Goal: Task Accomplishment & Management: Manage account settings

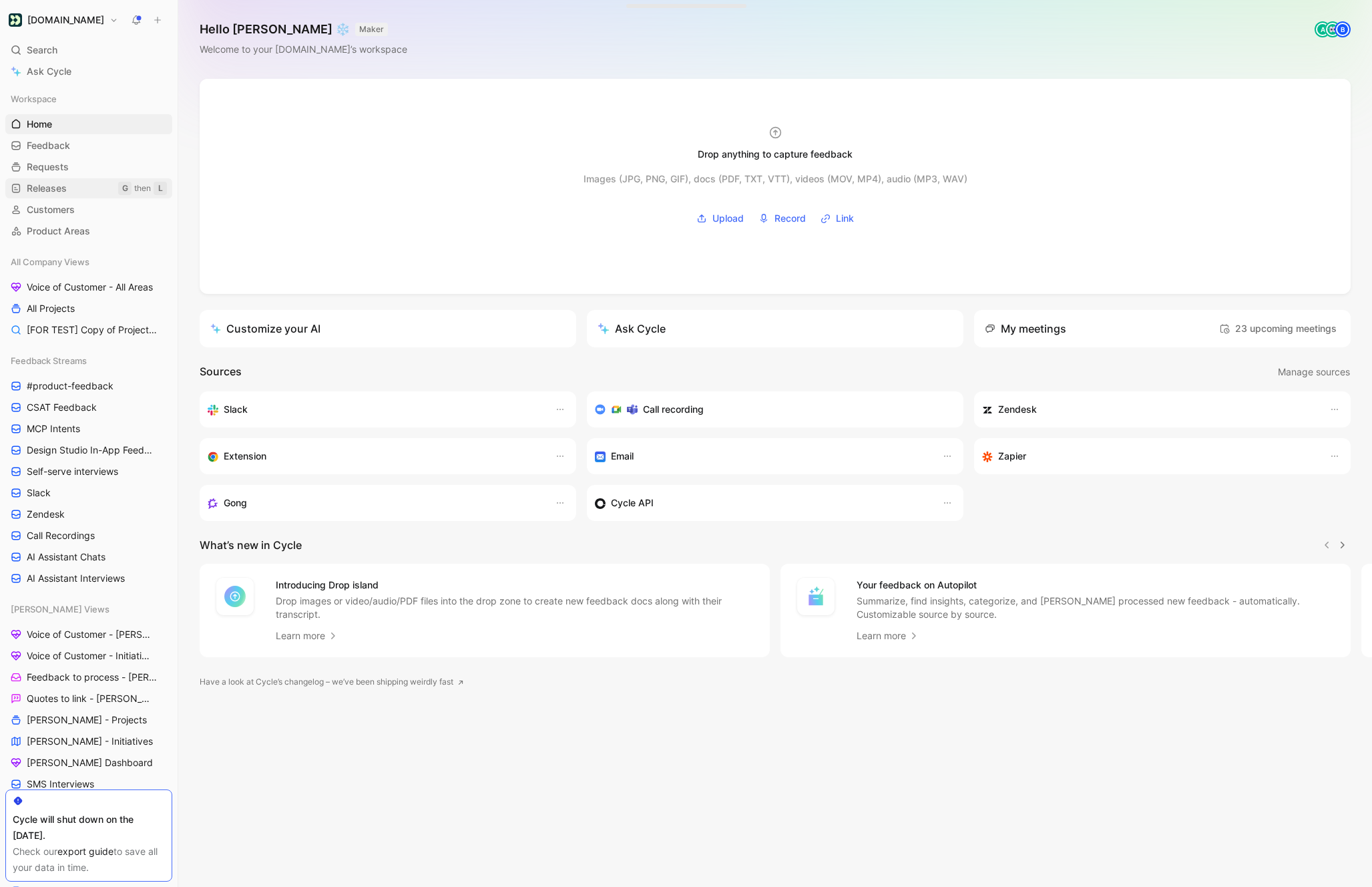
click at [76, 191] on link "Releases G then L" at bounding box center [89, 188] width 167 height 20
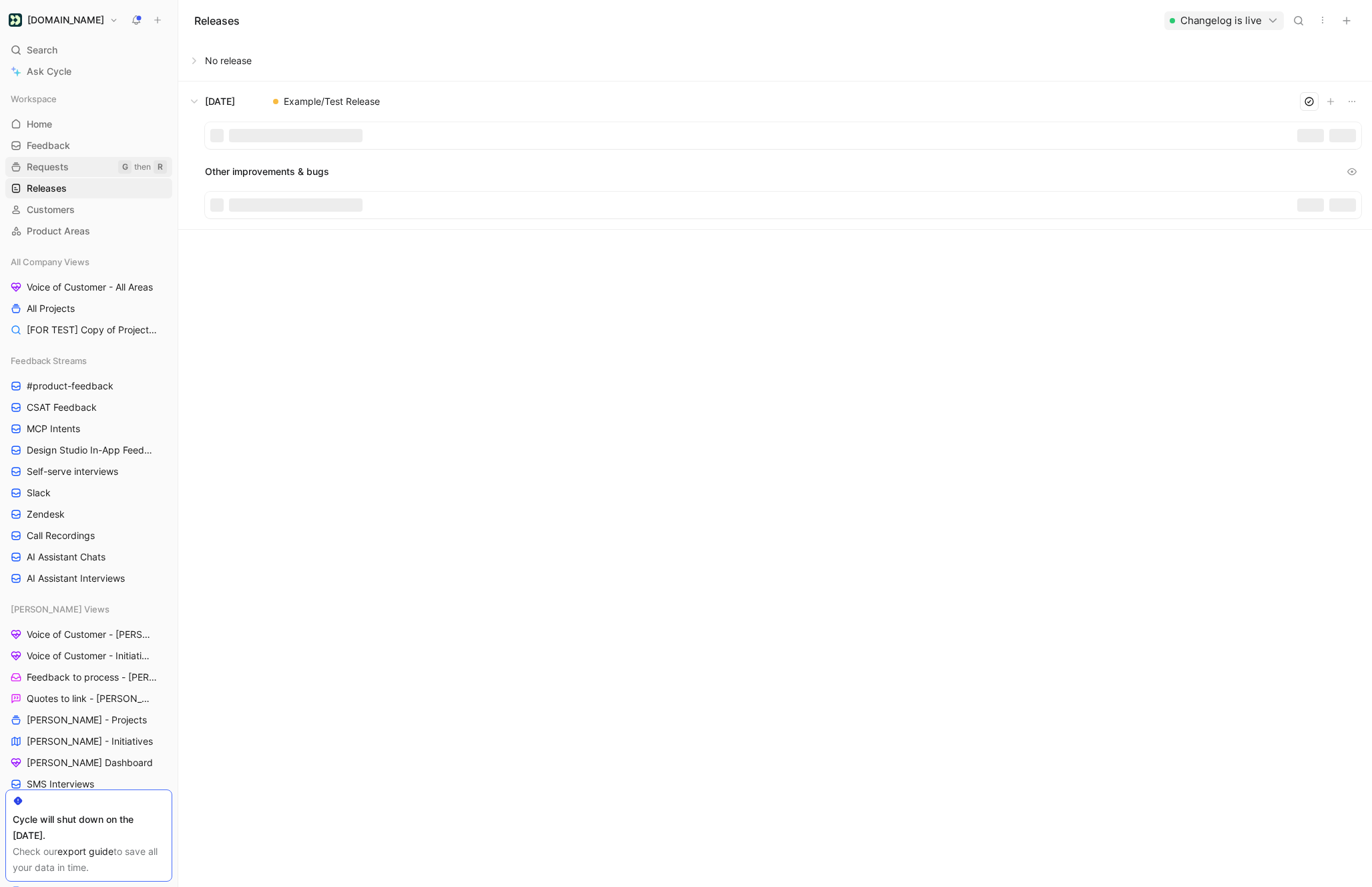
click at [76, 162] on link "Requests G then R" at bounding box center [89, 167] width 167 height 20
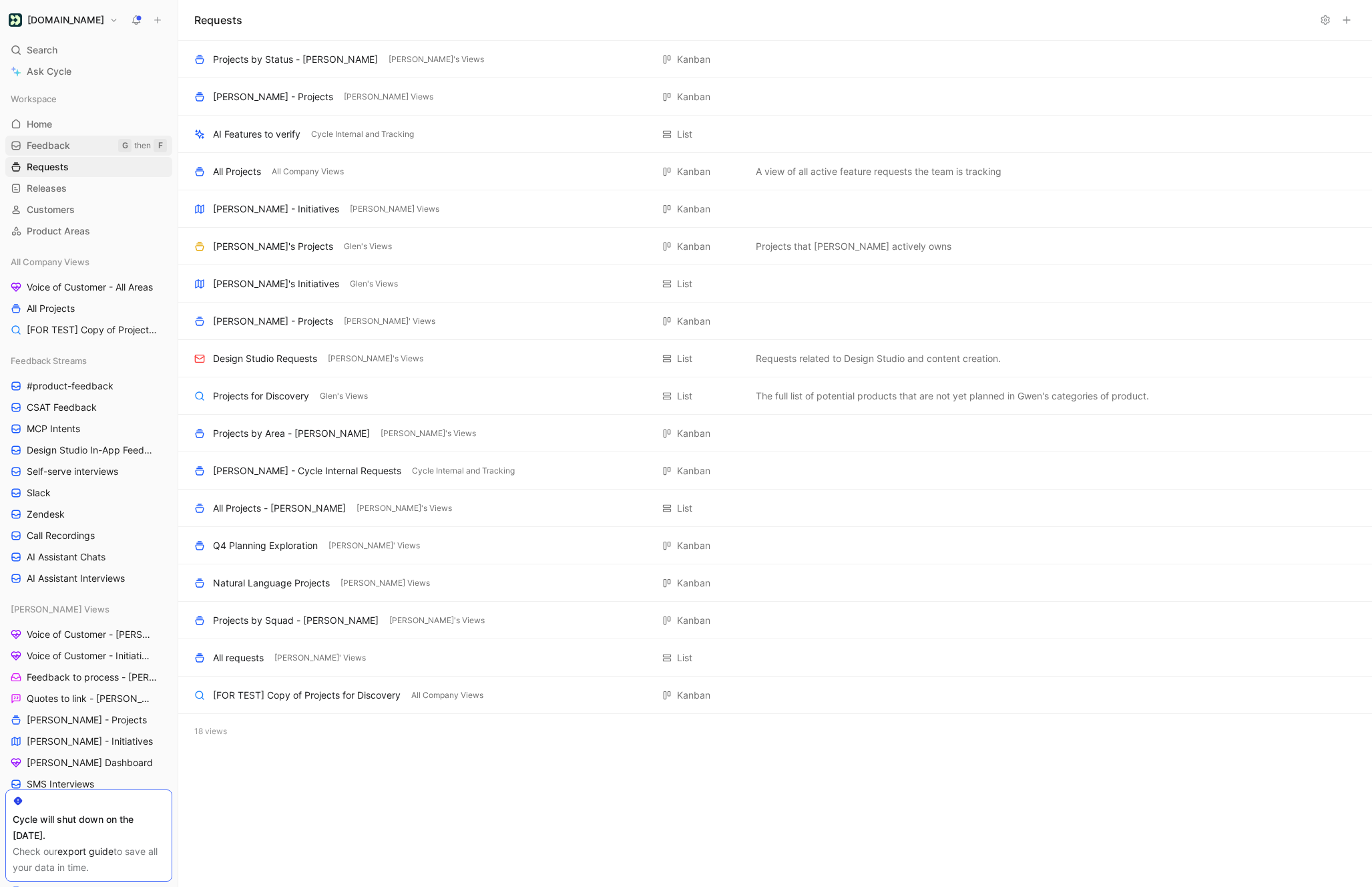
click at [88, 139] on link "Feedback G then F" at bounding box center [89, 146] width 167 height 20
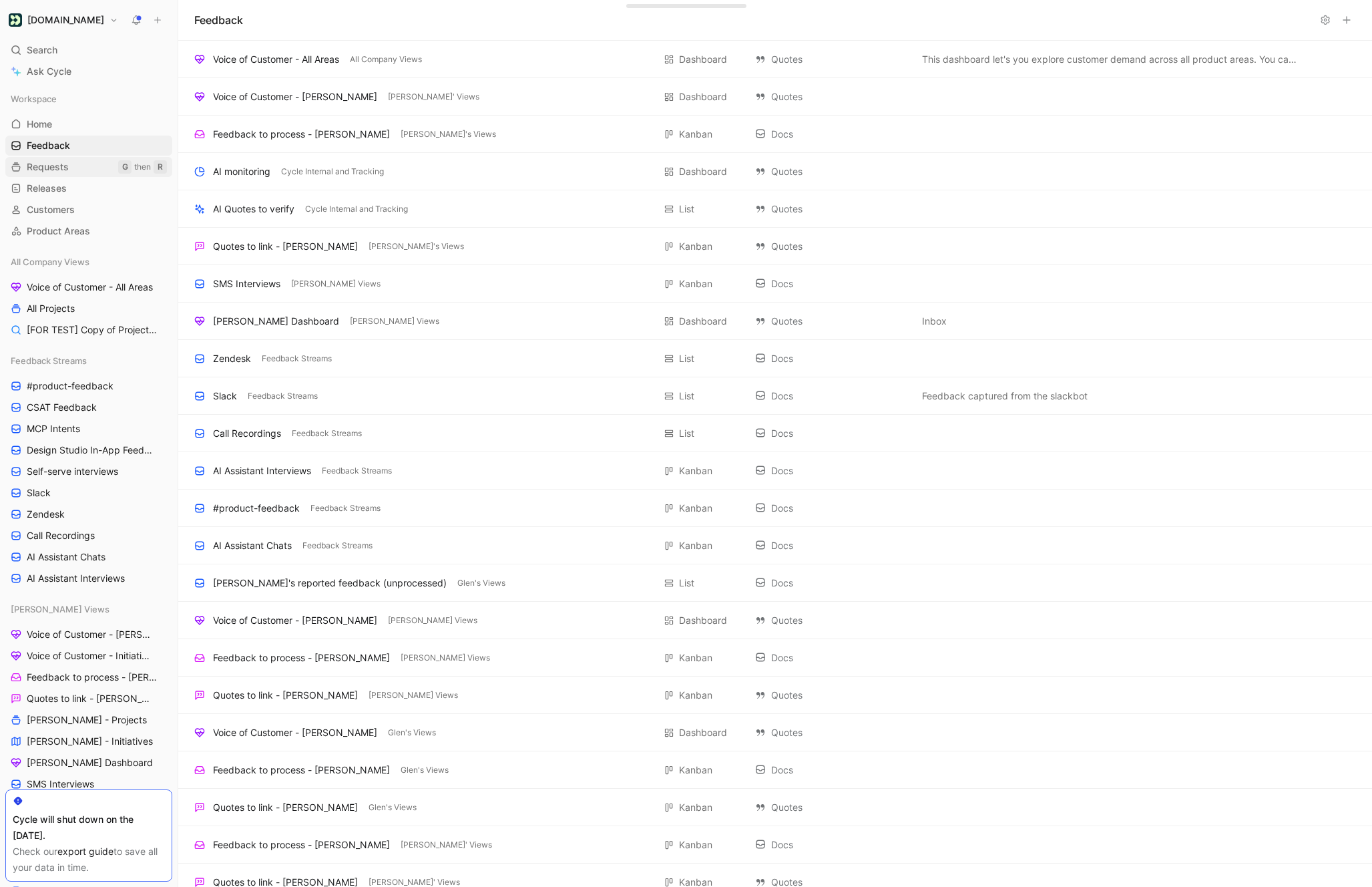
click at [86, 170] on link "Requests G then R" at bounding box center [89, 167] width 167 height 20
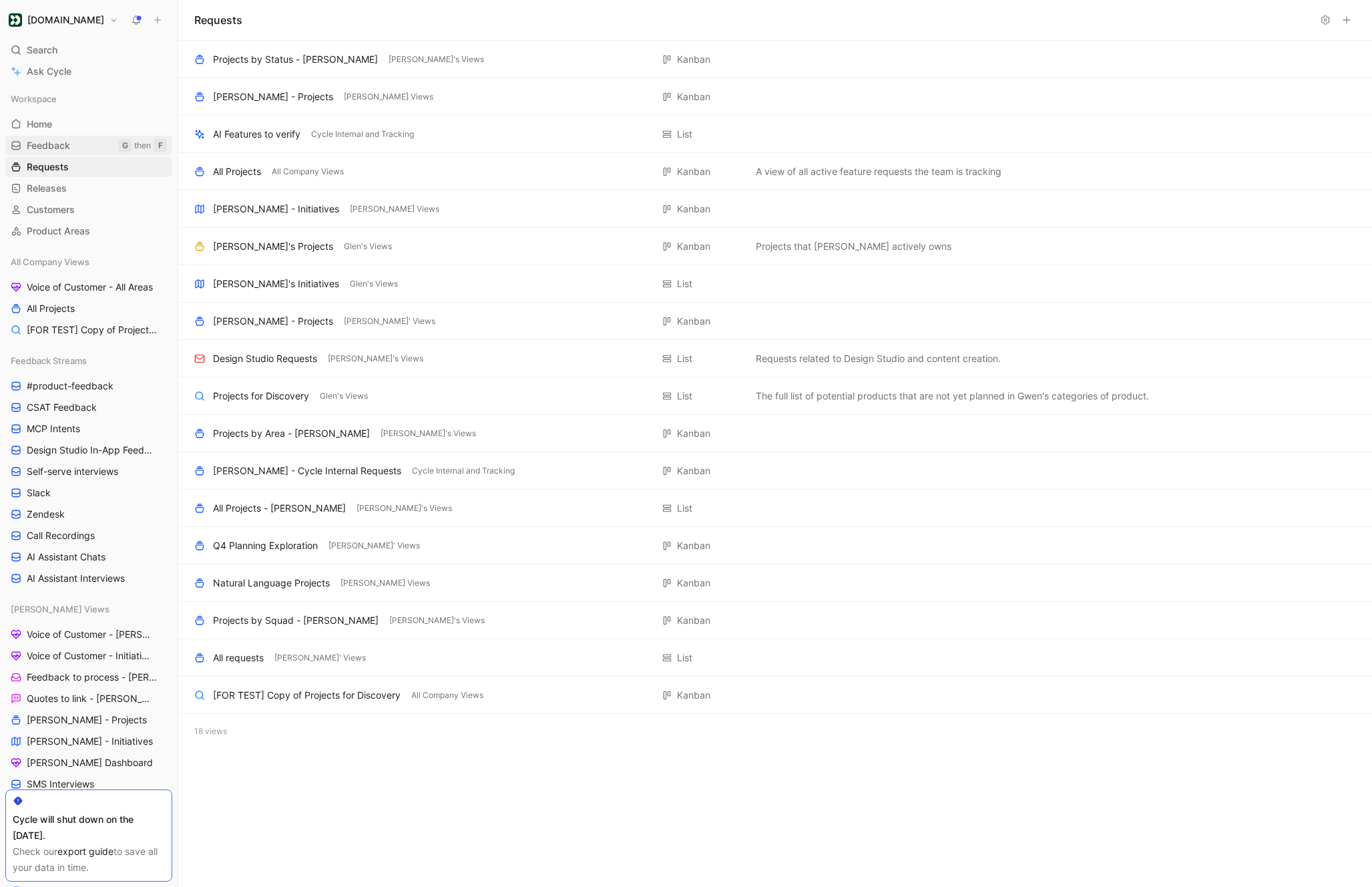
click at [87, 151] on link "Feedback G then F" at bounding box center [89, 146] width 167 height 20
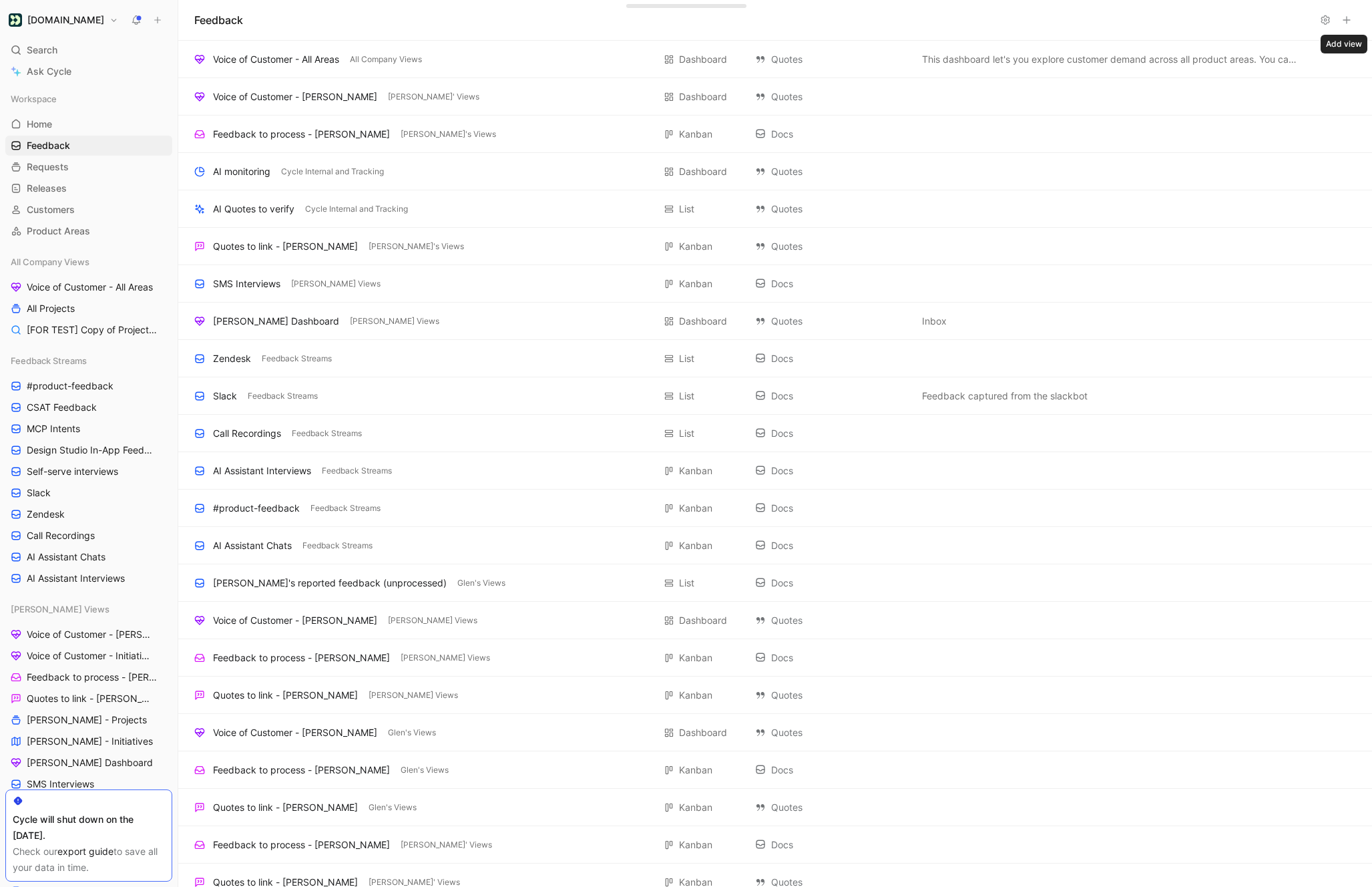
click at [1348, 21] on icon at bounding box center [1346, 20] width 11 height 11
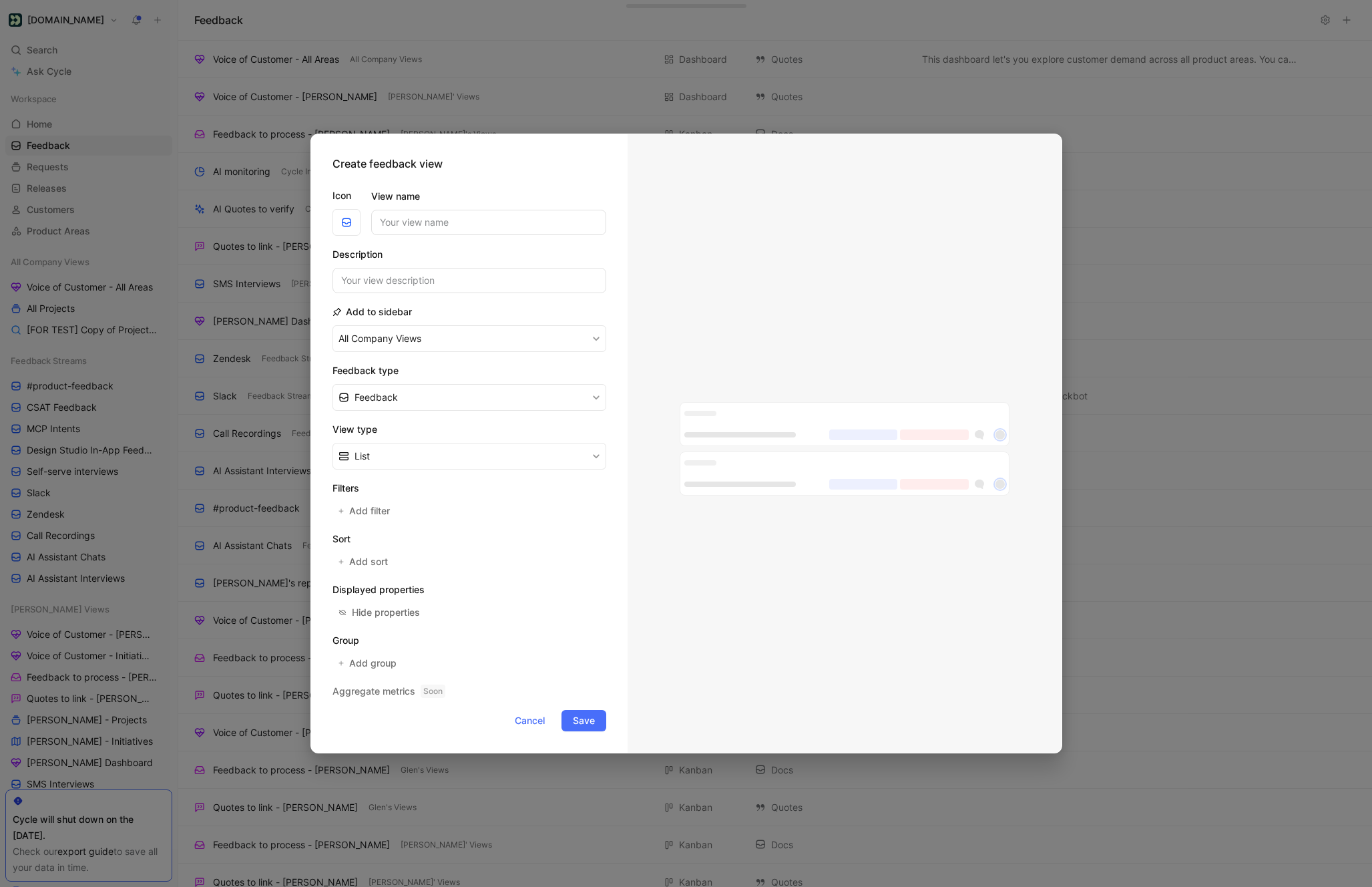
type input "E"
click at [427, 403] on button "Feedback" at bounding box center [469, 397] width 274 height 27
click at [387, 427] on div "Feedback" at bounding box center [469, 429] width 274 height 20
click at [424, 216] on input "All Data Export" at bounding box center [489, 222] width 235 height 25
click at [407, 216] on input "All Data Export" at bounding box center [489, 222] width 235 height 25
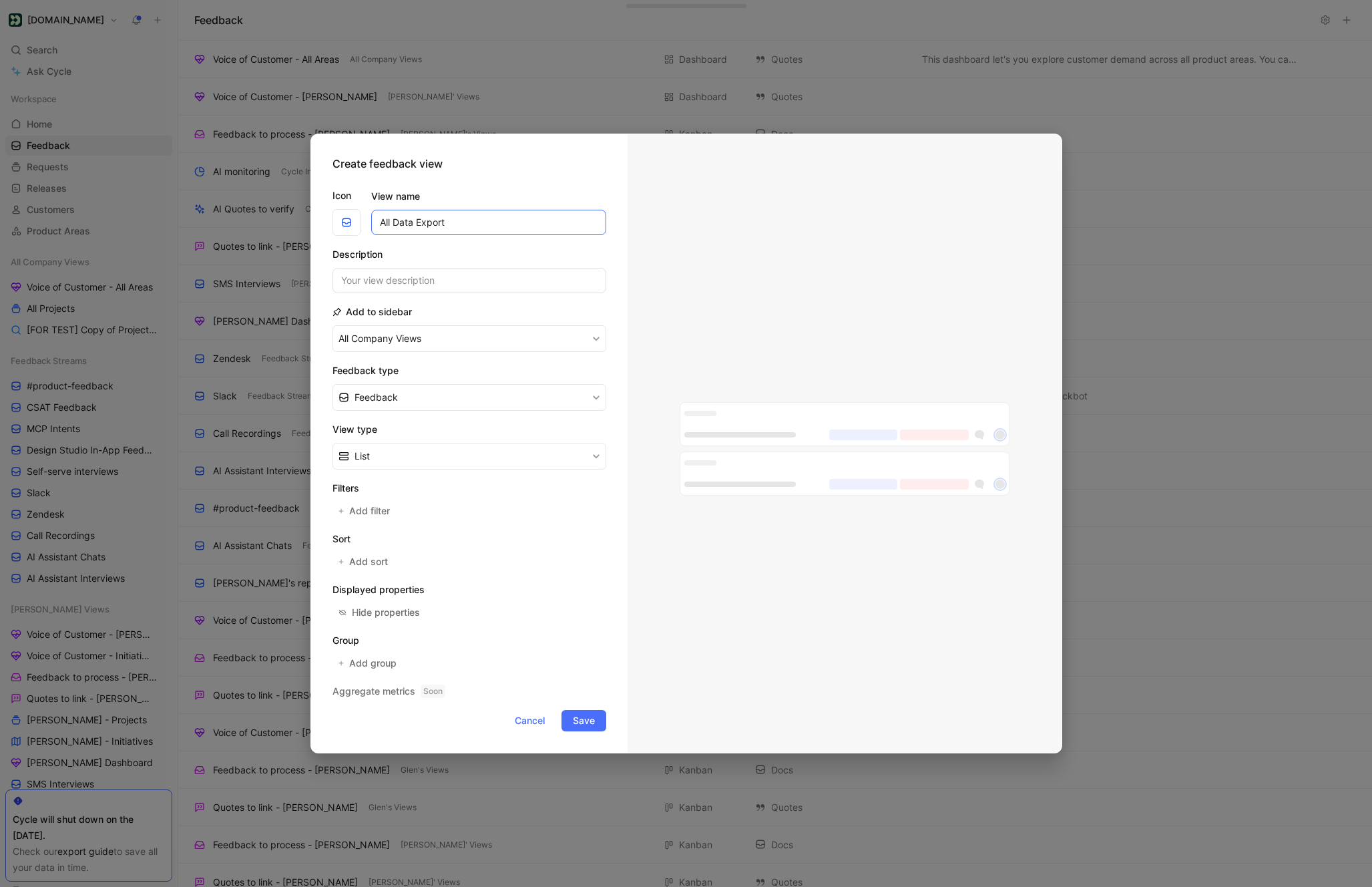
click at [407, 216] on input "All Data Export" at bounding box center [489, 222] width 235 height 25
type input "All Feedback Export"
click at [578, 723] on span "Save" at bounding box center [583, 720] width 22 height 16
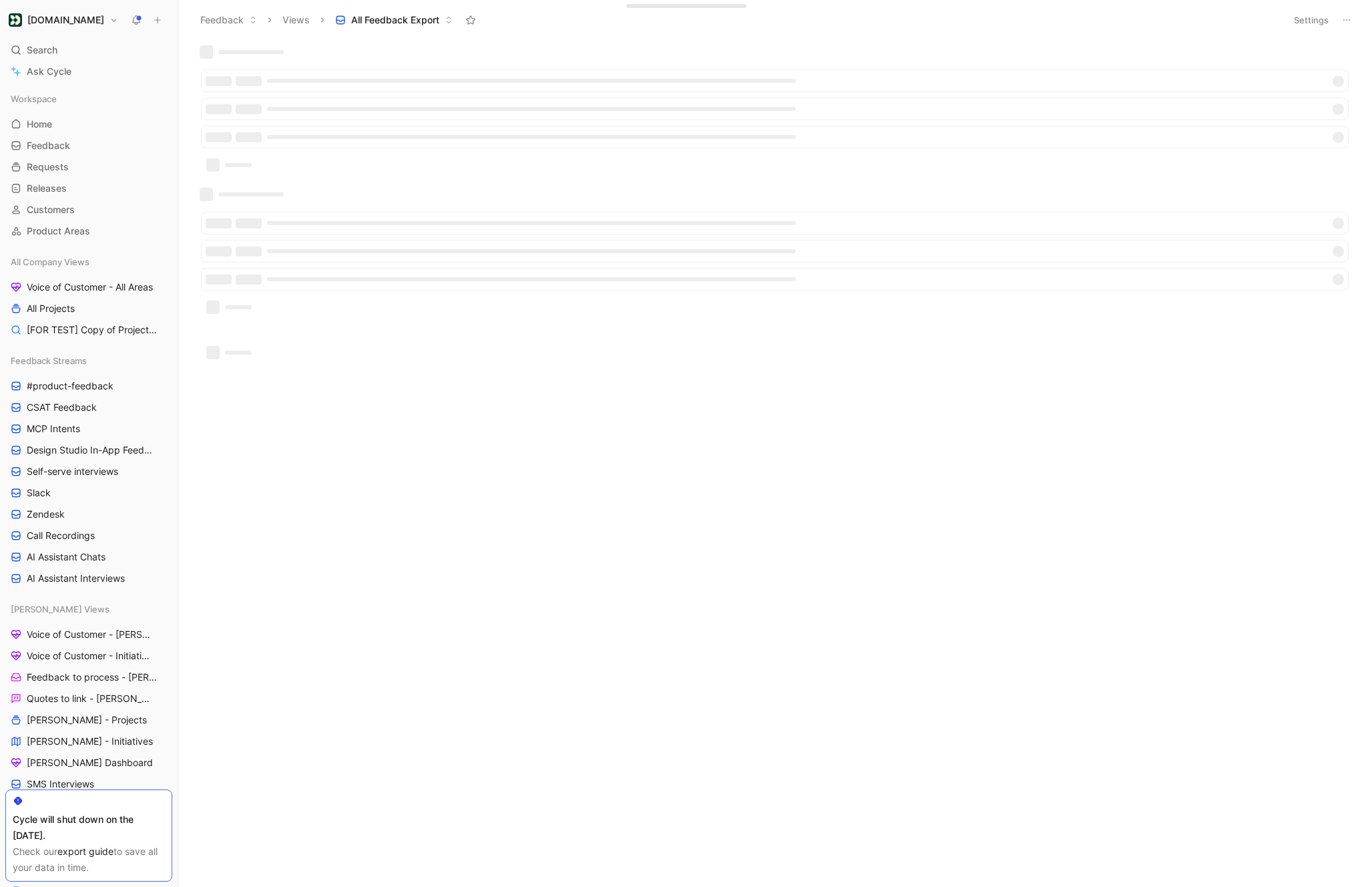
click at [1341, 17] on icon at bounding box center [1346, 20] width 11 height 11
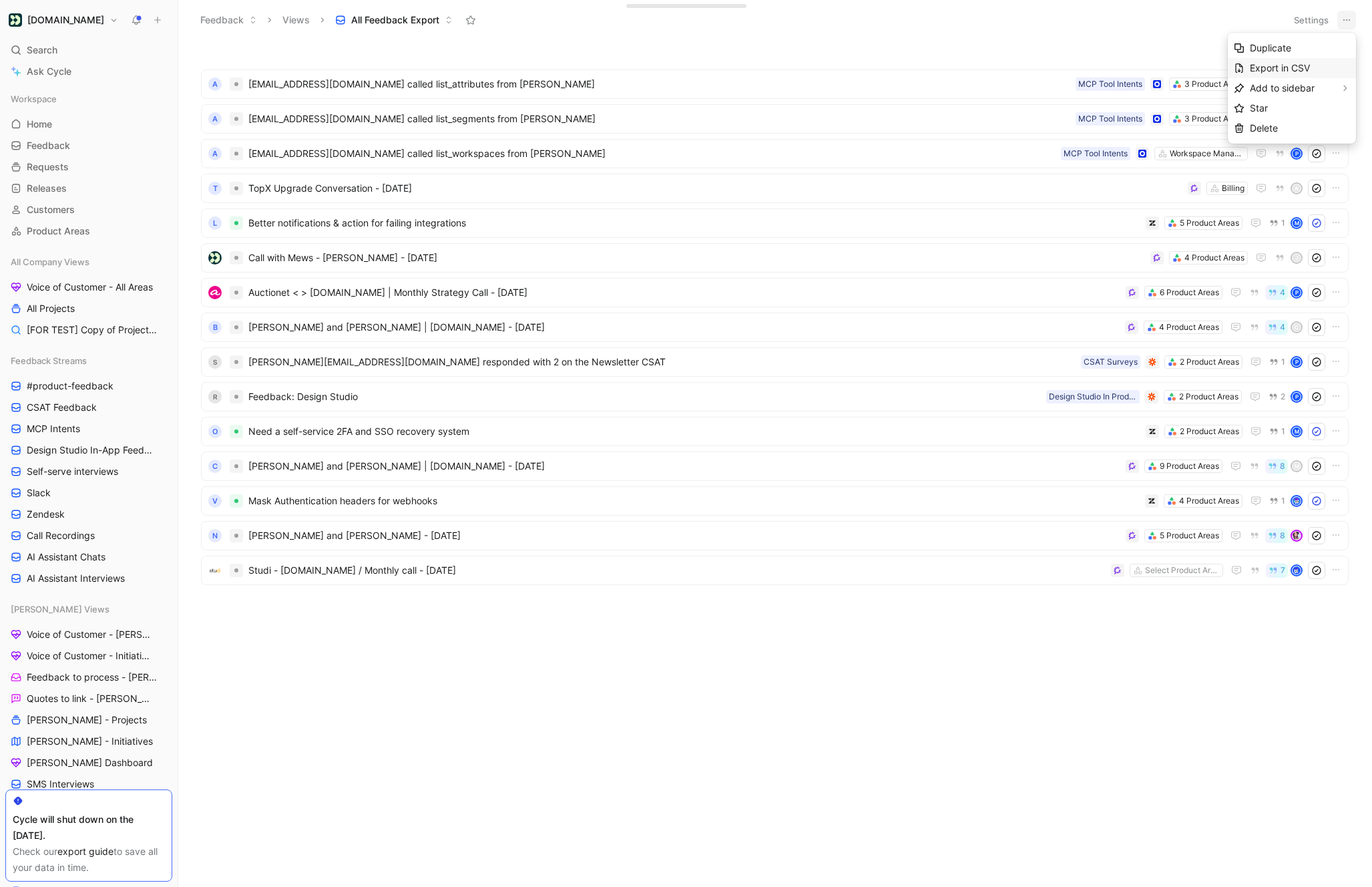
click at [1266, 74] on div "Export in CSV" at bounding box center [1299, 68] width 100 height 16
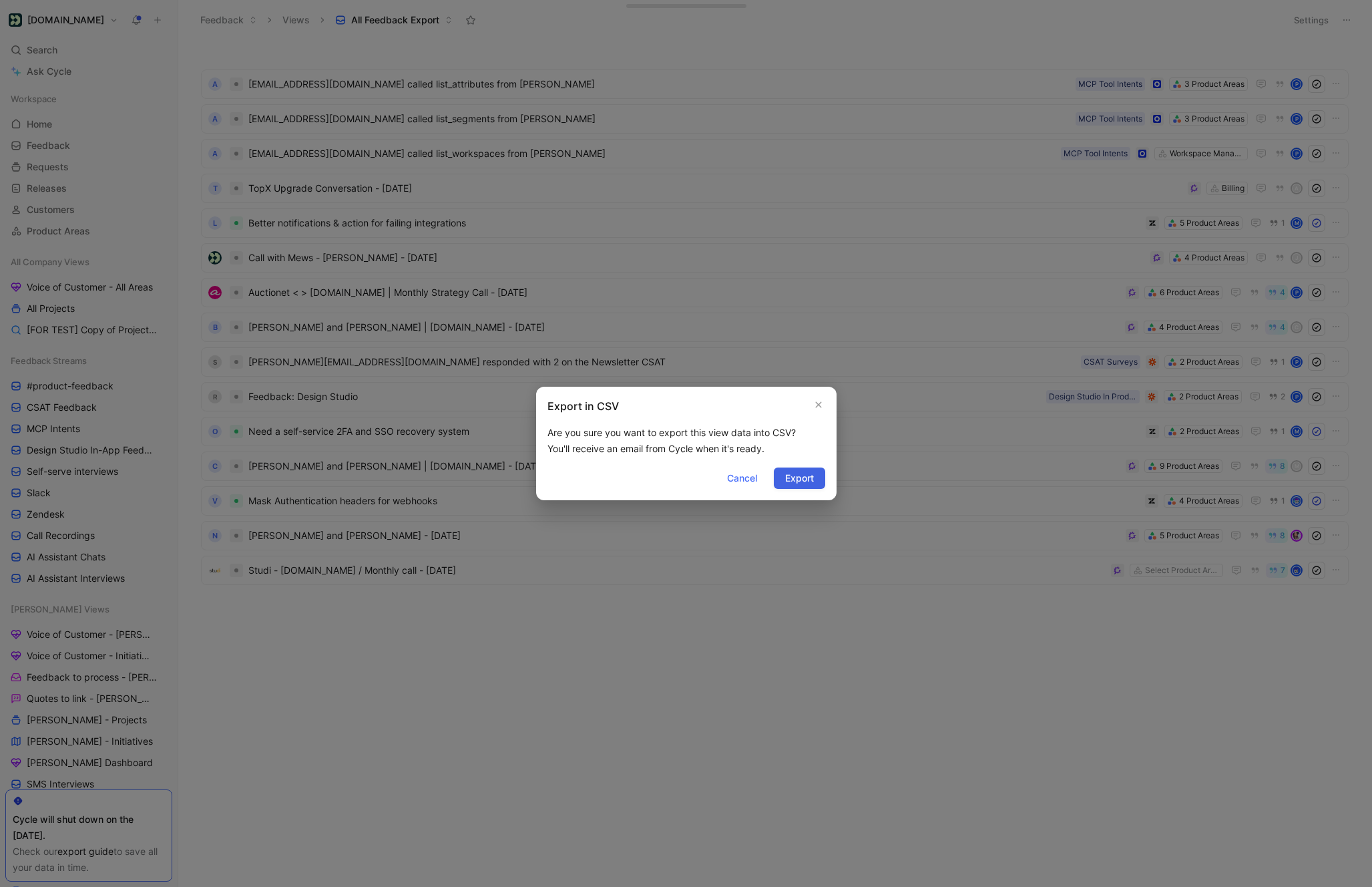
click at [798, 483] on span "Export" at bounding box center [799, 478] width 29 height 16
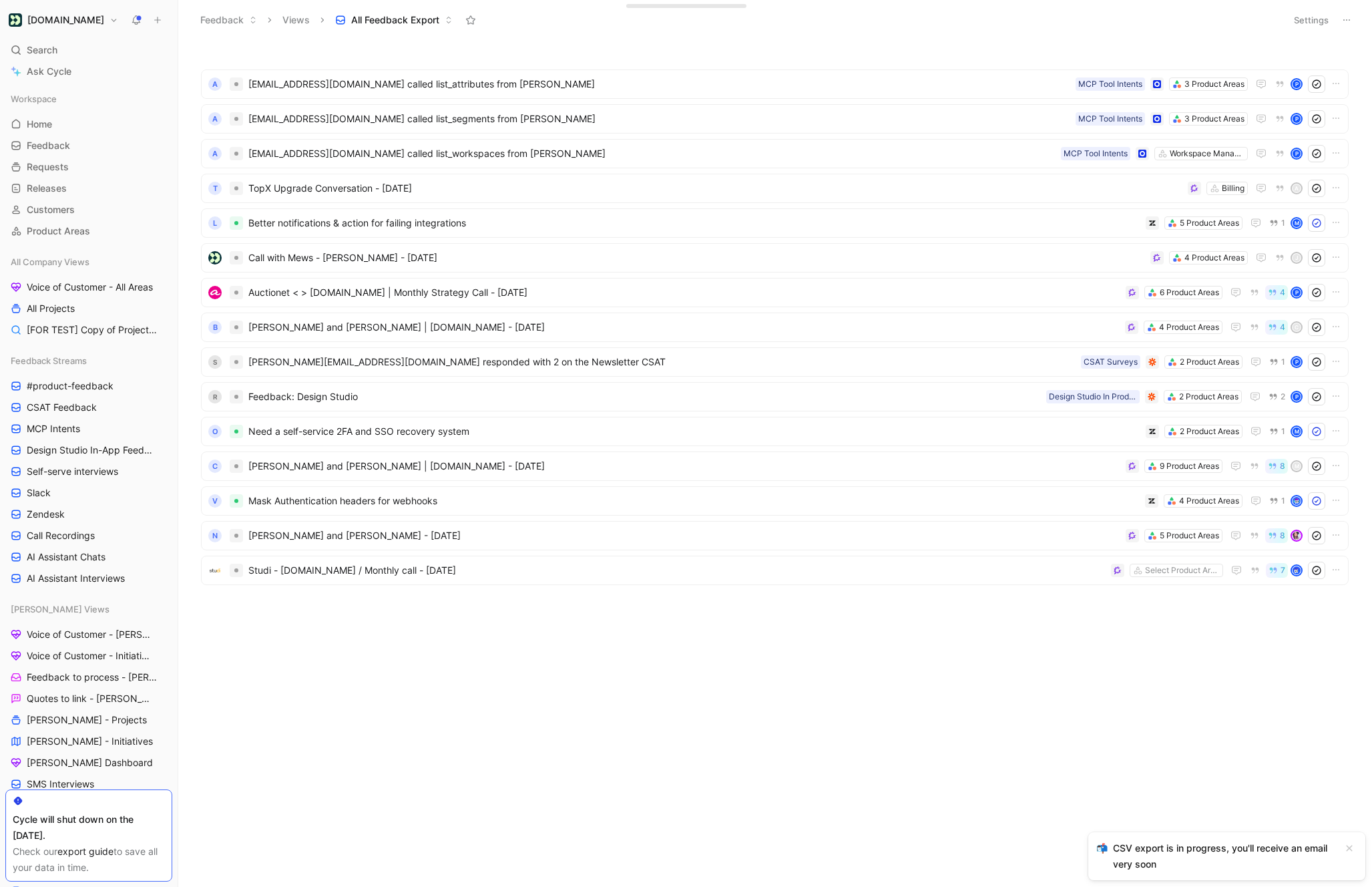
click at [1346, 22] on icon at bounding box center [1346, 20] width 11 height 11
click at [1263, 50] on span "Duplicate" at bounding box center [1270, 48] width 41 height 11
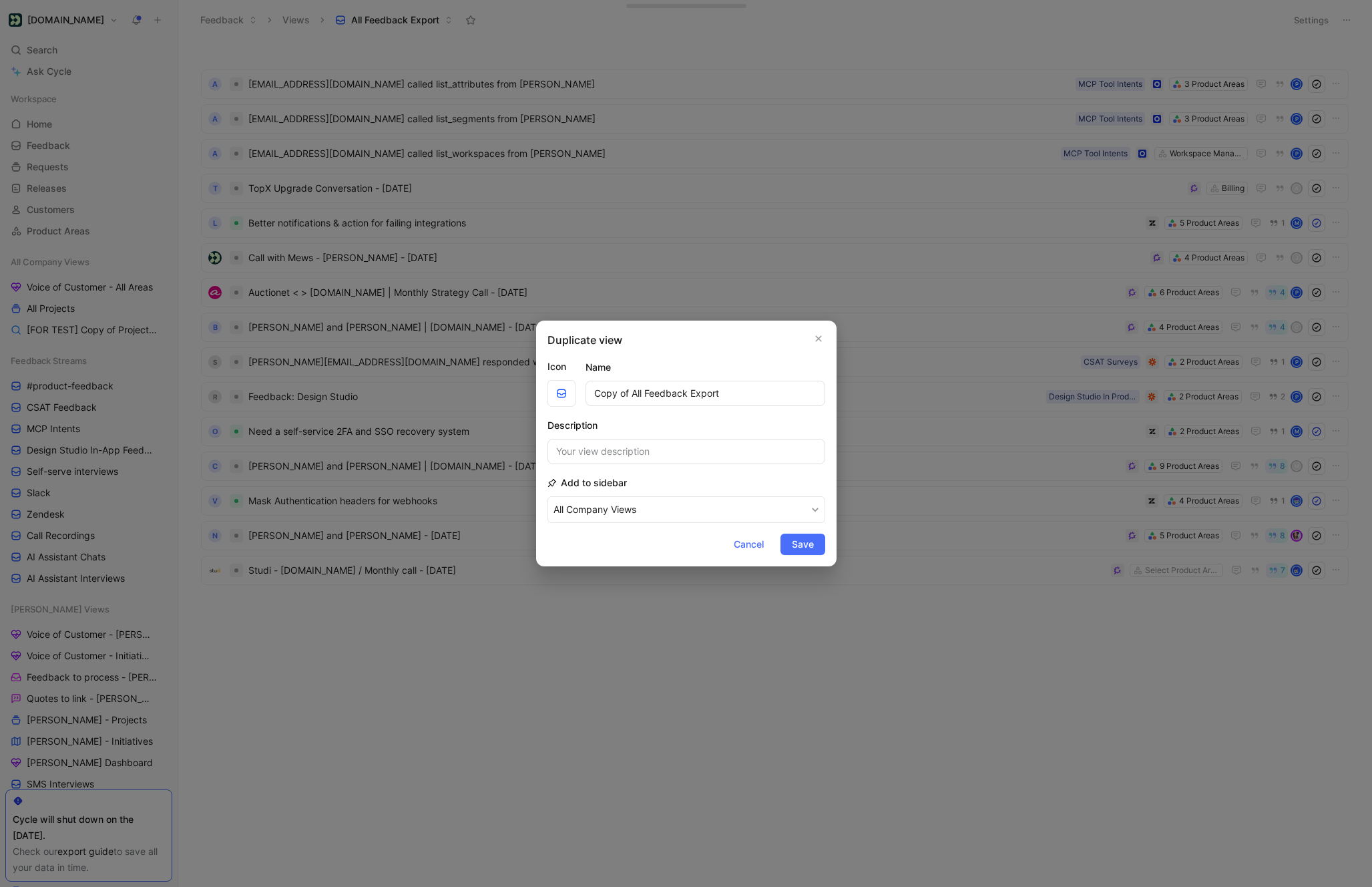
drag, startPoint x: 630, startPoint y: 394, endPoint x: 508, endPoint y: 412, distance: 123.3
click at [551, 408] on form "Icon Name Copy of All Feedback Export Description Add to sidebar All Company Vi…" at bounding box center [686, 457] width 278 height 196
click at [626, 391] on input "All Feedback Export" at bounding box center [705, 393] width 240 height 25
type input "All Quotes Export"
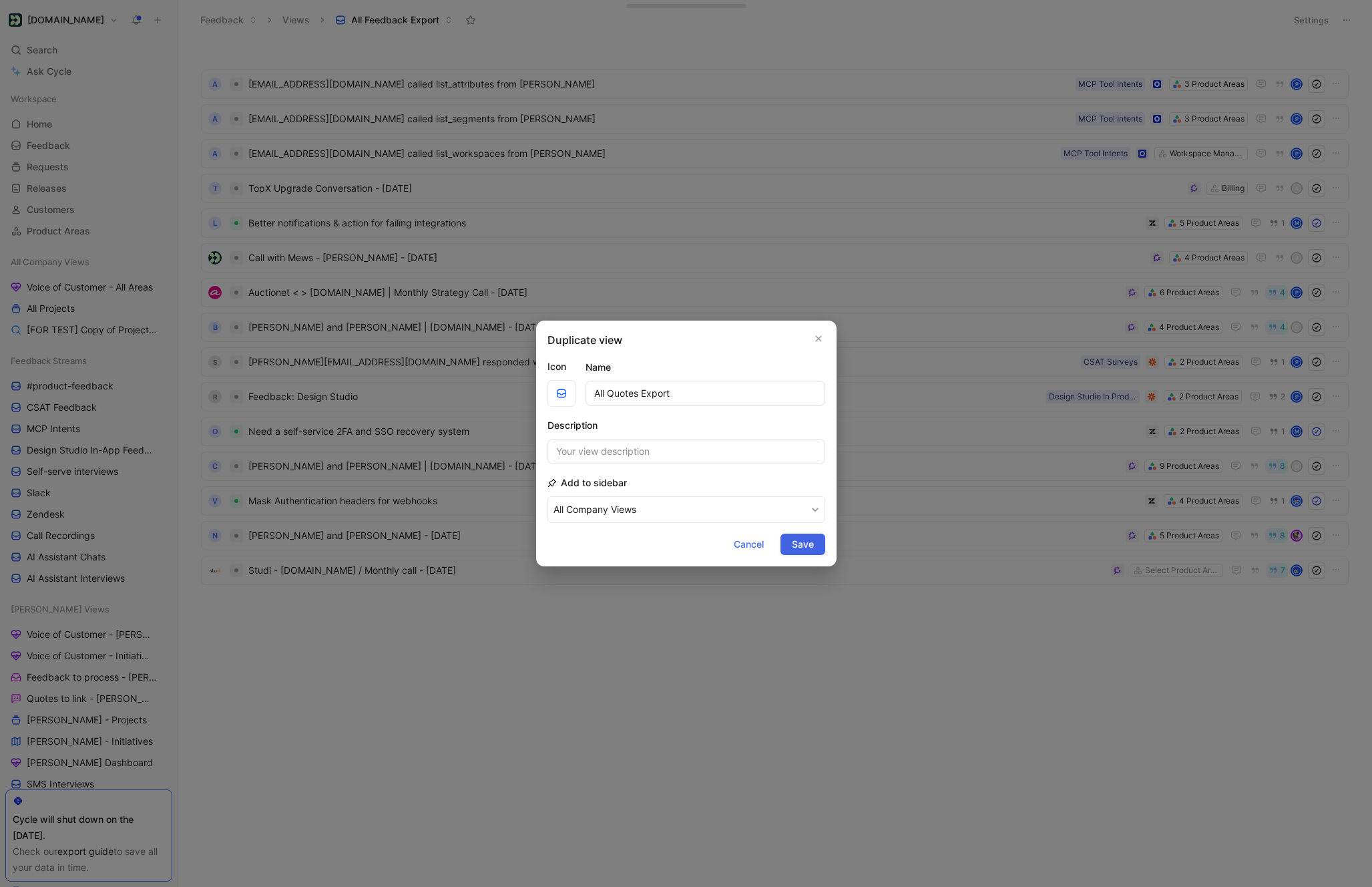
click at [813, 547] on button "Save" at bounding box center [803, 544] width 45 height 22
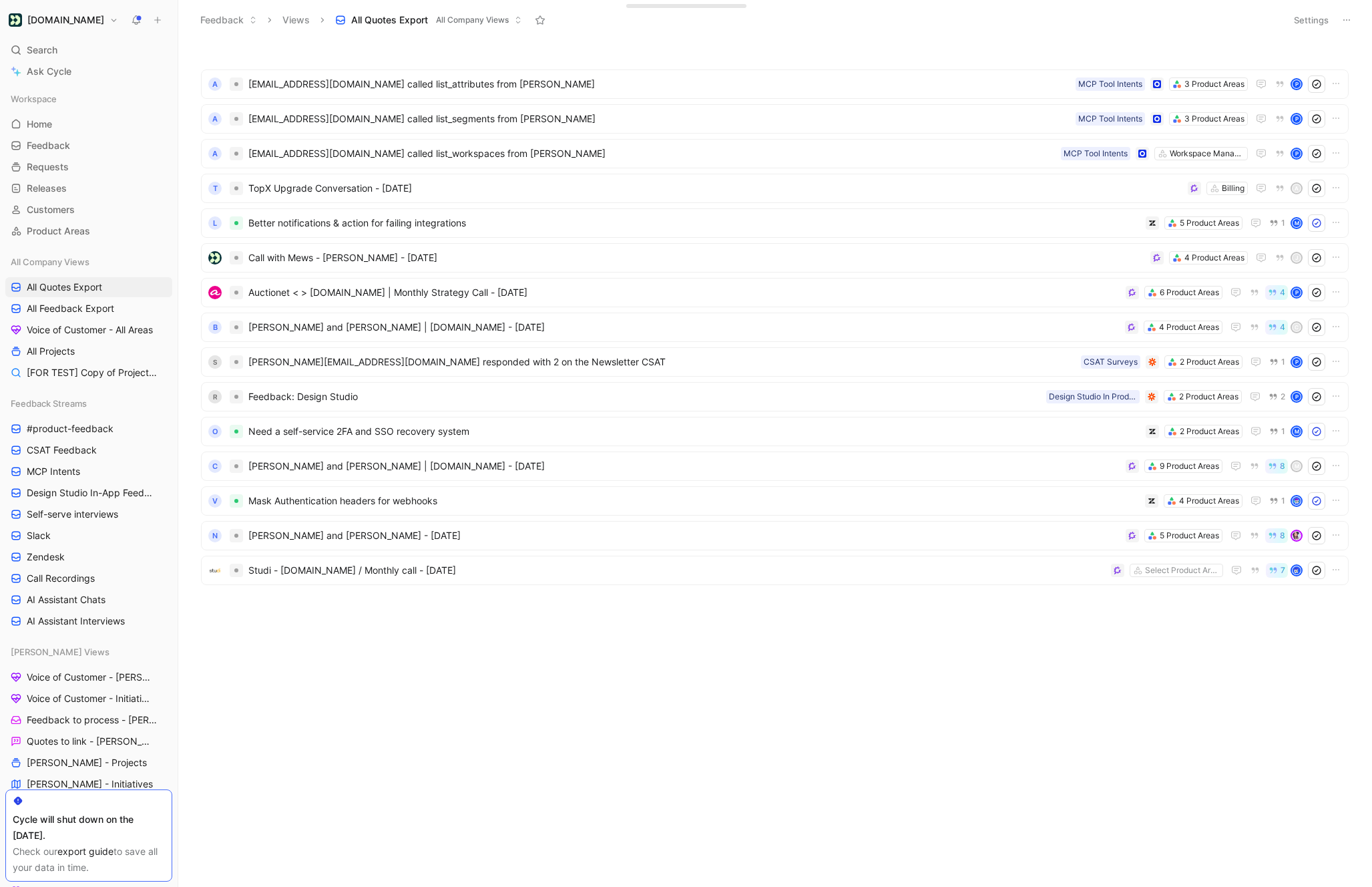
click at [1347, 15] on icon at bounding box center [1346, 20] width 11 height 11
click at [1274, 71] on span "Export in CSV" at bounding box center [1280, 68] width 60 height 11
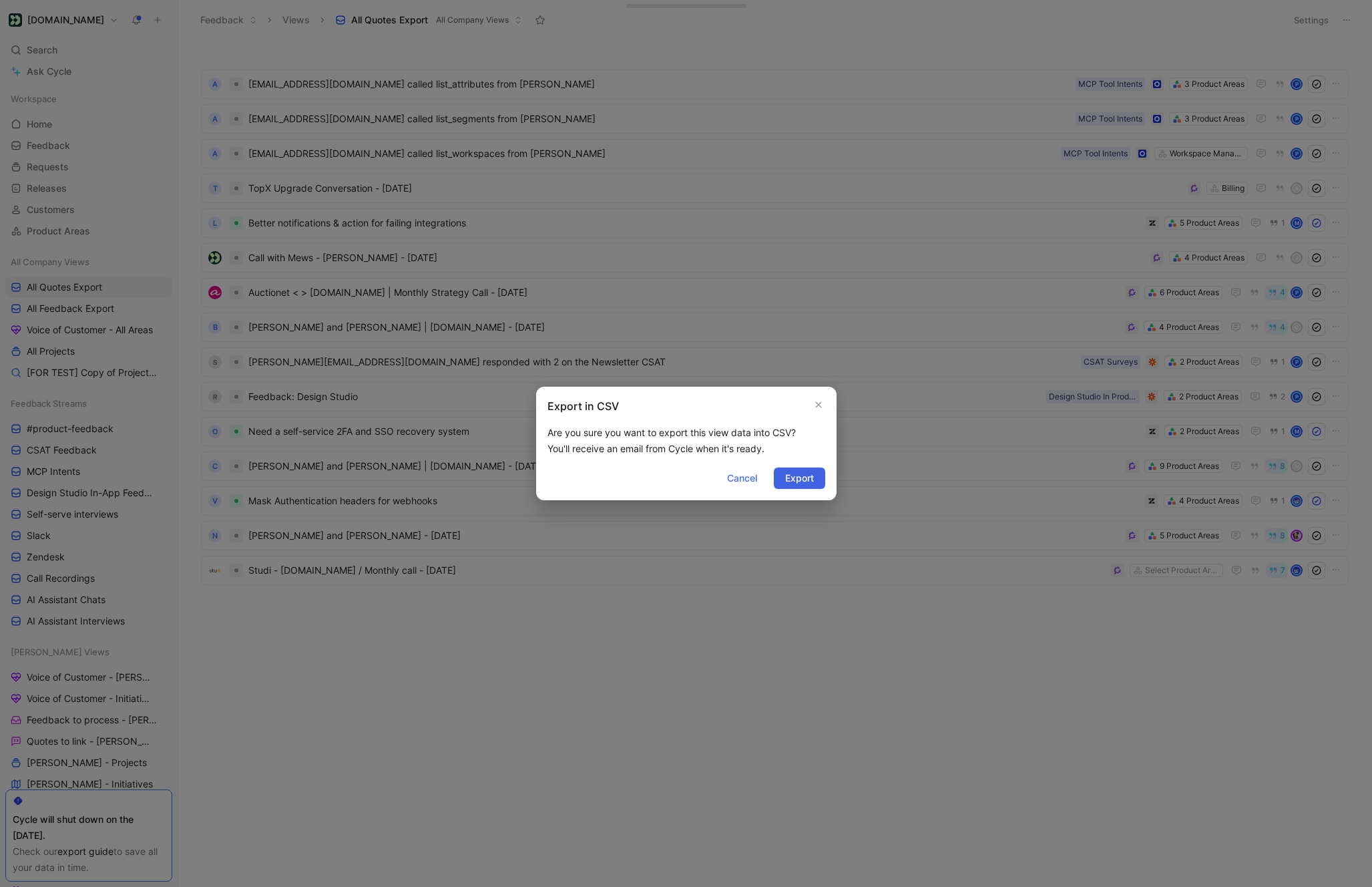
click at [791, 481] on span "Export" at bounding box center [799, 478] width 29 height 16
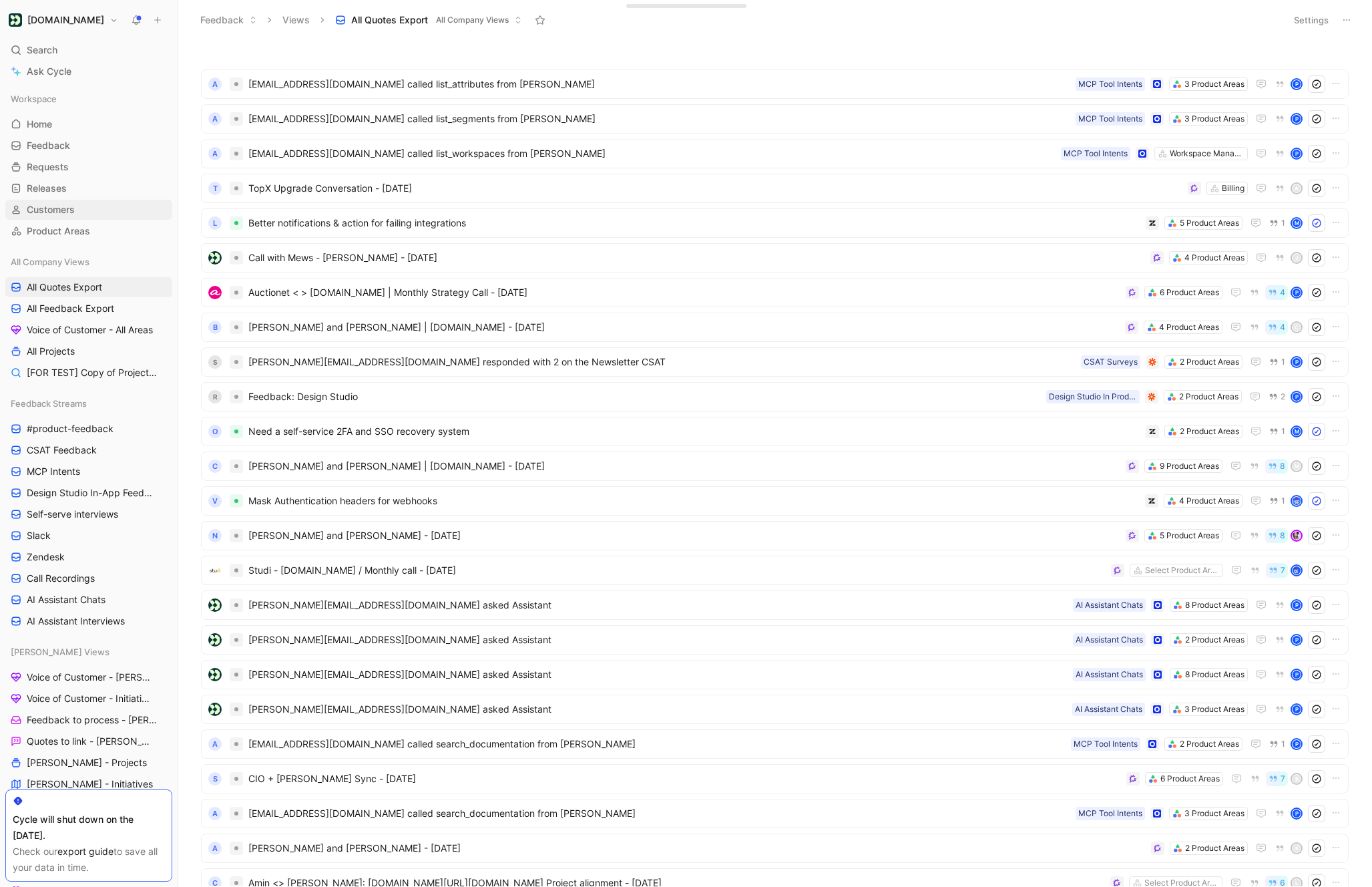
click at [50, 204] on span "Customers" at bounding box center [50, 209] width 48 height 13
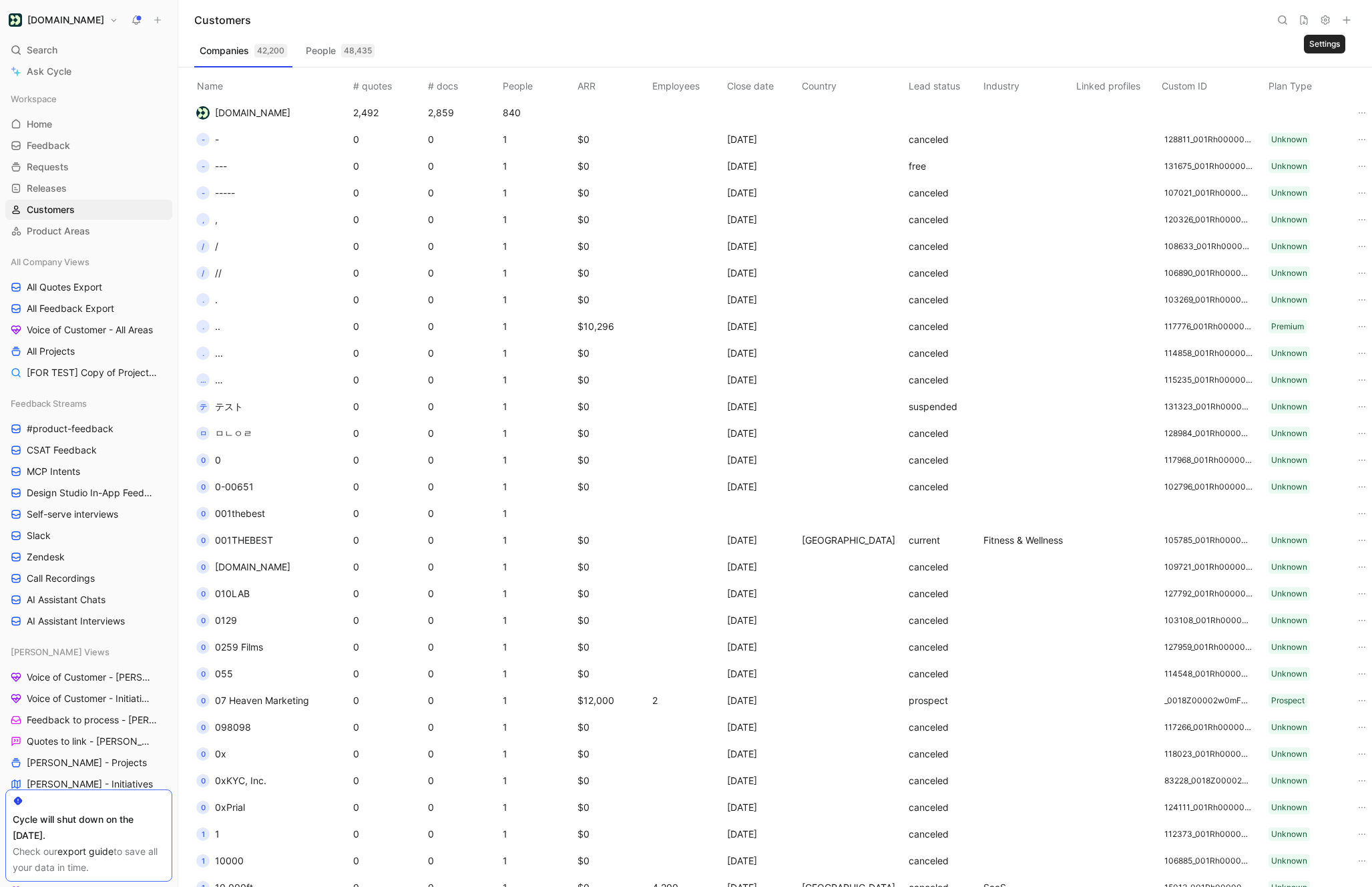
click at [1324, 21] on use at bounding box center [1324, 20] width 8 height 8
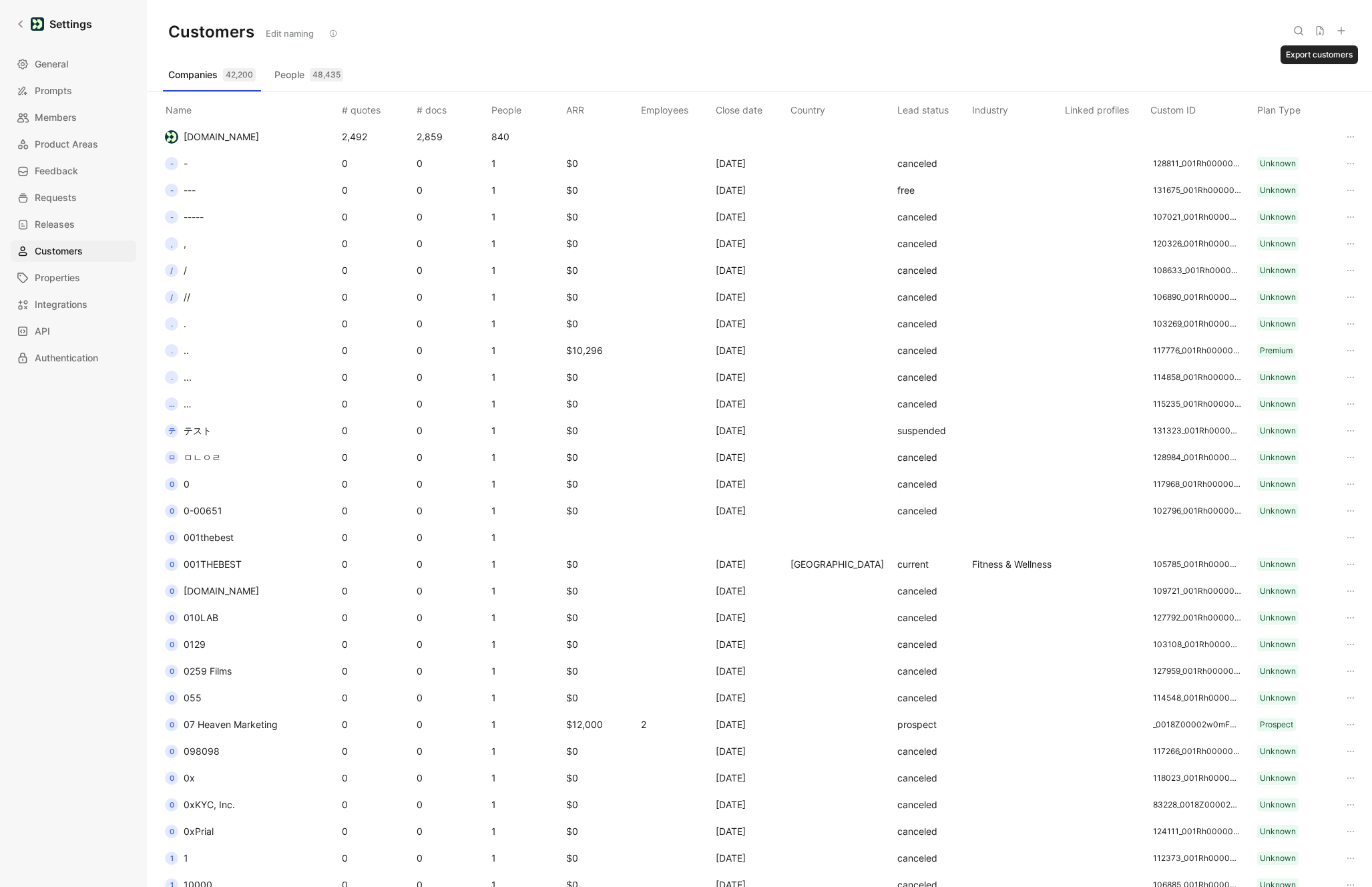
click at [1321, 31] on icon at bounding box center [1319, 30] width 11 height 11
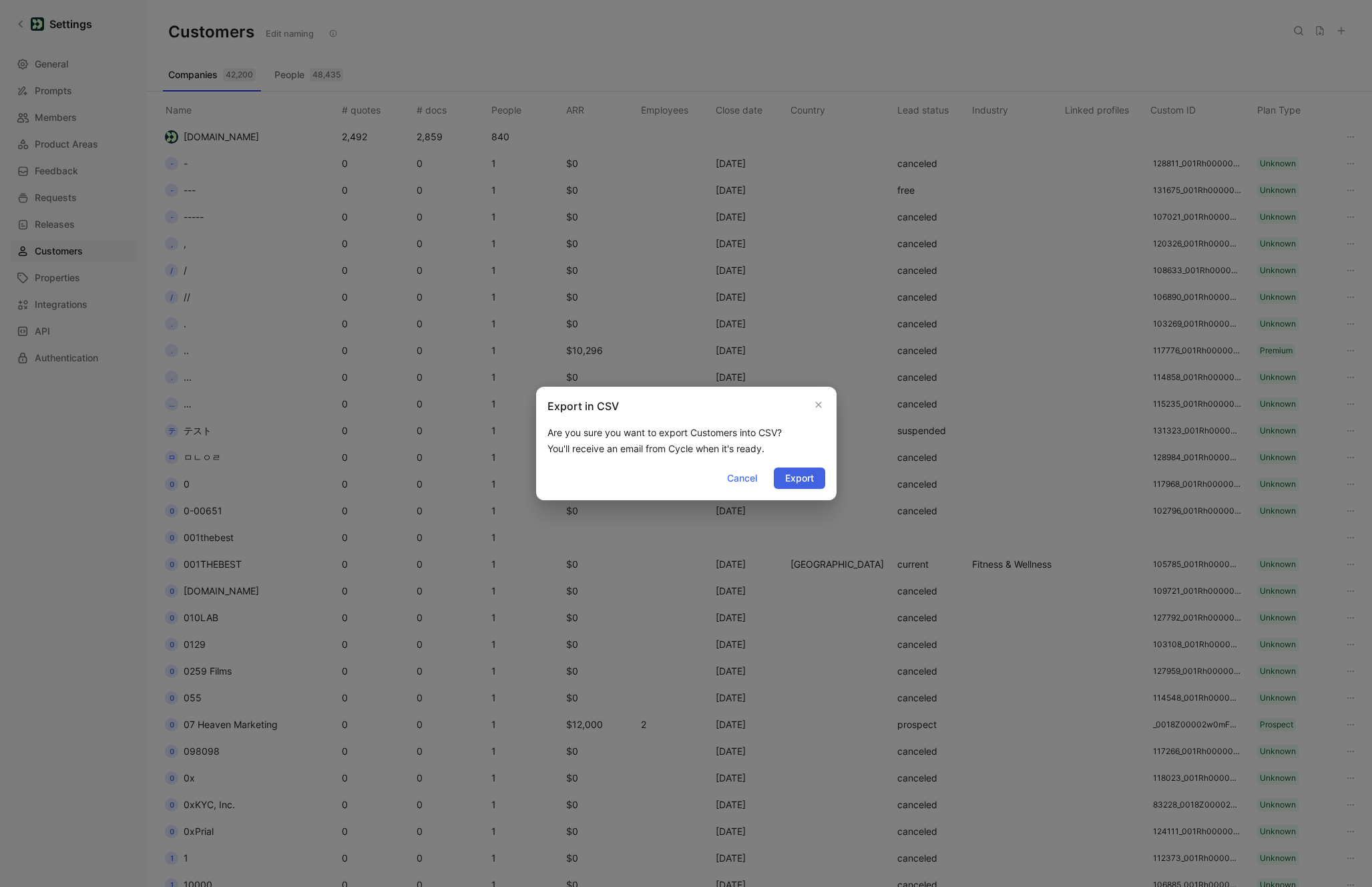
click at [805, 482] on span "Export" at bounding box center [799, 478] width 29 height 16
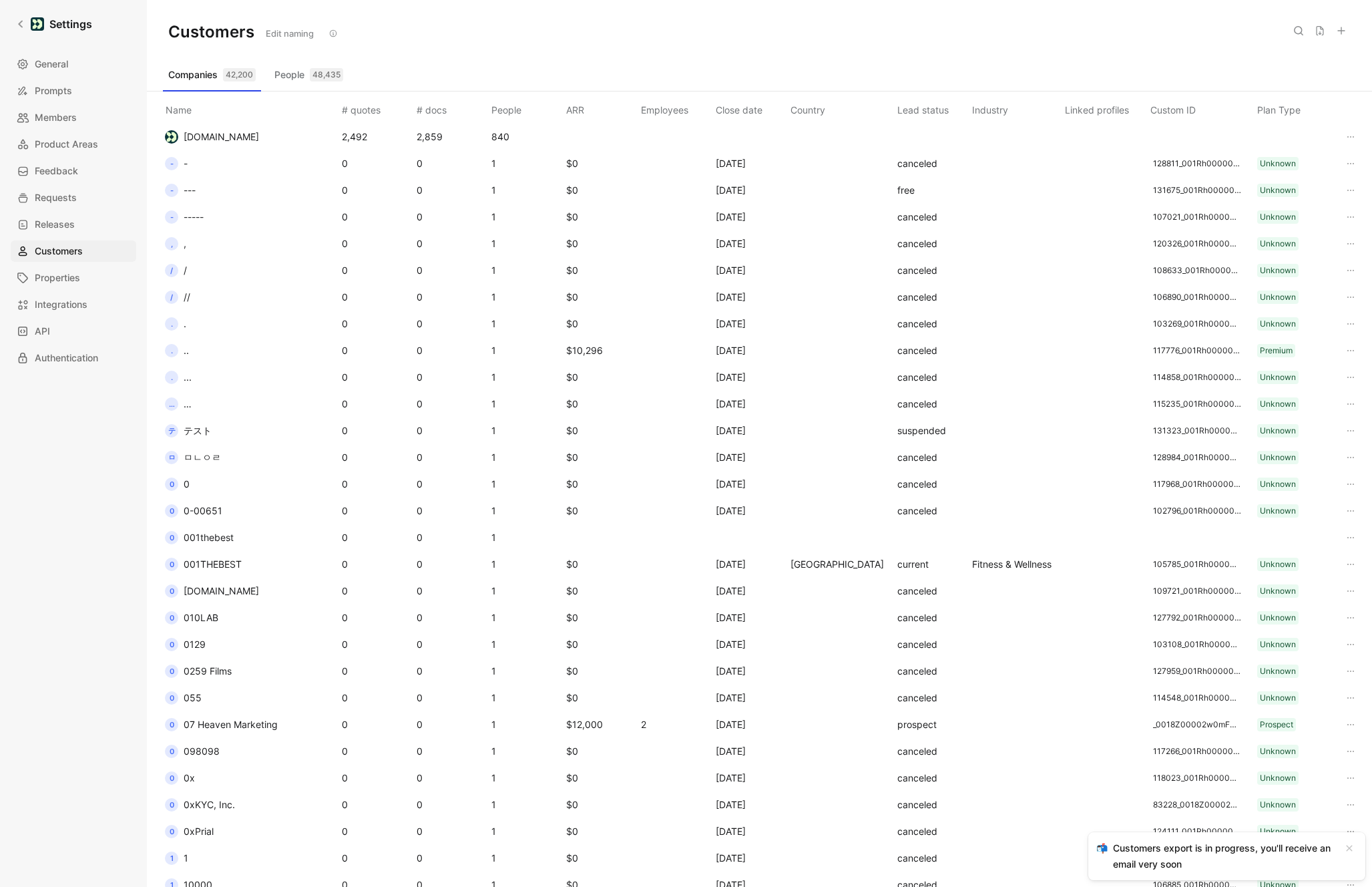
click at [305, 77] on button "People 48,435" at bounding box center [308, 75] width 79 height 22
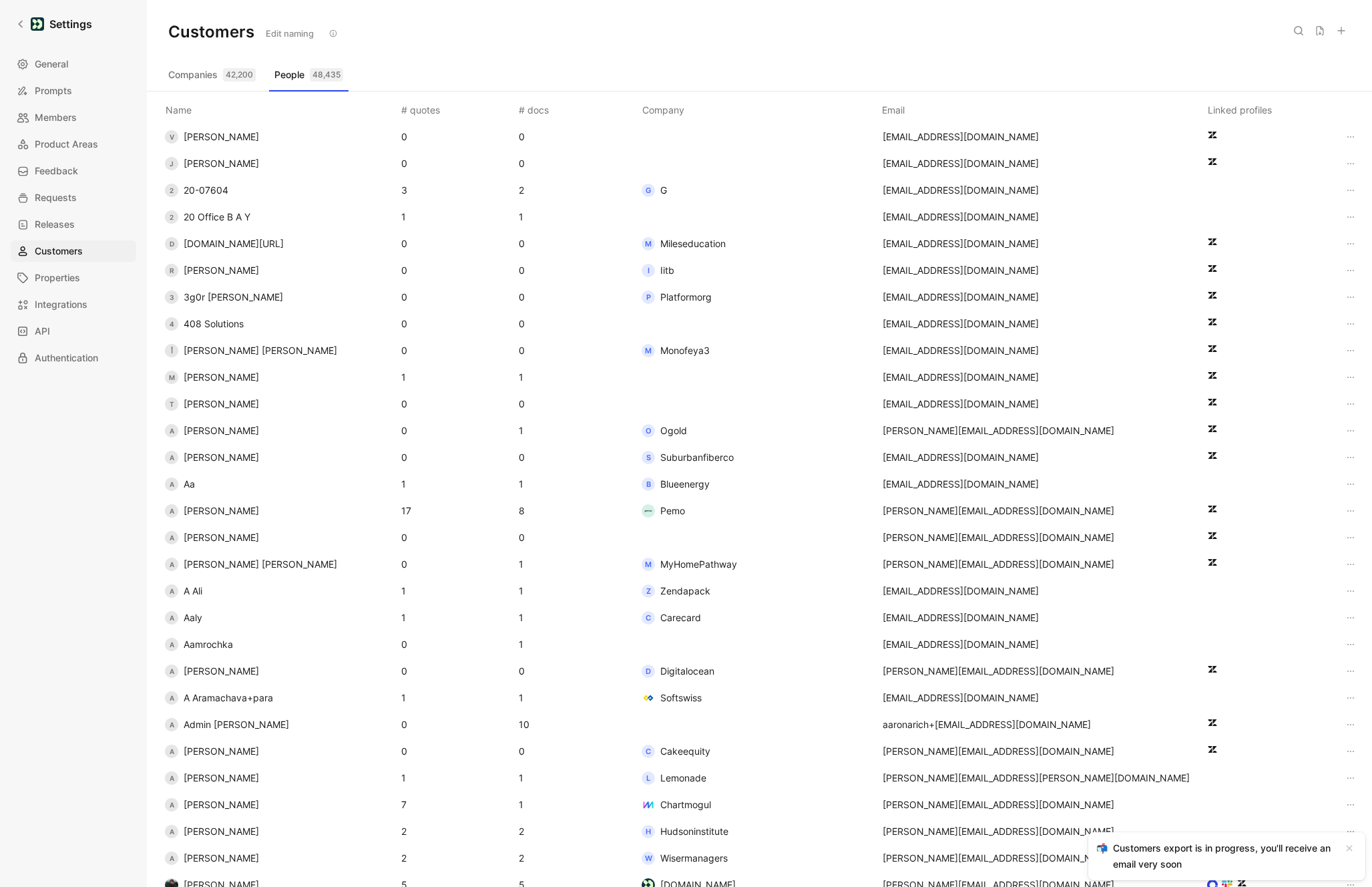
click at [1316, 34] on icon at bounding box center [1319, 30] width 7 height 9
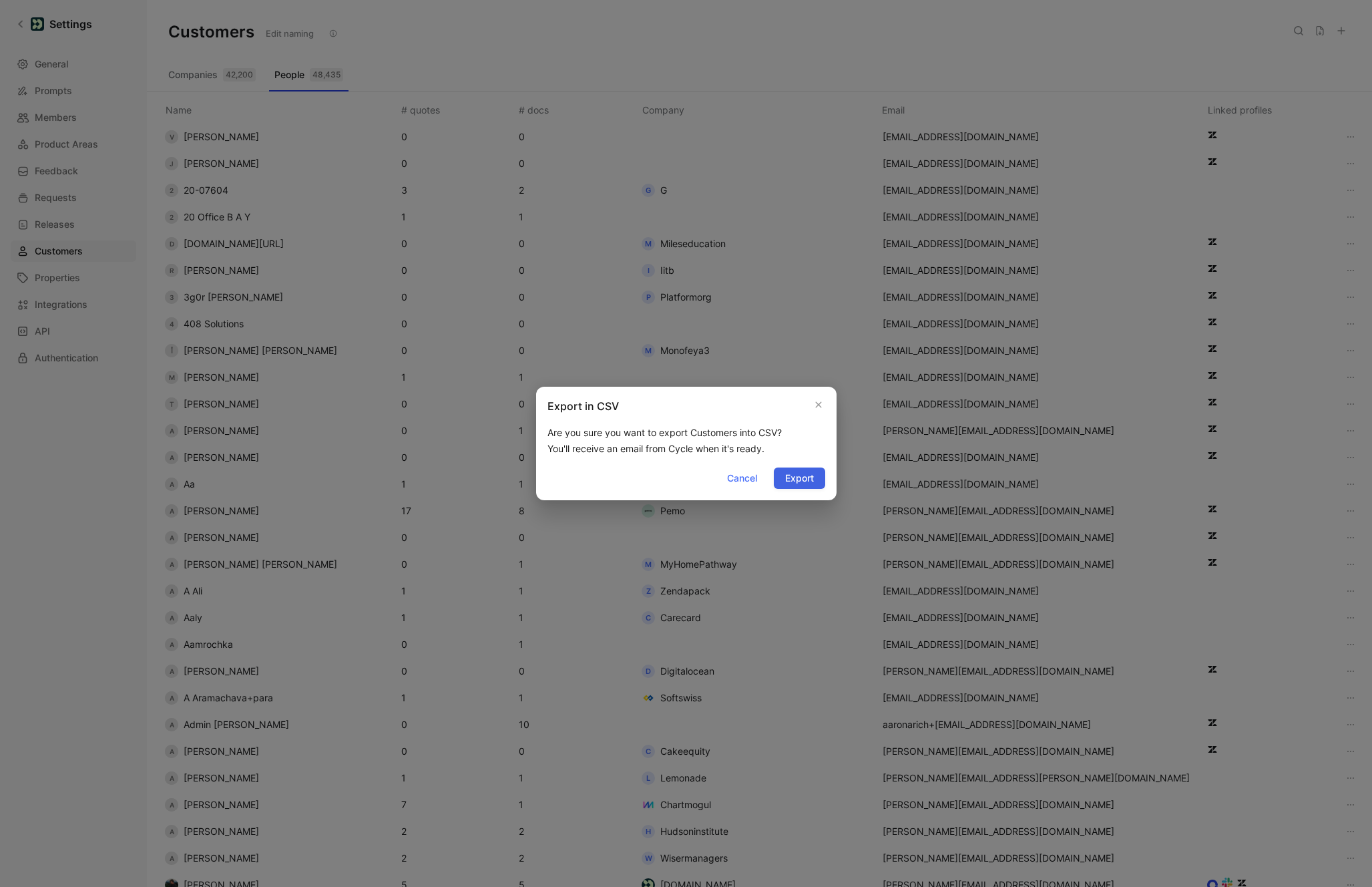
click at [786, 480] on span "Export" at bounding box center [799, 478] width 29 height 16
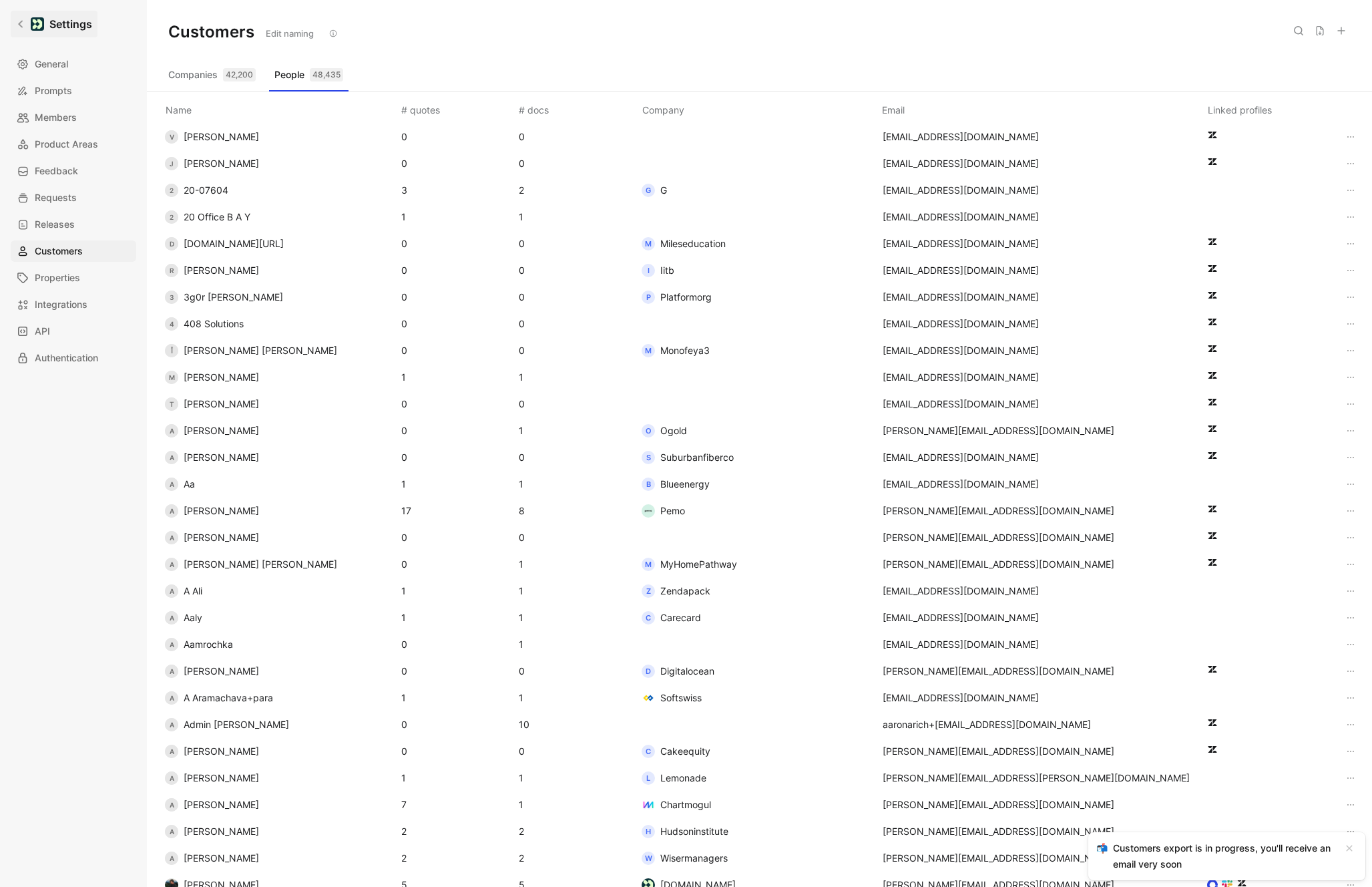
click at [16, 27] on icon at bounding box center [20, 24] width 9 height 9
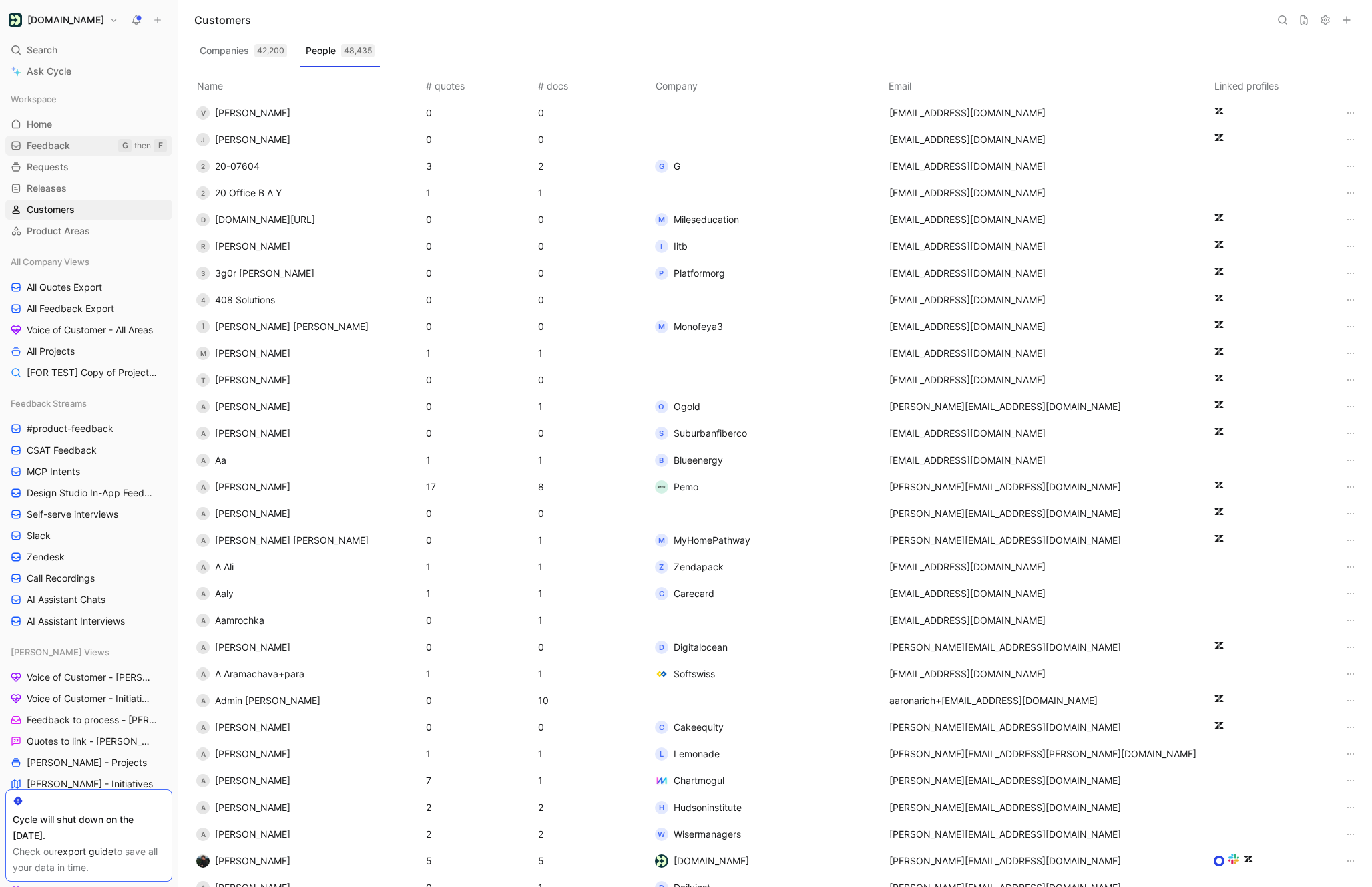
click at [76, 151] on link "Feedback G then F" at bounding box center [89, 146] width 167 height 20
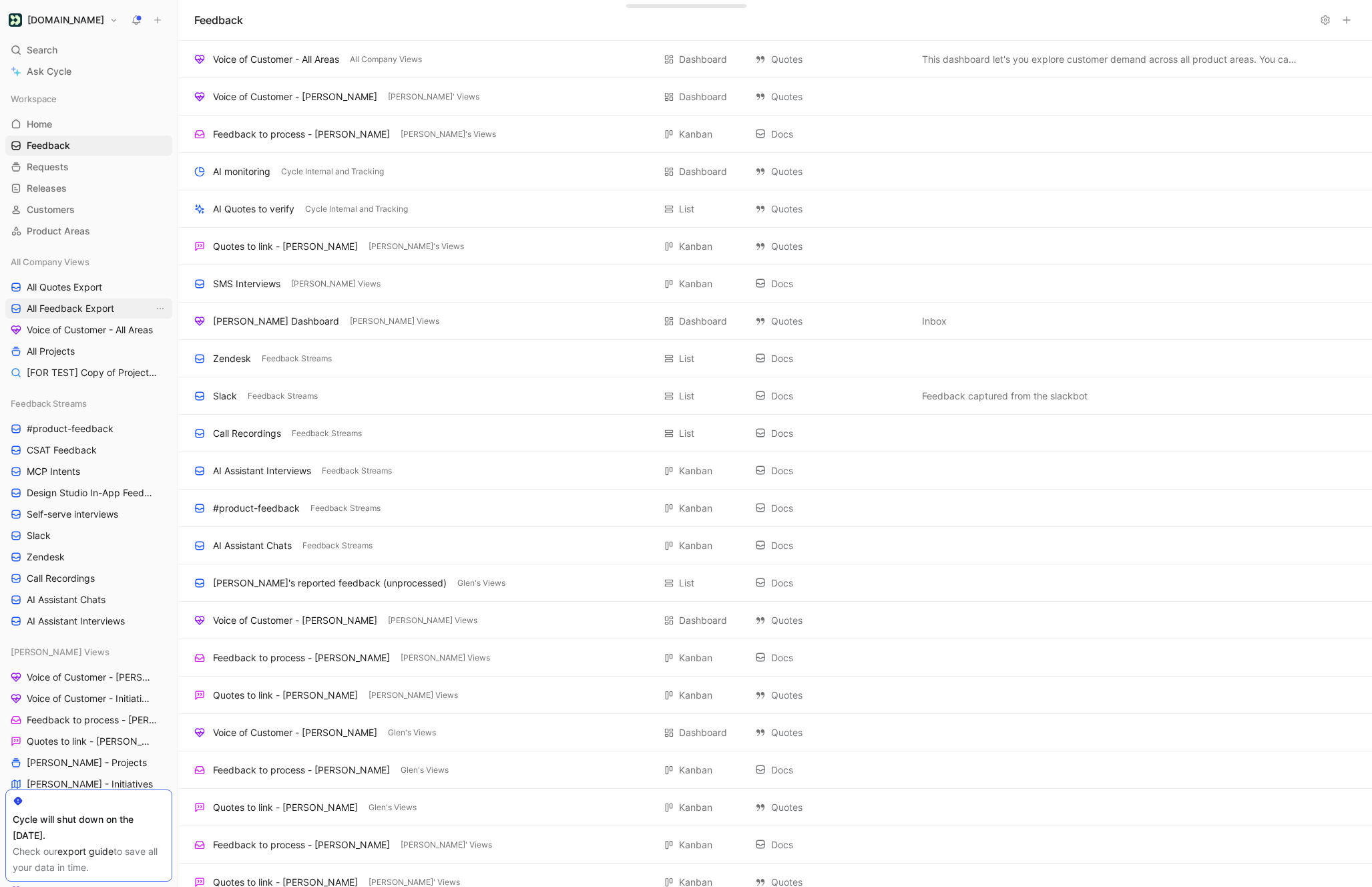
click at [84, 294] on link "All Quotes Export" at bounding box center [89, 287] width 167 height 20
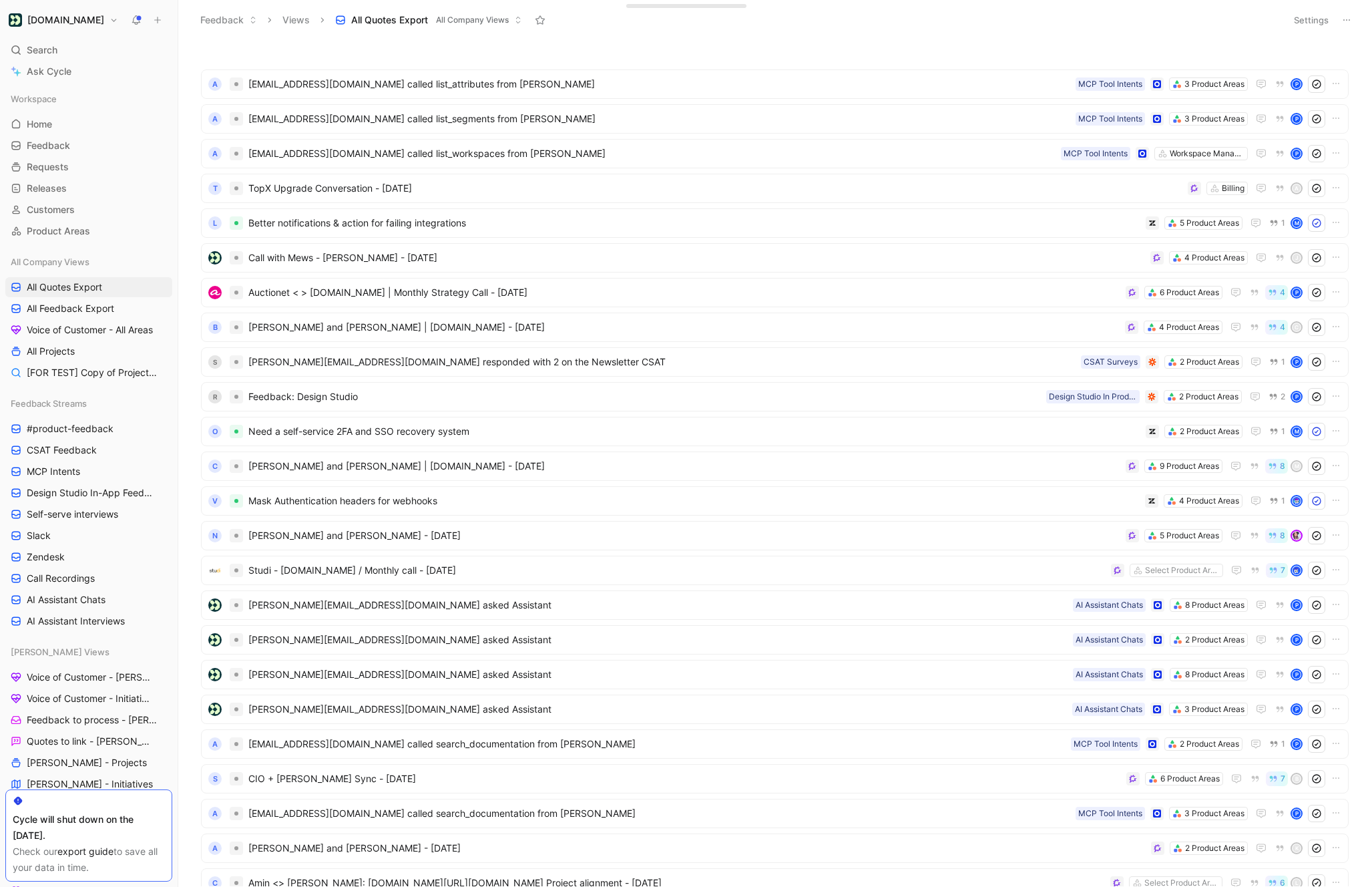
click at [1298, 22] on button "Settings" at bounding box center [1311, 20] width 47 height 19
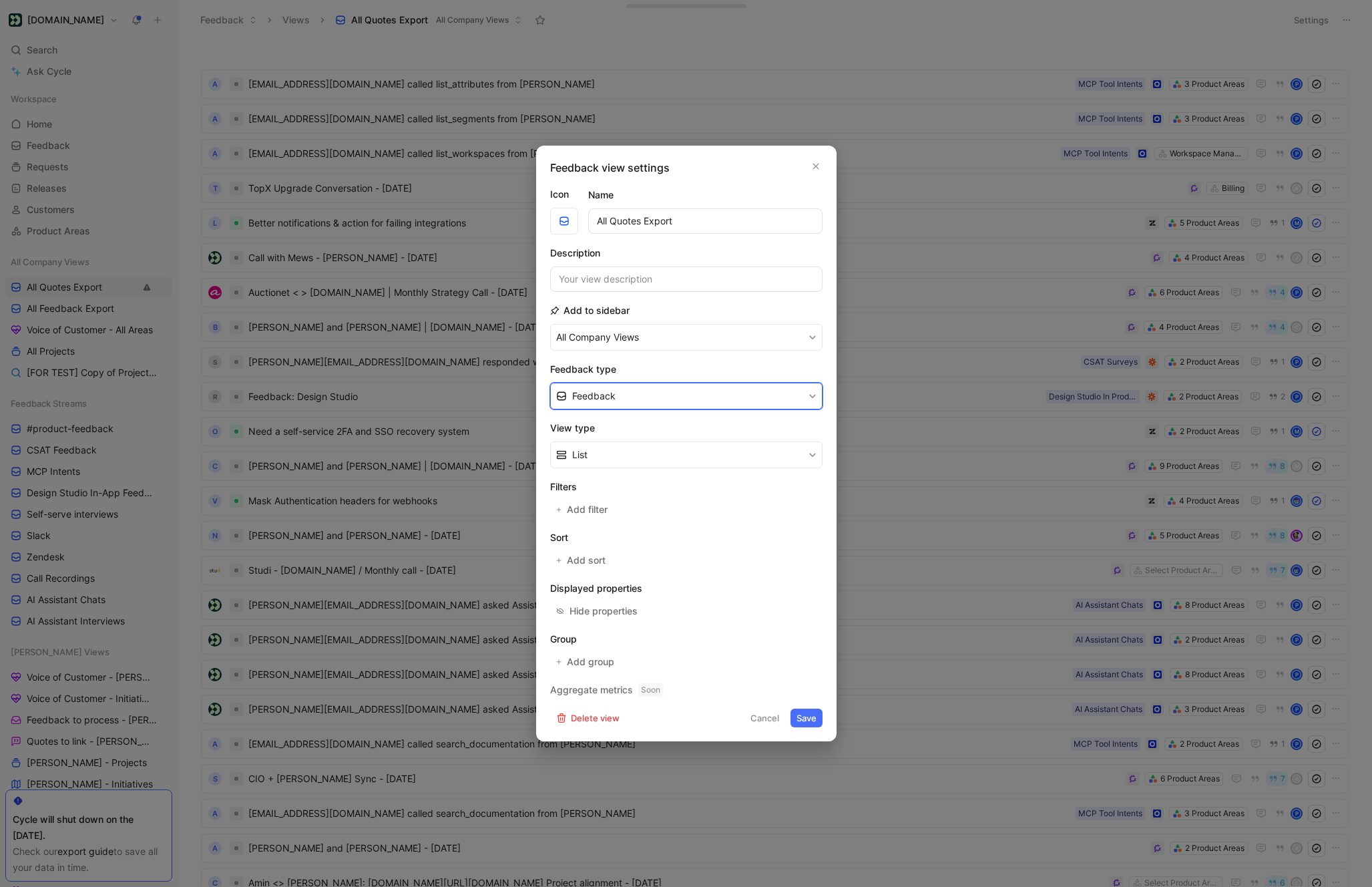
click at [636, 401] on button "Feedback" at bounding box center [686, 396] width 272 height 27
click at [607, 450] on div "Quote" at bounding box center [694, 447] width 244 height 16
click at [805, 718] on button "Save" at bounding box center [807, 717] width 32 height 19
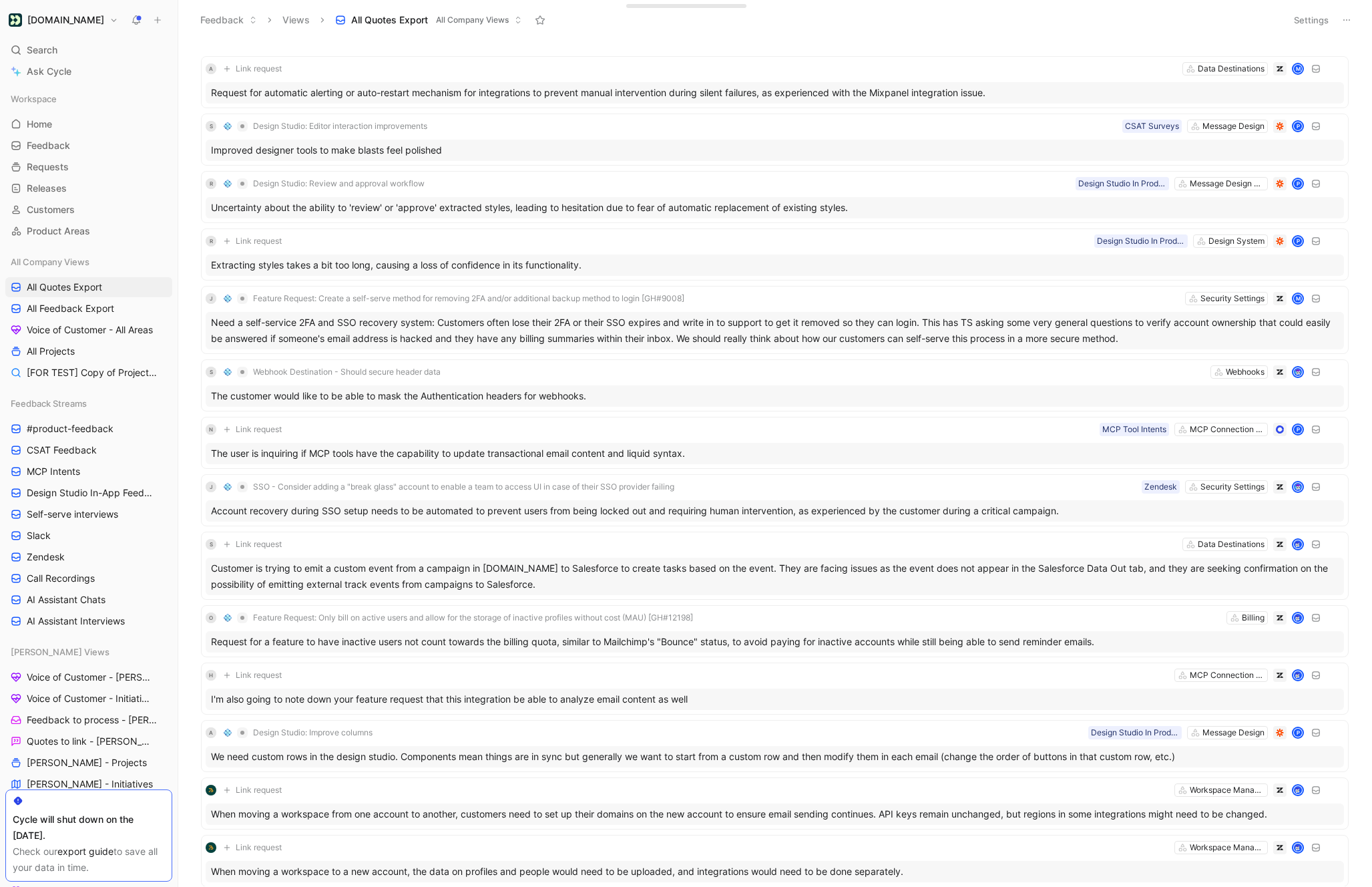
click at [1303, 15] on button "Settings" at bounding box center [1311, 20] width 47 height 19
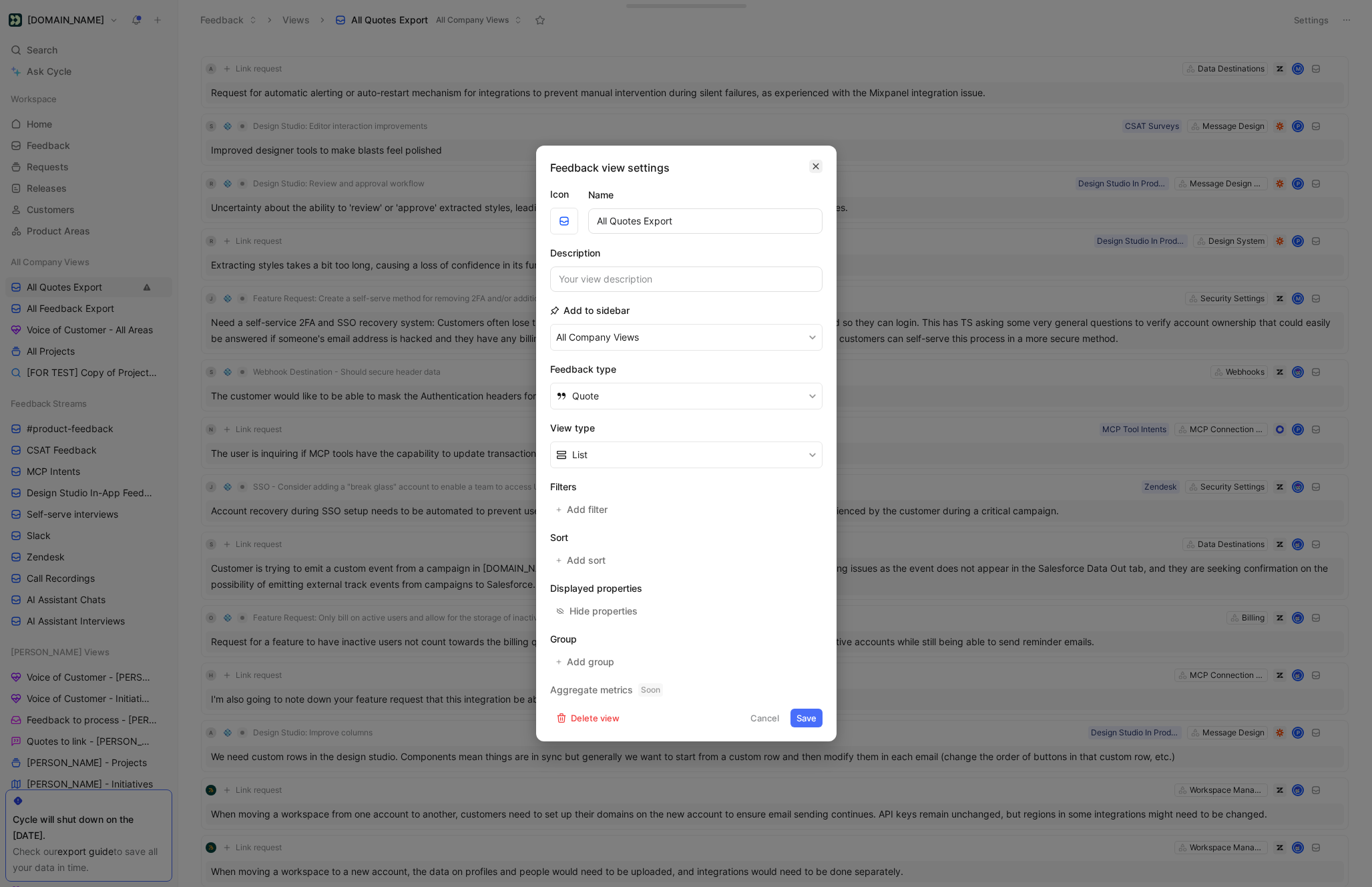
click at [812, 168] on icon "button" at bounding box center [815, 166] width 8 height 11
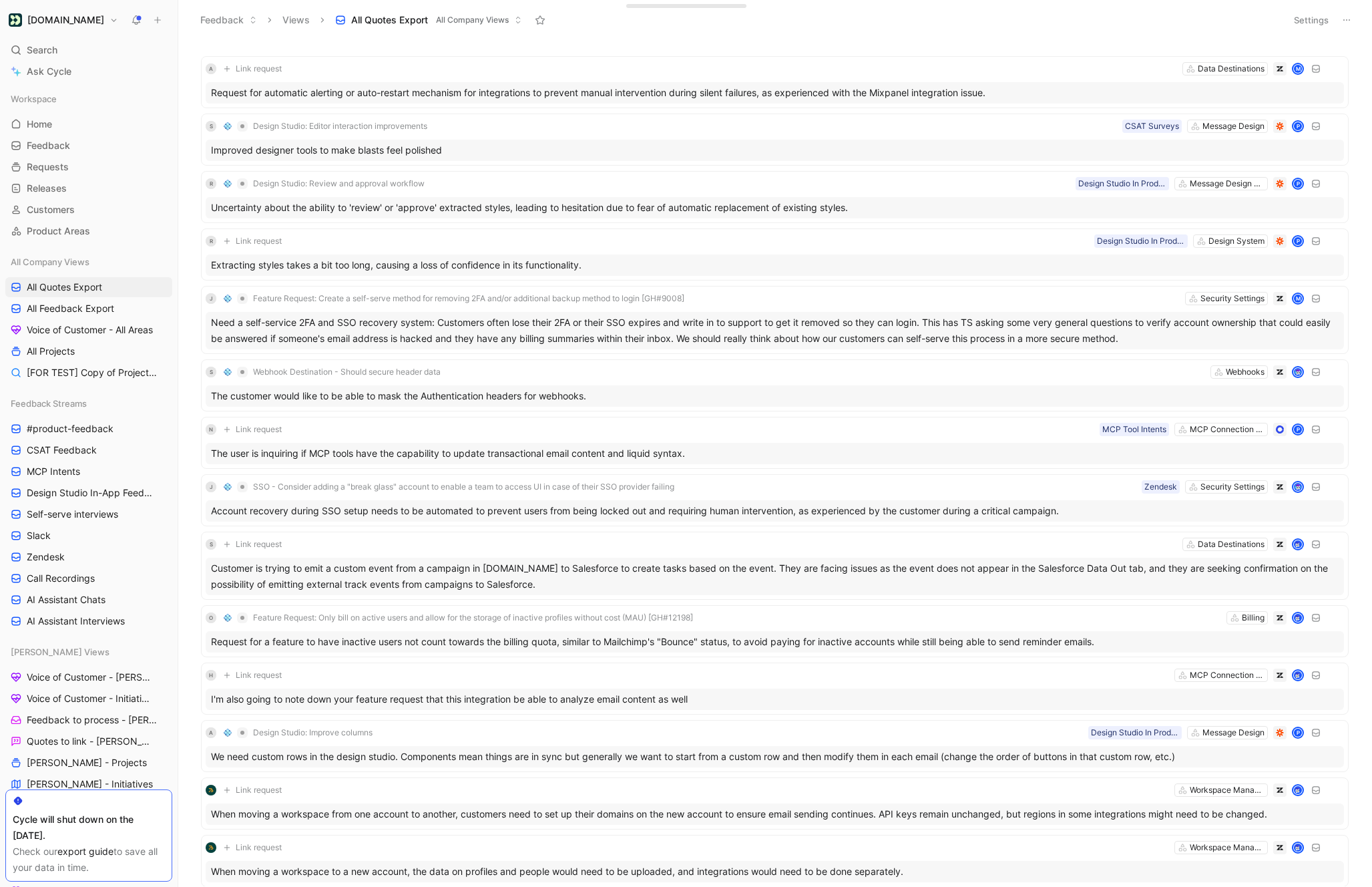
click at [1345, 18] on icon at bounding box center [1346, 20] width 11 height 11
click at [1273, 71] on span "Export in CSV" at bounding box center [1280, 68] width 60 height 11
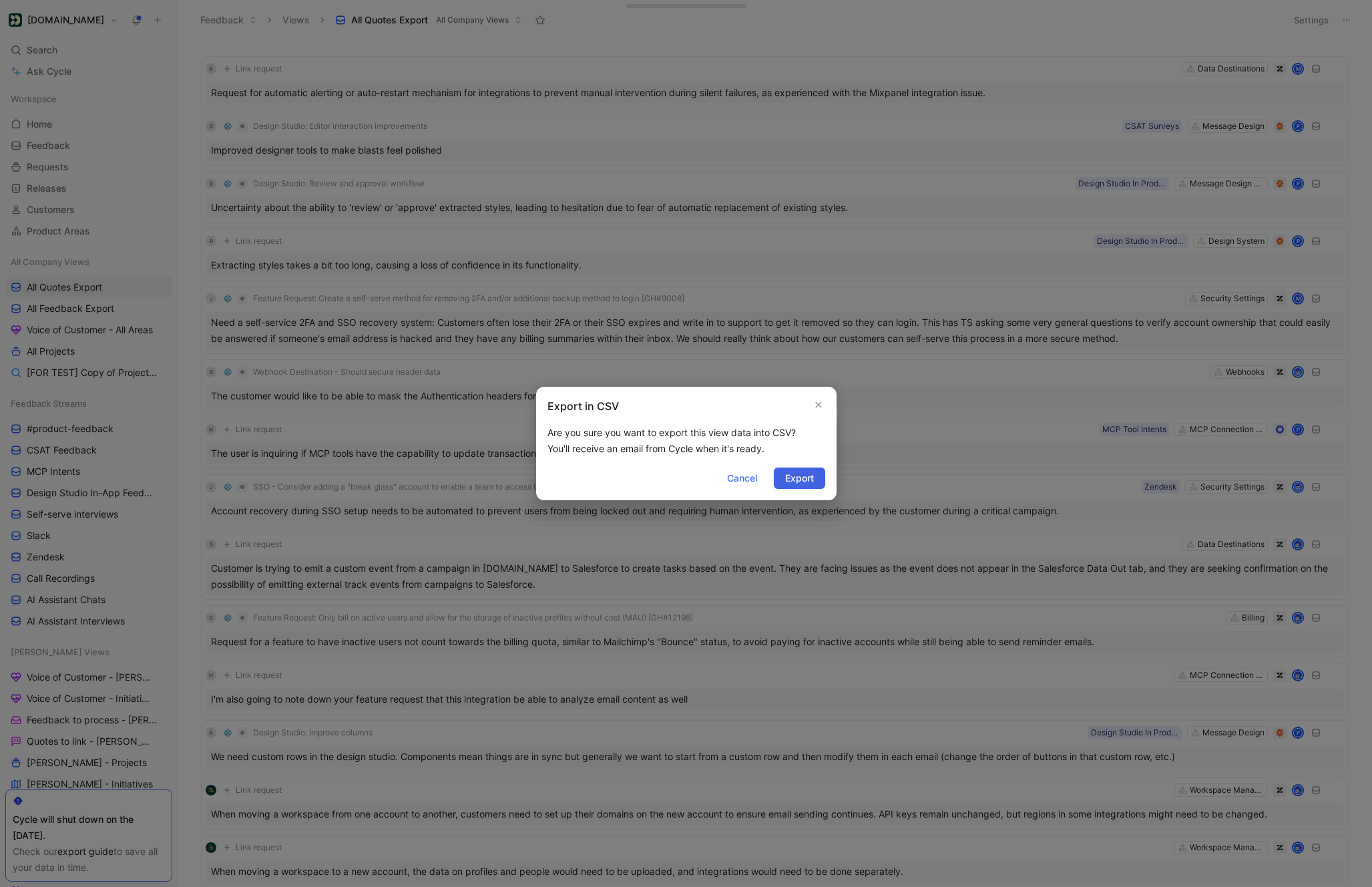
click at [801, 474] on span "Export" at bounding box center [799, 478] width 29 height 16
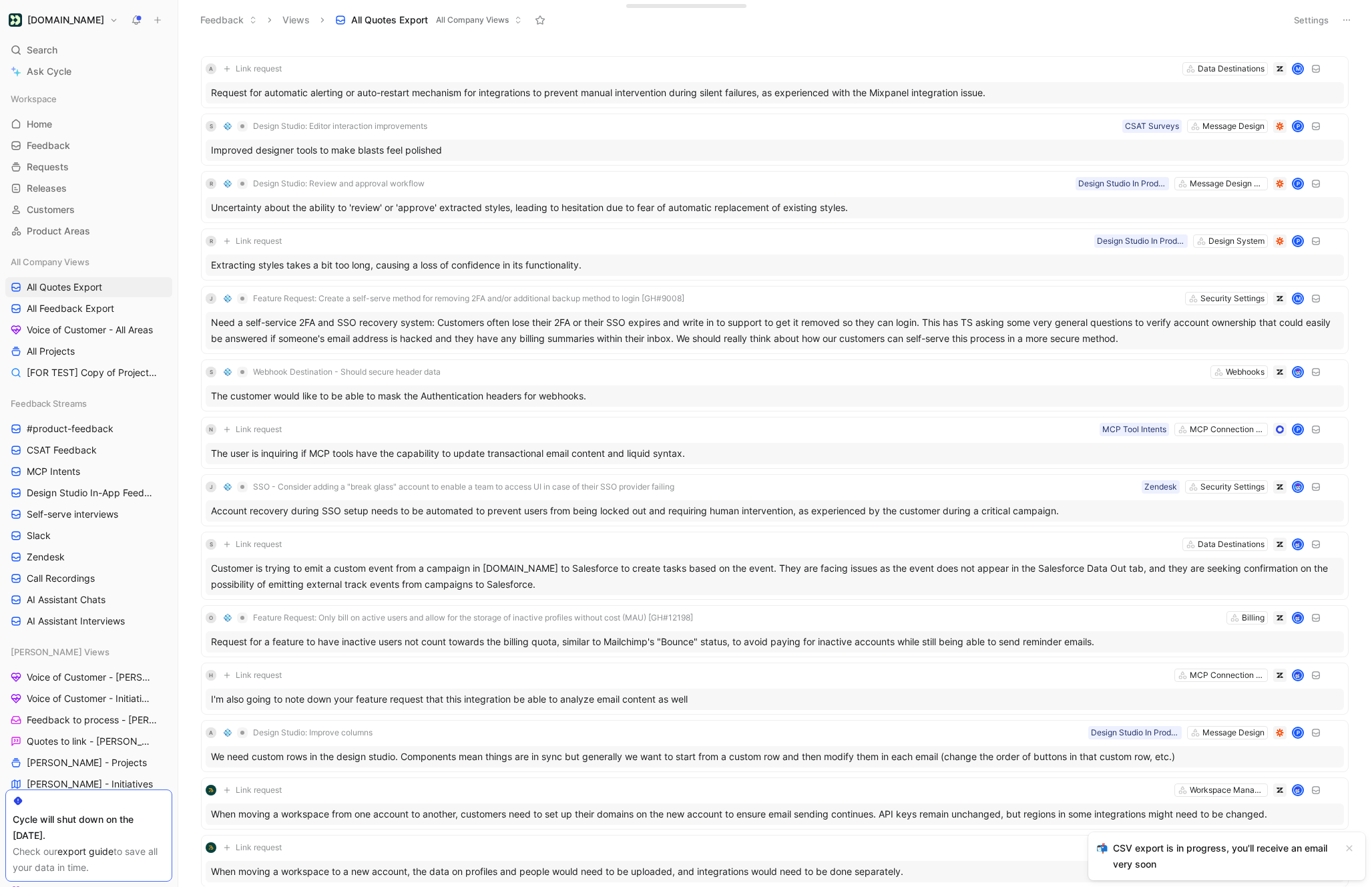
click at [157, 21] on icon at bounding box center [157, 20] width 9 height 9
click at [62, 164] on span "Requests" at bounding box center [48, 167] width 42 height 13
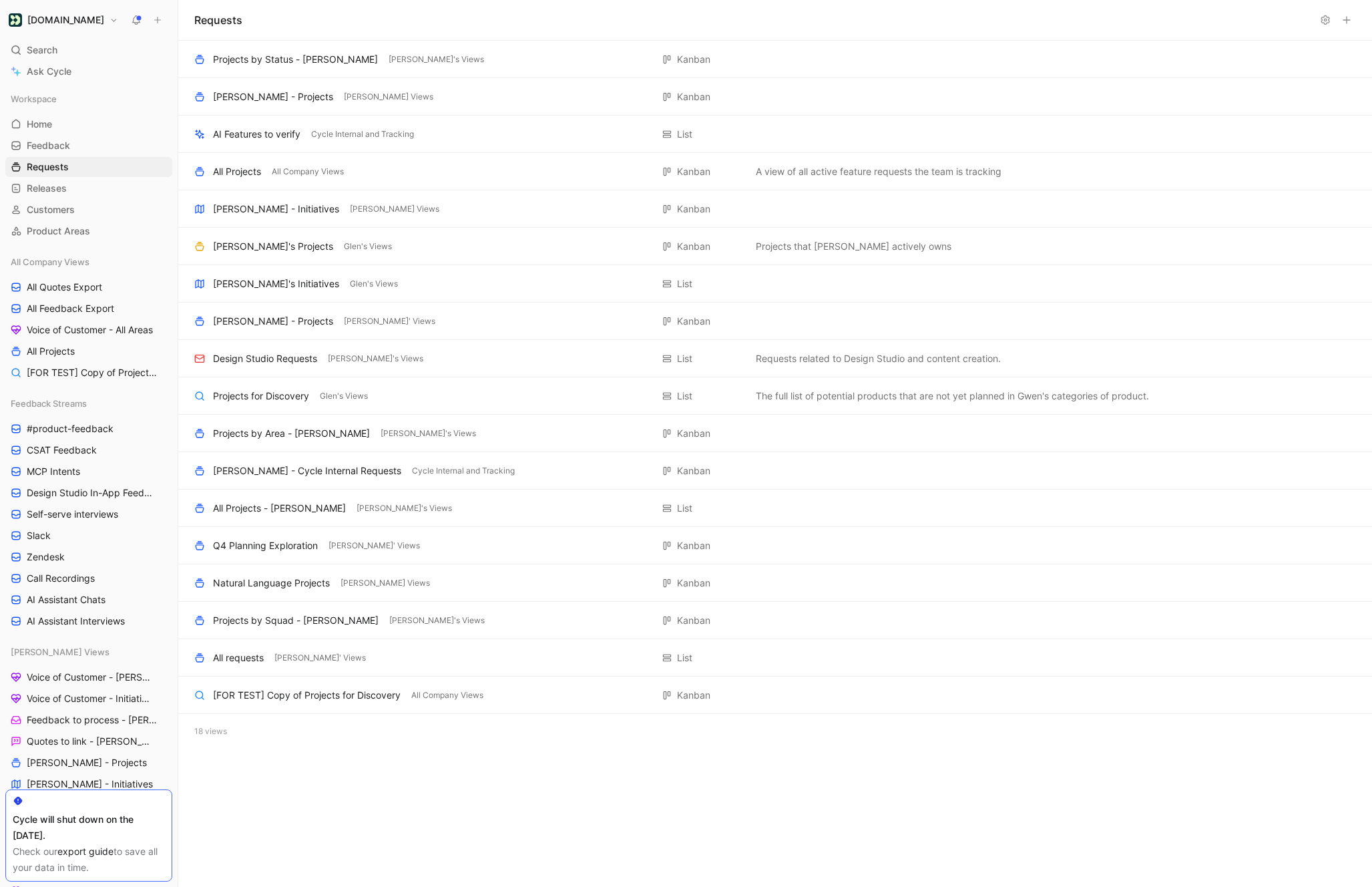
click at [1347, 21] on use at bounding box center [1347, 20] width 7 height 7
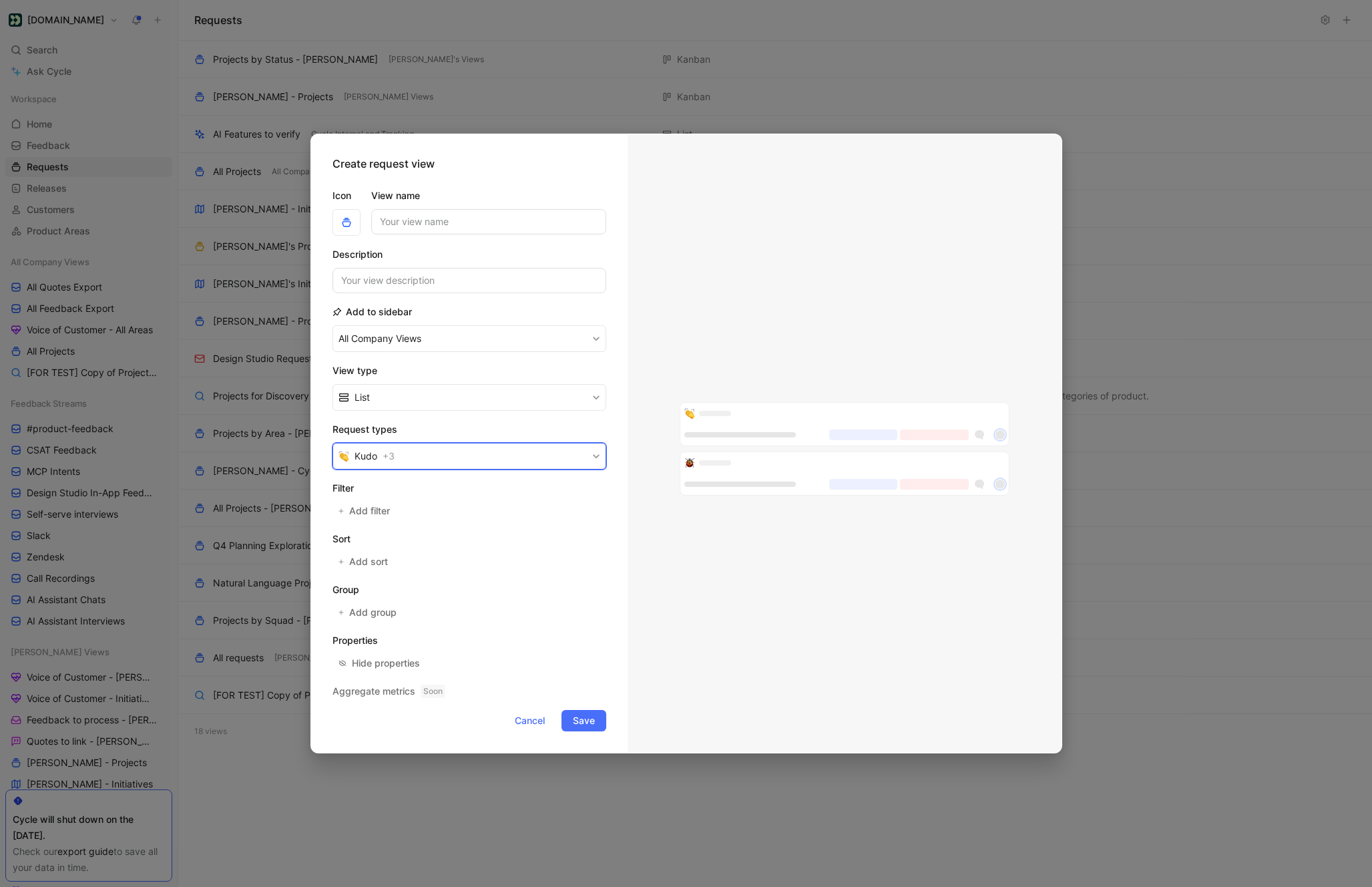
click at [431, 459] on button "Kudo + 3" at bounding box center [469, 456] width 274 height 27
click at [409, 216] on input "View name" at bounding box center [489, 221] width 235 height 25
type input "Export - Requests"
click at [578, 721] on span "Save" at bounding box center [583, 720] width 22 height 16
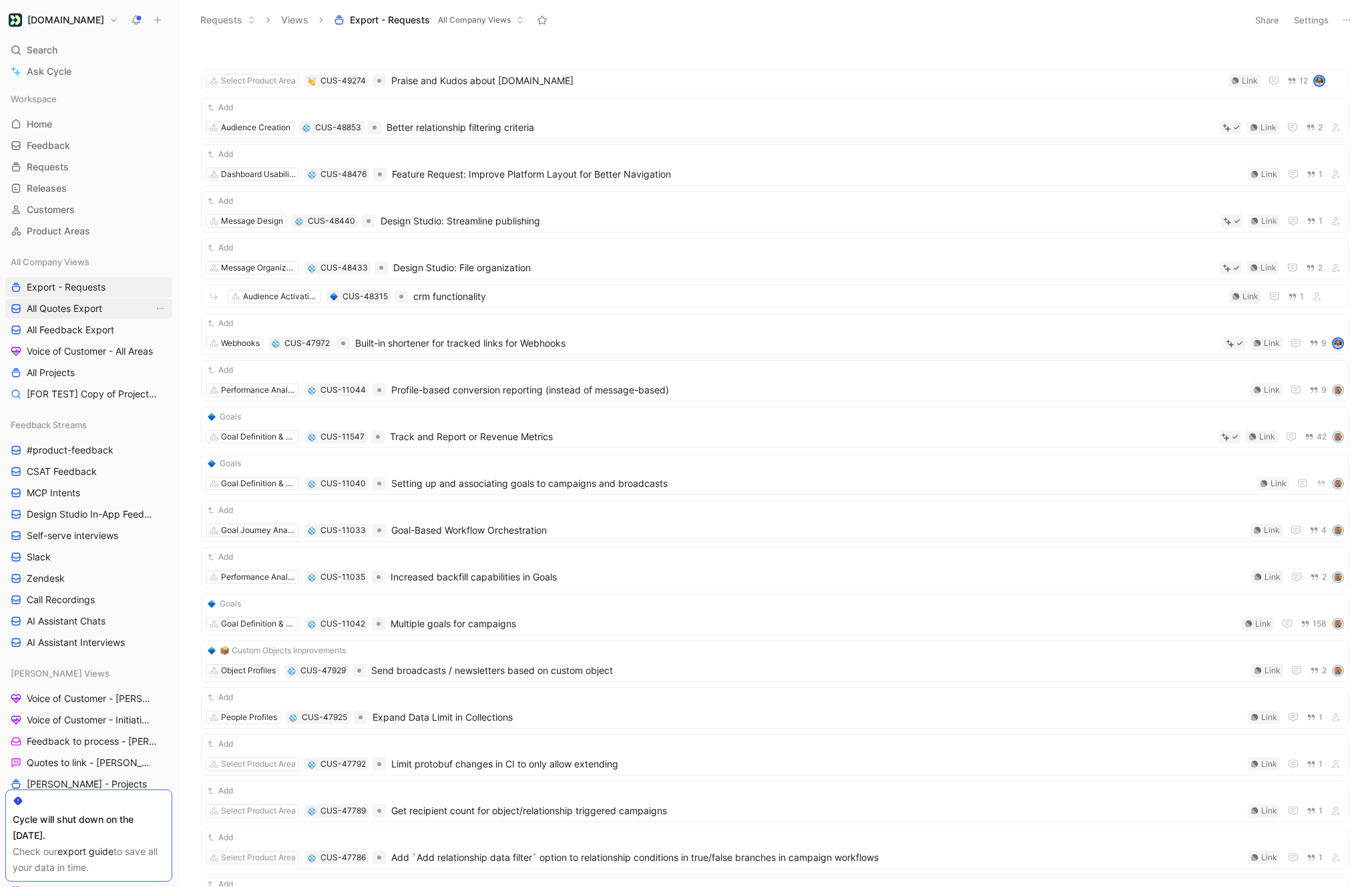
click at [100, 312] on span "All Quotes Export" at bounding box center [64, 308] width 76 height 13
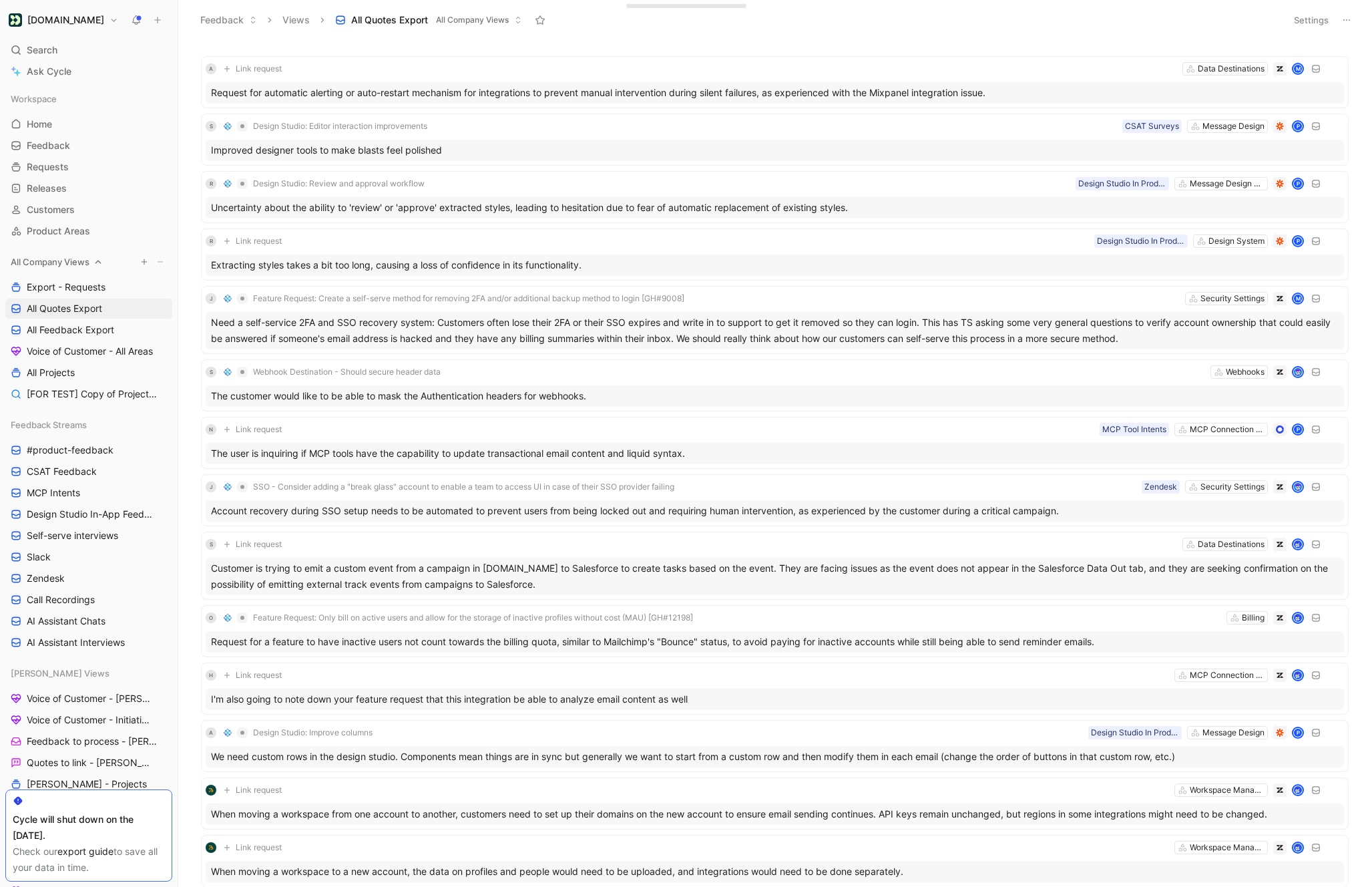
click at [159, 261] on icon at bounding box center [160, 261] width 8 height 8
click at [145, 285] on span "Create section" at bounding box center [147, 287] width 64 height 11
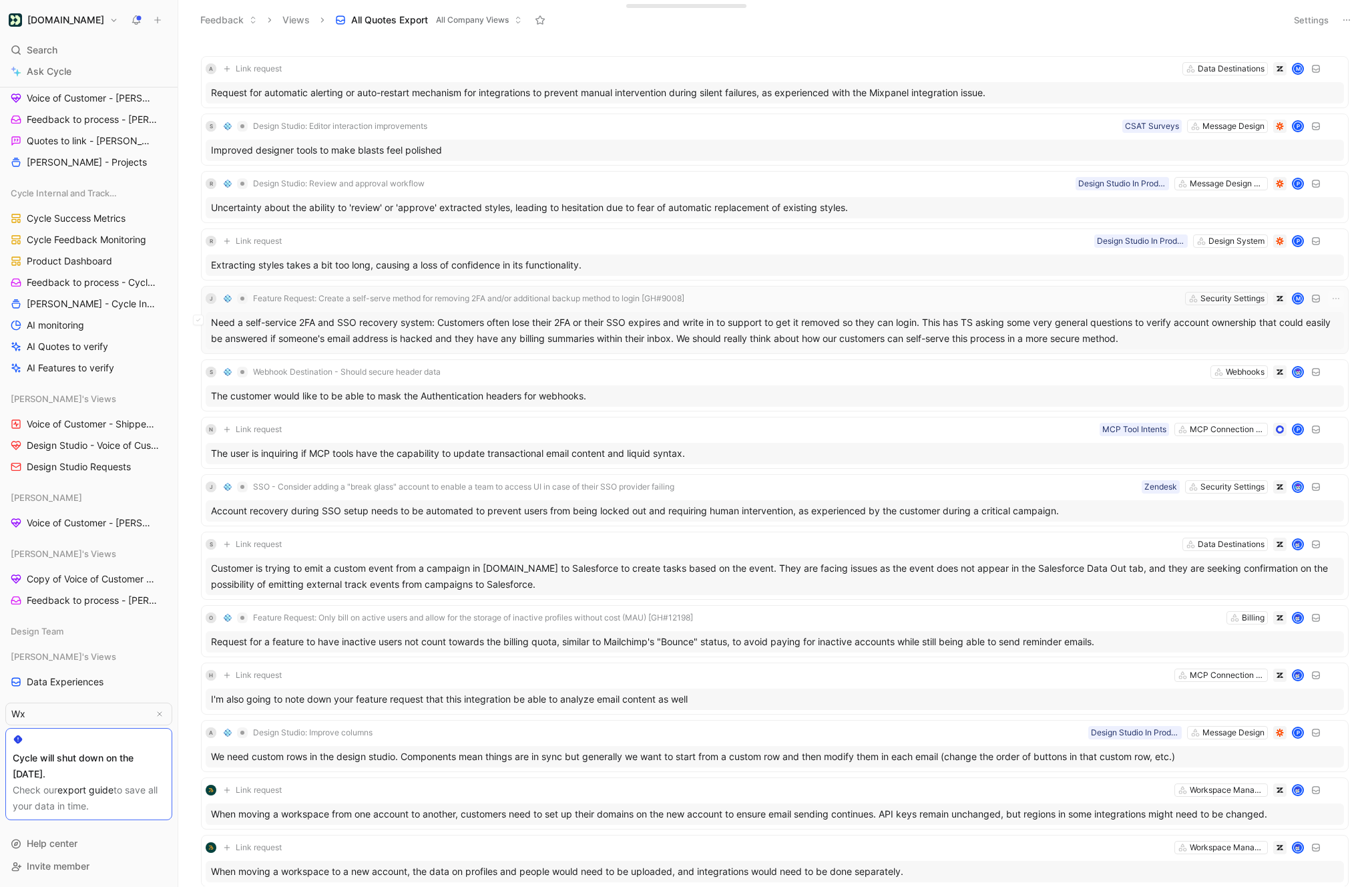
type input "W"
type input "Export"
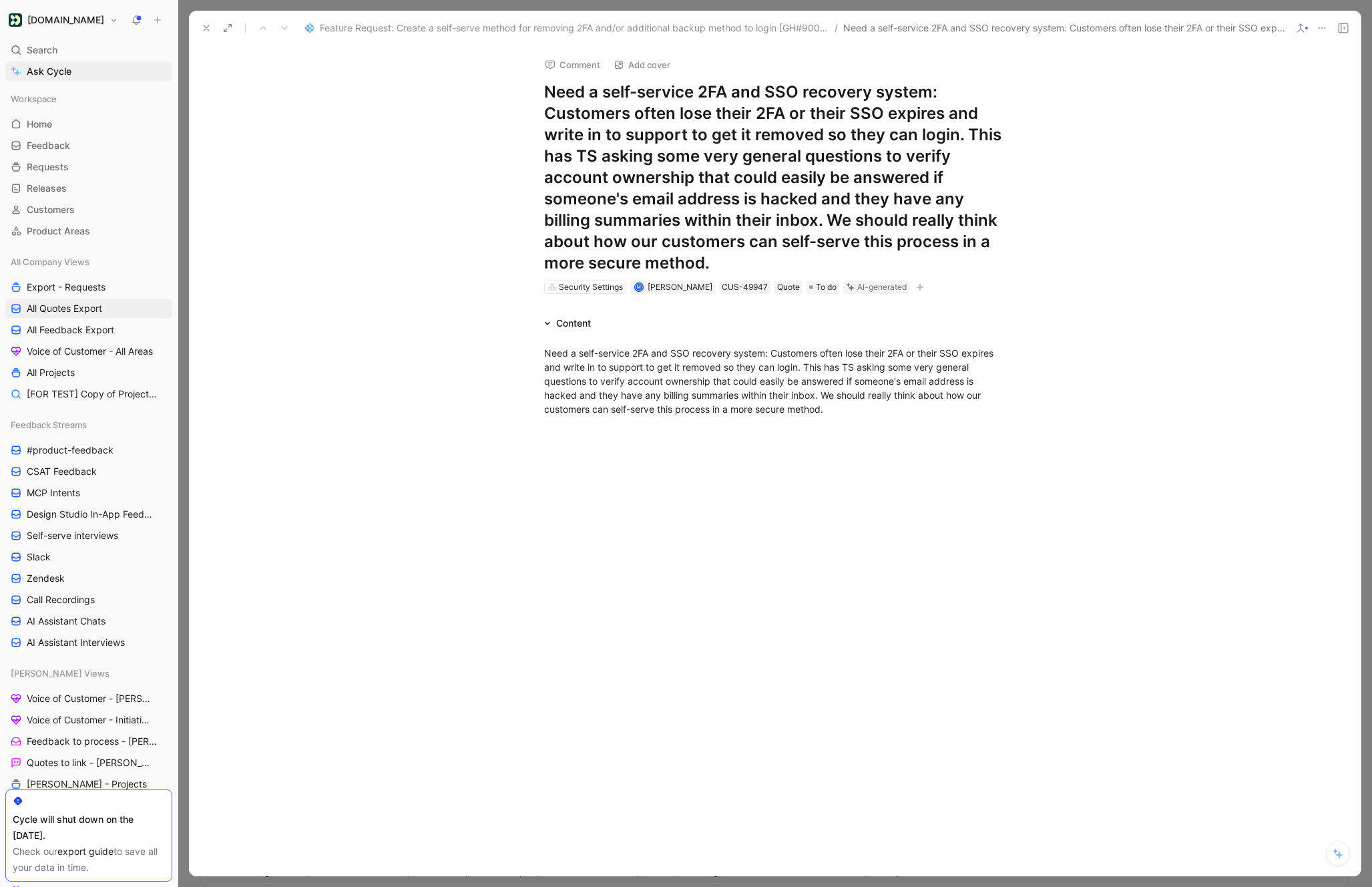
drag, startPoint x: 27, startPoint y: 718, endPoint x: 60, endPoint y: 411, distance: 308.8
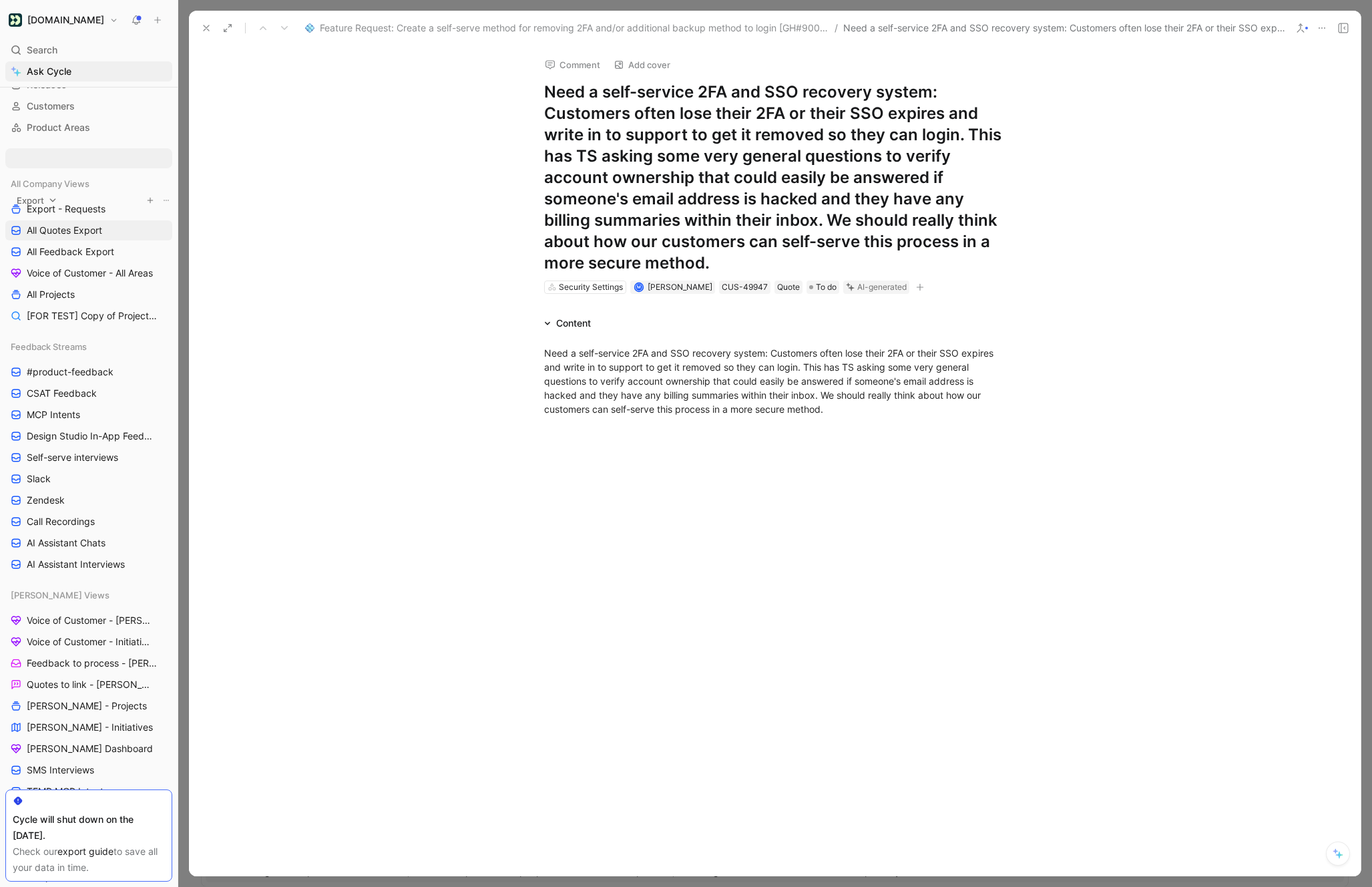
scroll to position [78, 0]
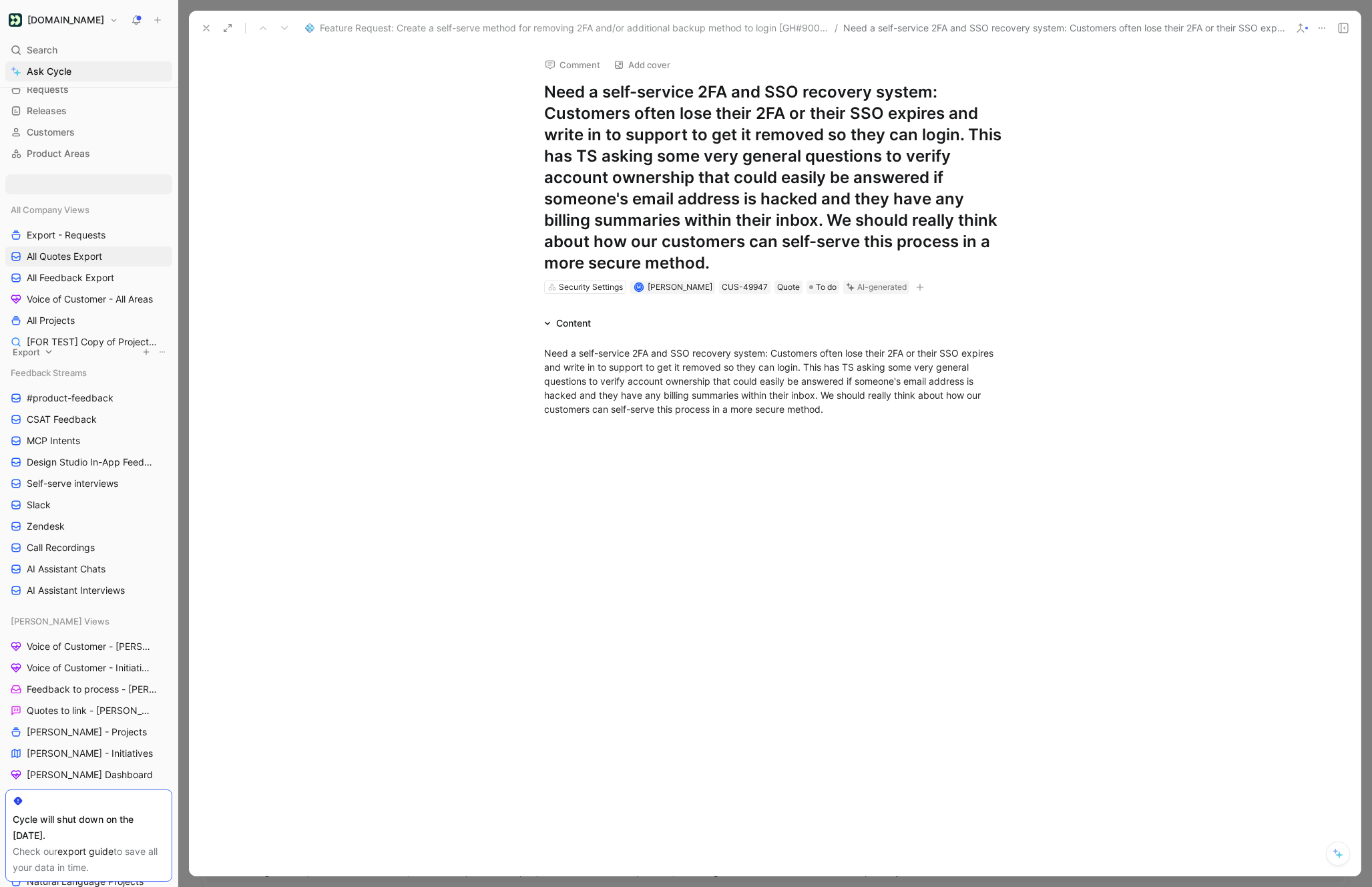
drag, startPoint x: 30, startPoint y: 707, endPoint x: 32, endPoint y: 347, distance: 360.0
drag, startPoint x: 30, startPoint y: 183, endPoint x: 30, endPoint y: 347, distance: 164.0
drag, startPoint x: 55, startPoint y: 233, endPoint x: 50, endPoint y: 356, distance: 123.1
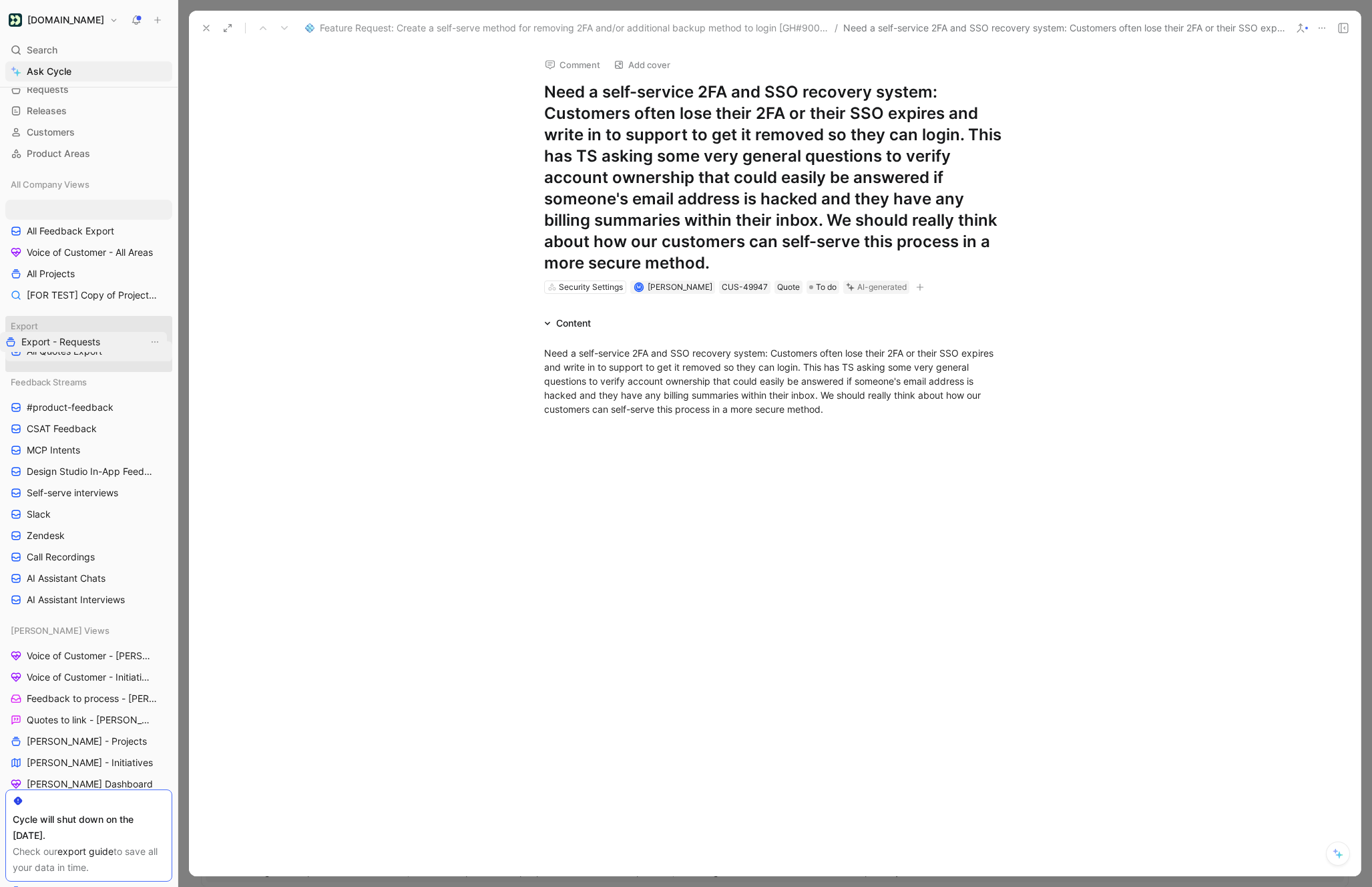
drag, startPoint x: 50, startPoint y: 213, endPoint x: 46, endPoint y: 345, distance: 132.1
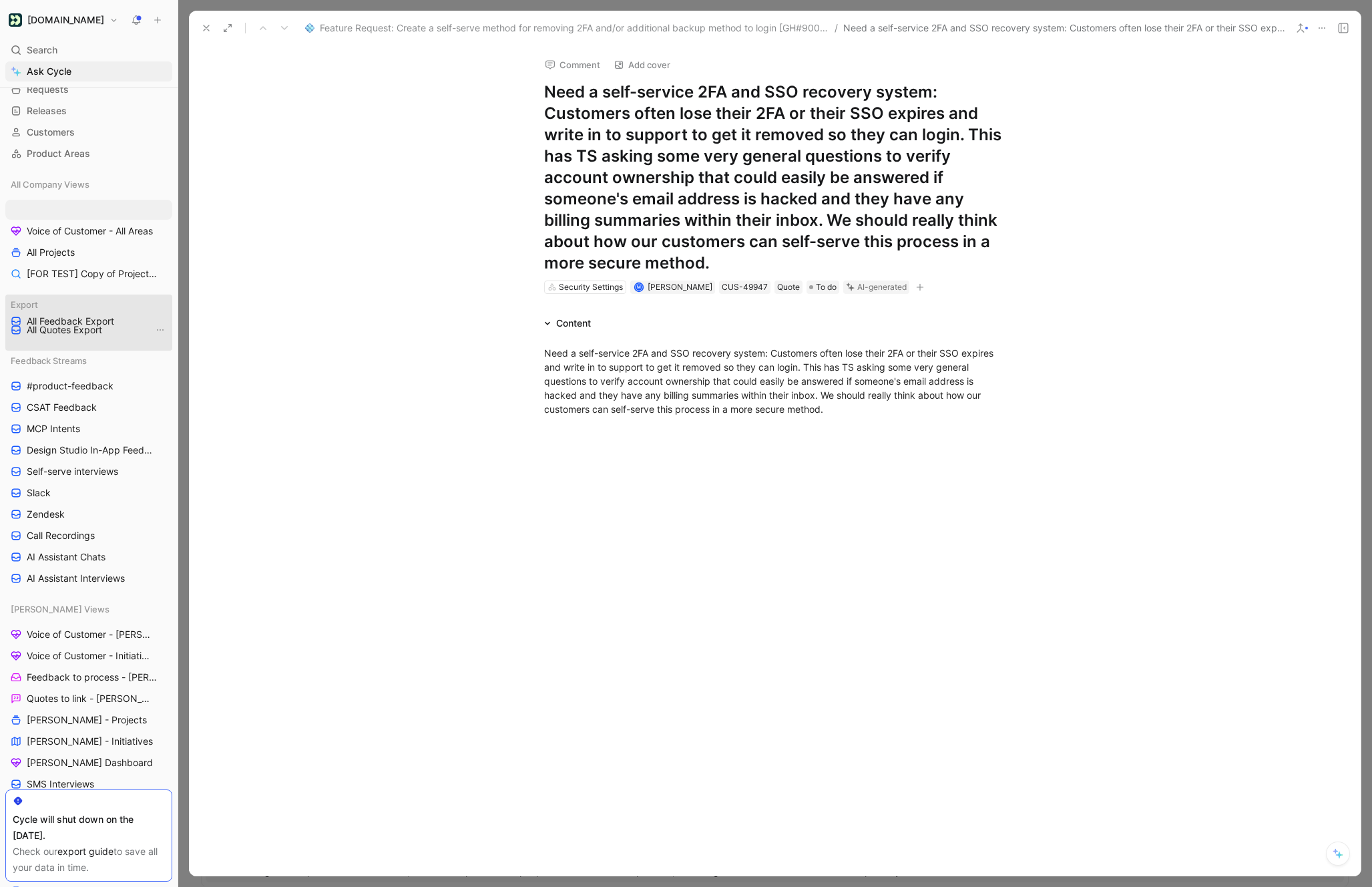
drag, startPoint x: 57, startPoint y: 216, endPoint x: 57, endPoint y: 324, distance: 108.0
click at [159, 325] on icon "View actions" at bounding box center [160, 329] width 11 height 11
click at [83, 326] on span "All Quotes Export" at bounding box center [64, 329] width 76 height 13
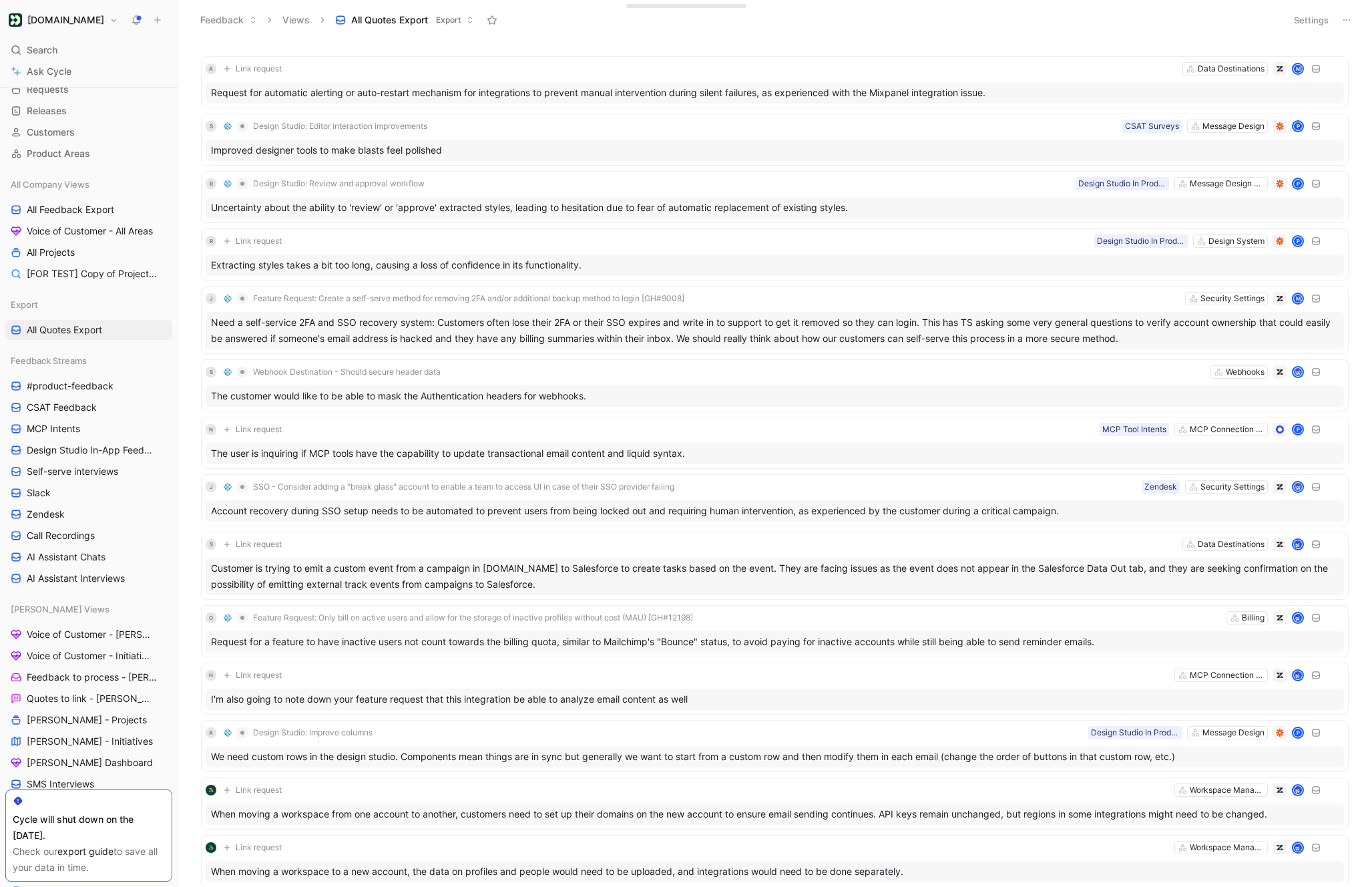
click at [1291, 33] on header "Feedback Views All Quotes Export Export Settings" at bounding box center [775, 20] width 1193 height 40
click at [1319, 11] on button "Settings" at bounding box center [1311, 20] width 47 height 19
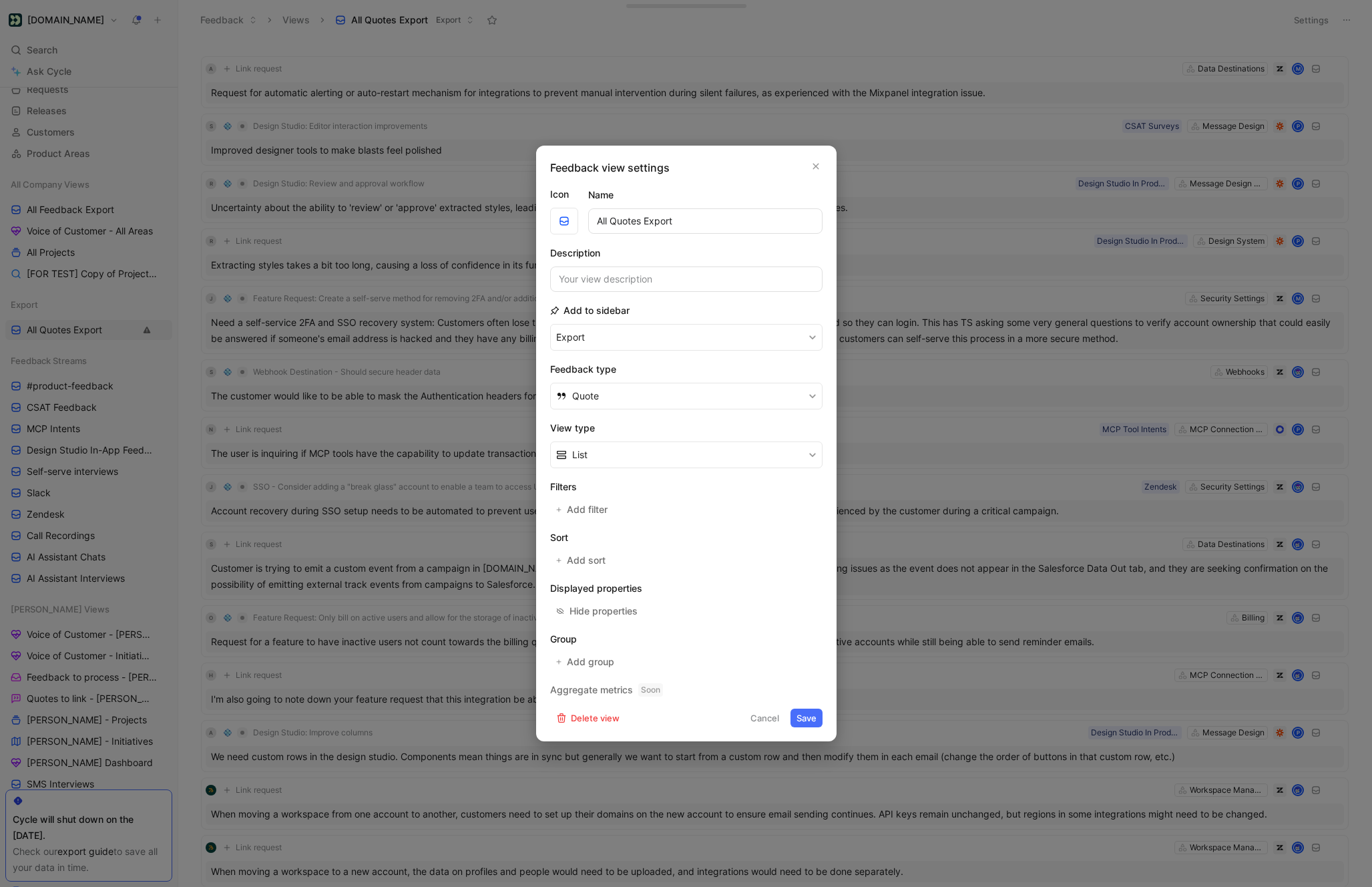
drag, startPoint x: 607, startPoint y: 221, endPoint x: 543, endPoint y: 221, distance: 64.0
click at [556, 221] on div "Icon Name All Quotes Export" at bounding box center [686, 210] width 272 height 48
click at [678, 227] on input "Export Quotes Export" at bounding box center [705, 221] width 235 height 25
type input "Export Quotes"
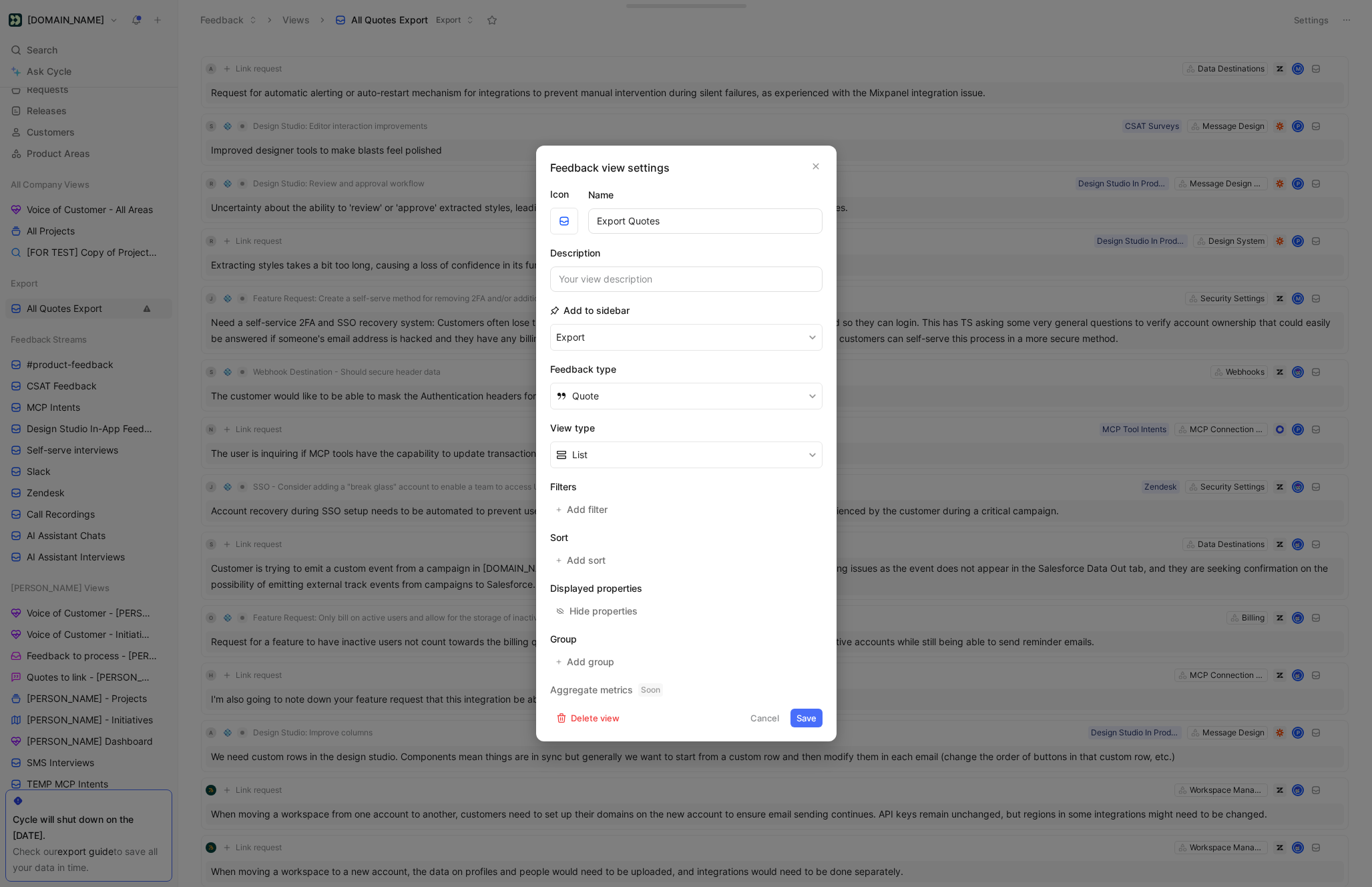
click at [550, 324] on button "Export" at bounding box center [686, 337] width 272 height 27
click at [803, 710] on button "Save" at bounding box center [807, 717] width 32 height 19
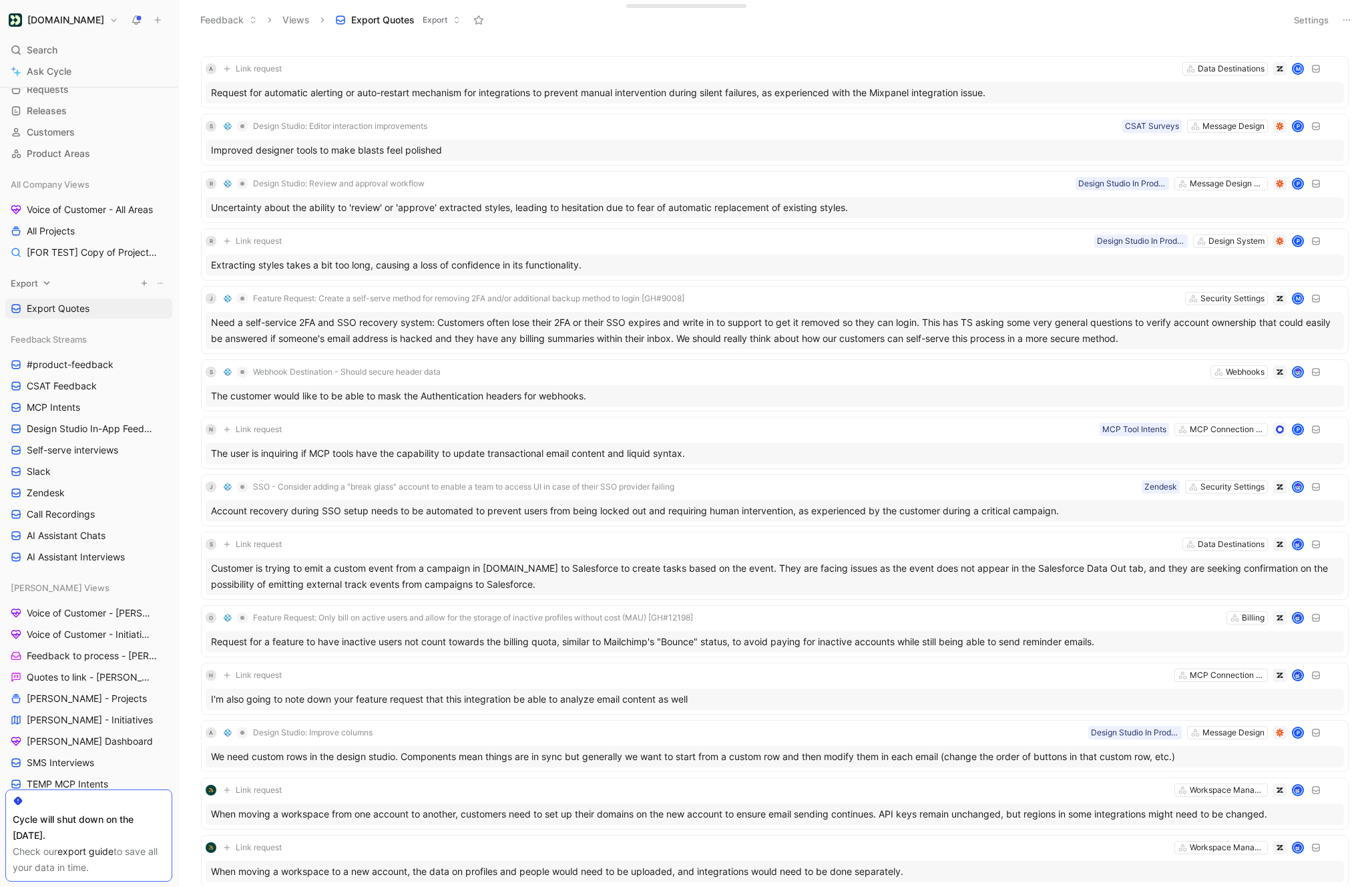
click at [45, 289] on div "Export" at bounding box center [89, 283] width 167 height 20
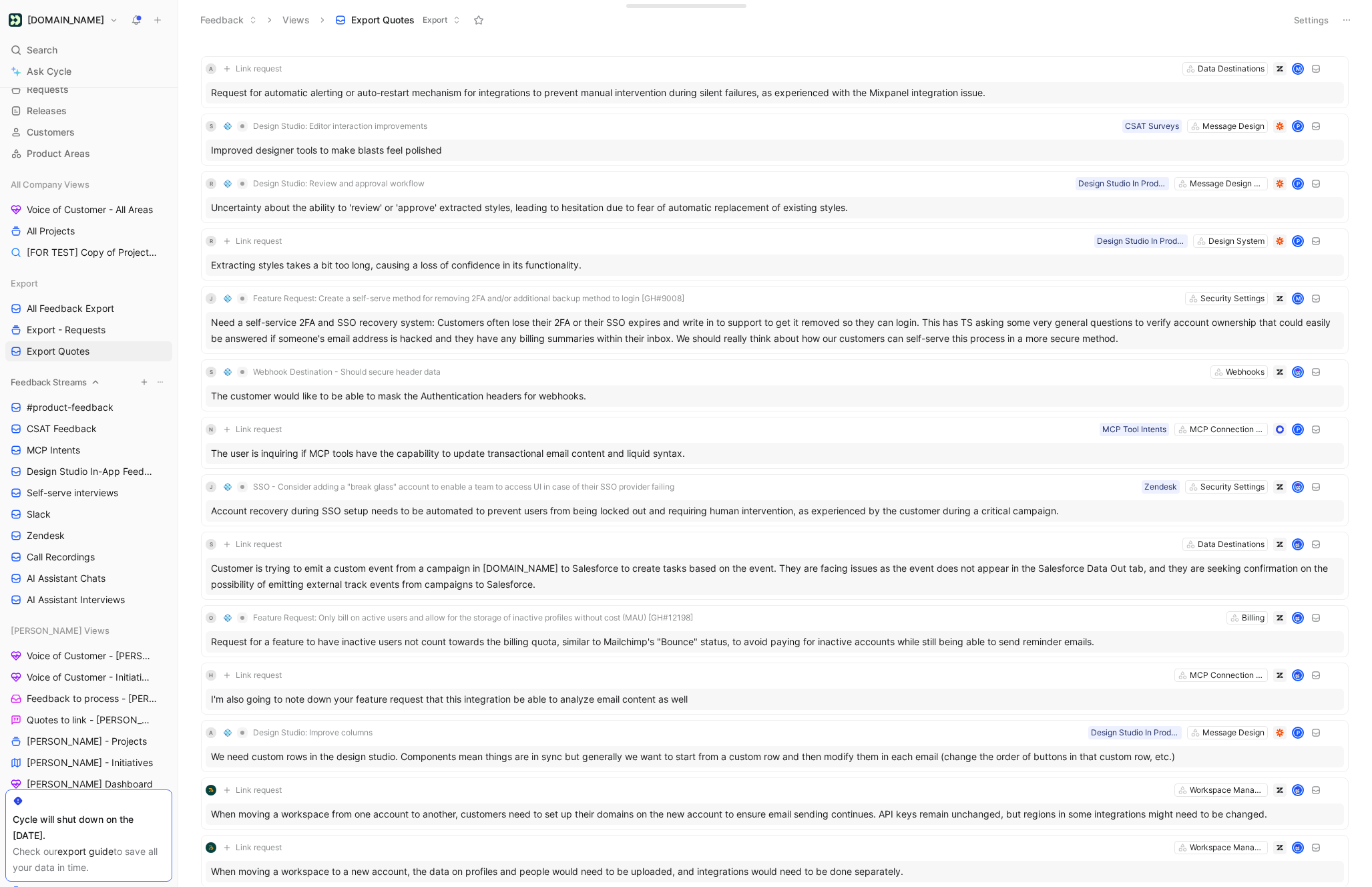
click at [60, 387] on span "Feedback Streams" at bounding box center [48, 382] width 76 height 13
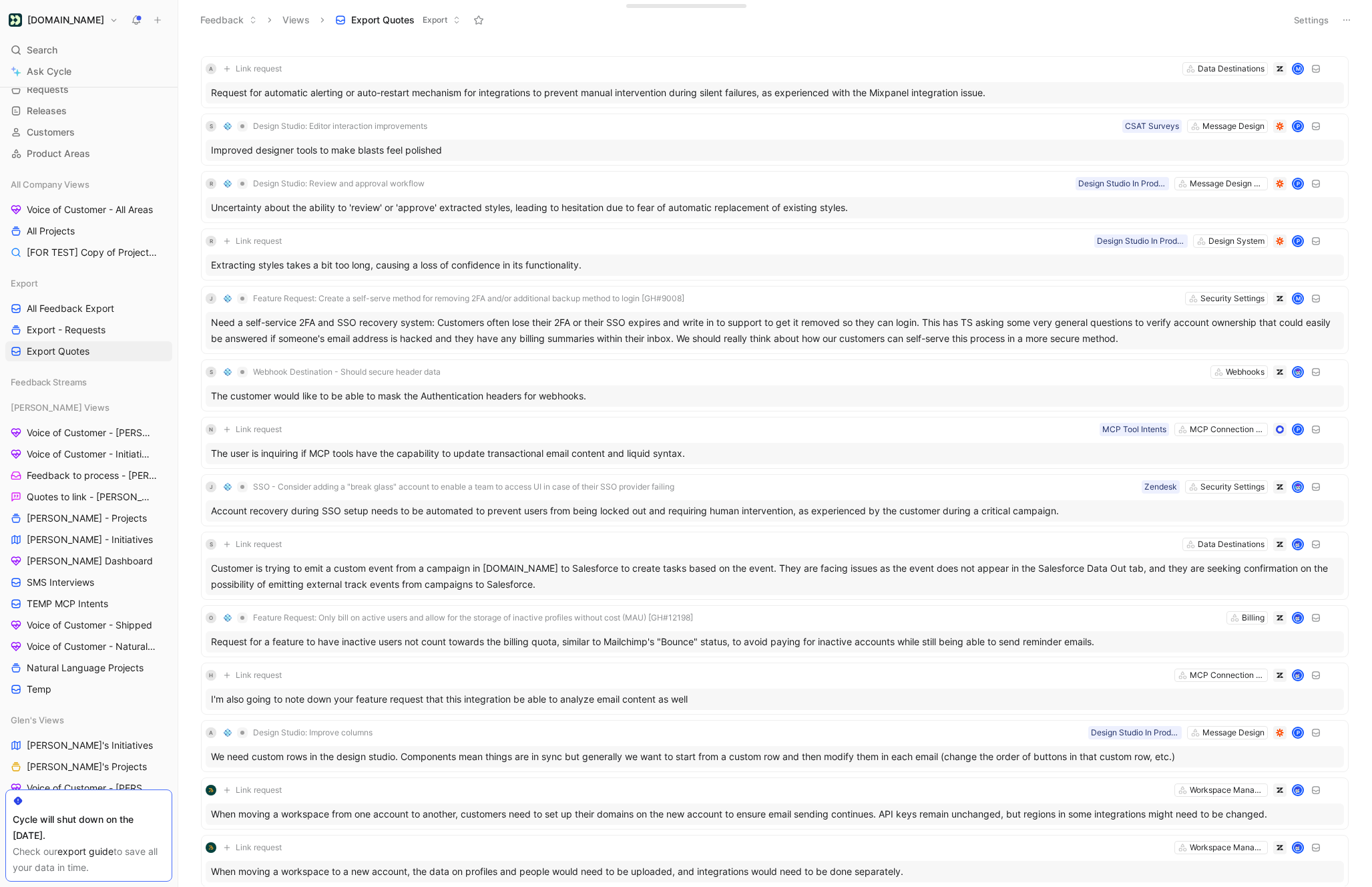
click at [67, 418] on div "[PERSON_NAME] Views Voice of Customer - [PERSON_NAME] Voice of Customer - Initi…" at bounding box center [89, 548] width 167 height 302
click at [67, 402] on div "[PERSON_NAME] Views" at bounding box center [89, 407] width 167 height 20
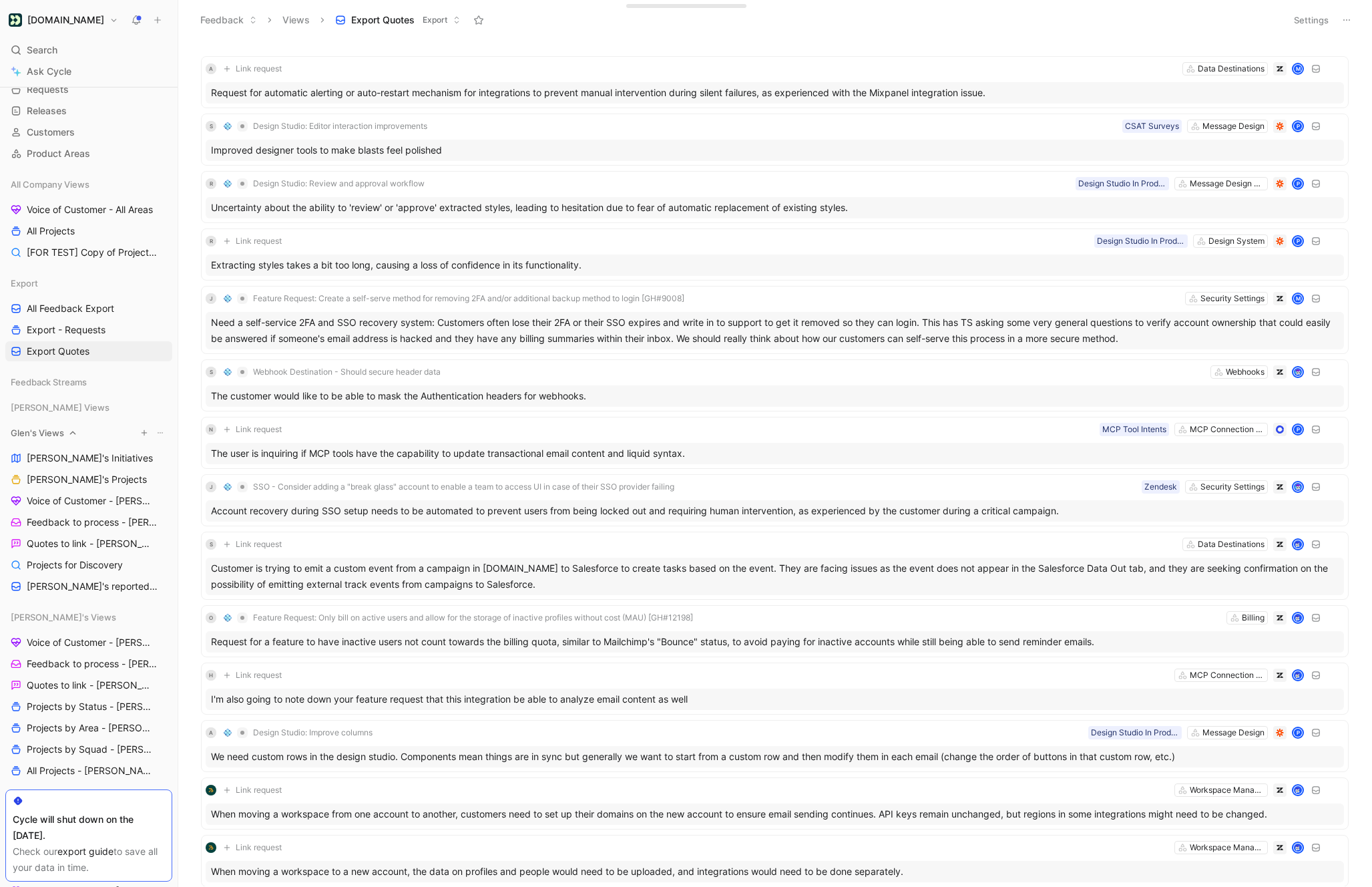
click at [64, 435] on div "Glen's Views" at bounding box center [89, 432] width 167 height 20
click at [64, 450] on div "[PERSON_NAME]'s Views" at bounding box center [89, 458] width 167 height 20
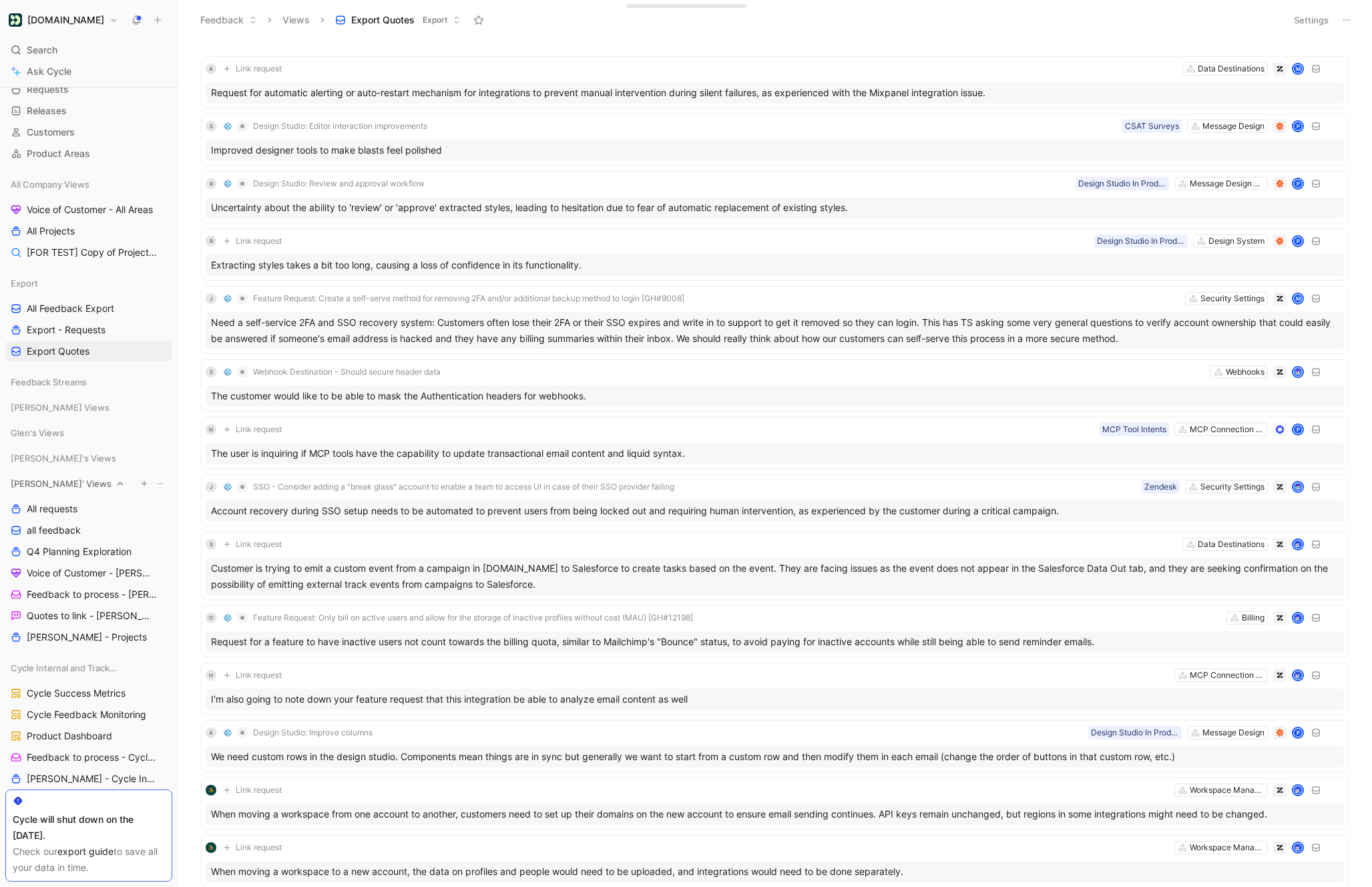
click at [116, 483] on icon at bounding box center [120, 483] width 9 height 9
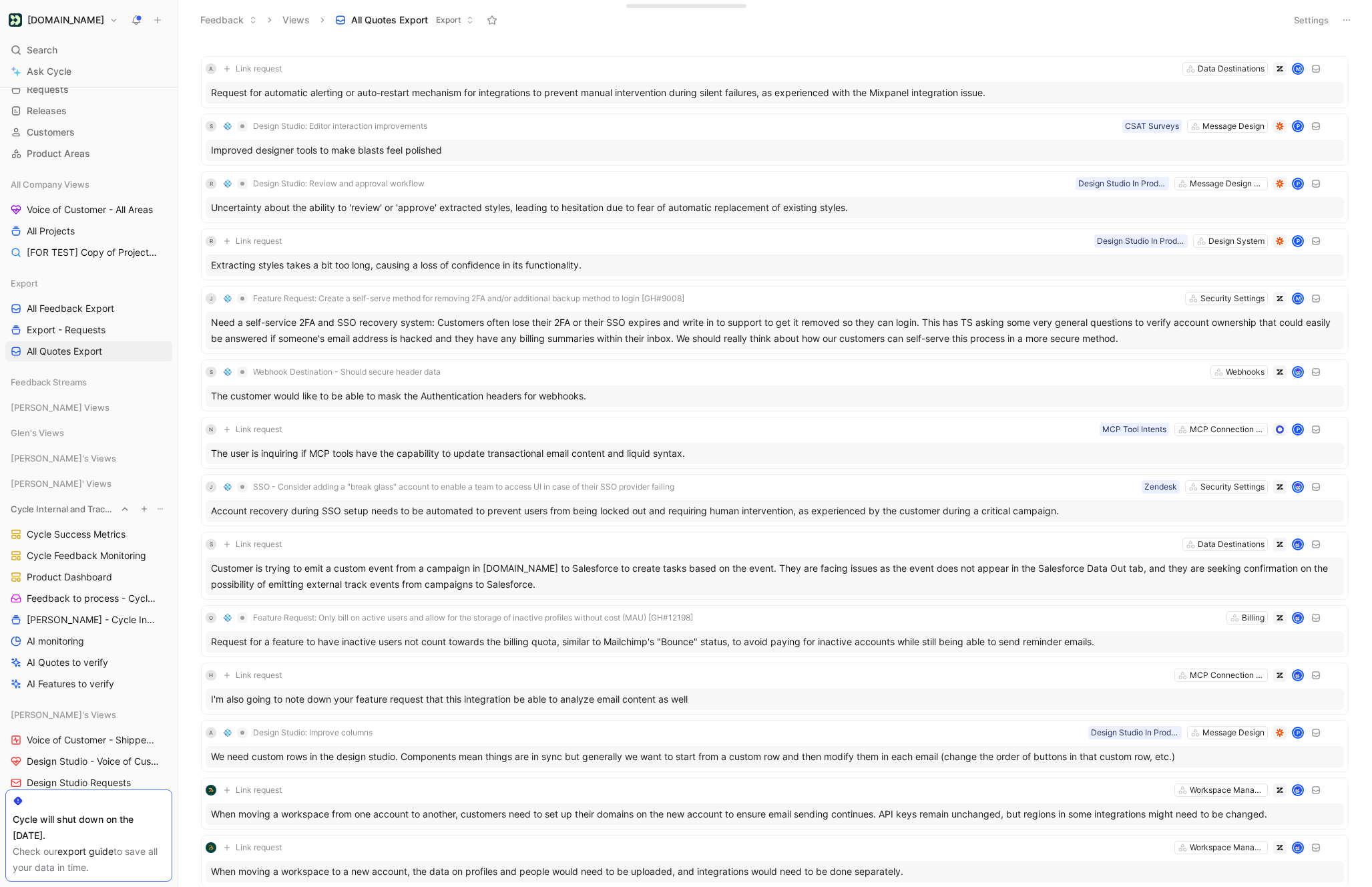
click at [67, 508] on span "Cycle Internal and Tracking" at bounding box center [63, 509] width 106 height 13
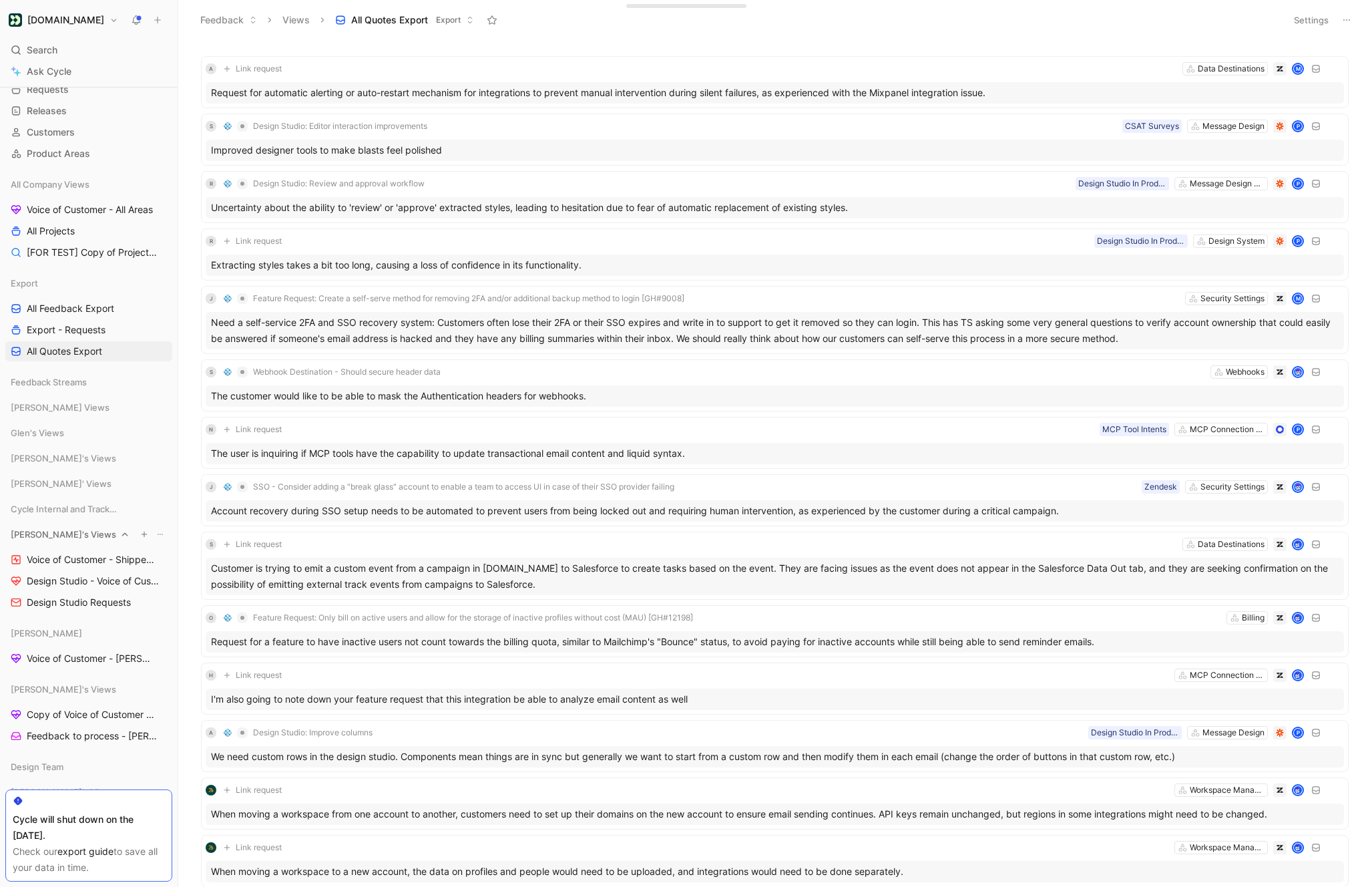
click at [69, 539] on span "[PERSON_NAME]'s Views" at bounding box center [63, 534] width 106 height 13
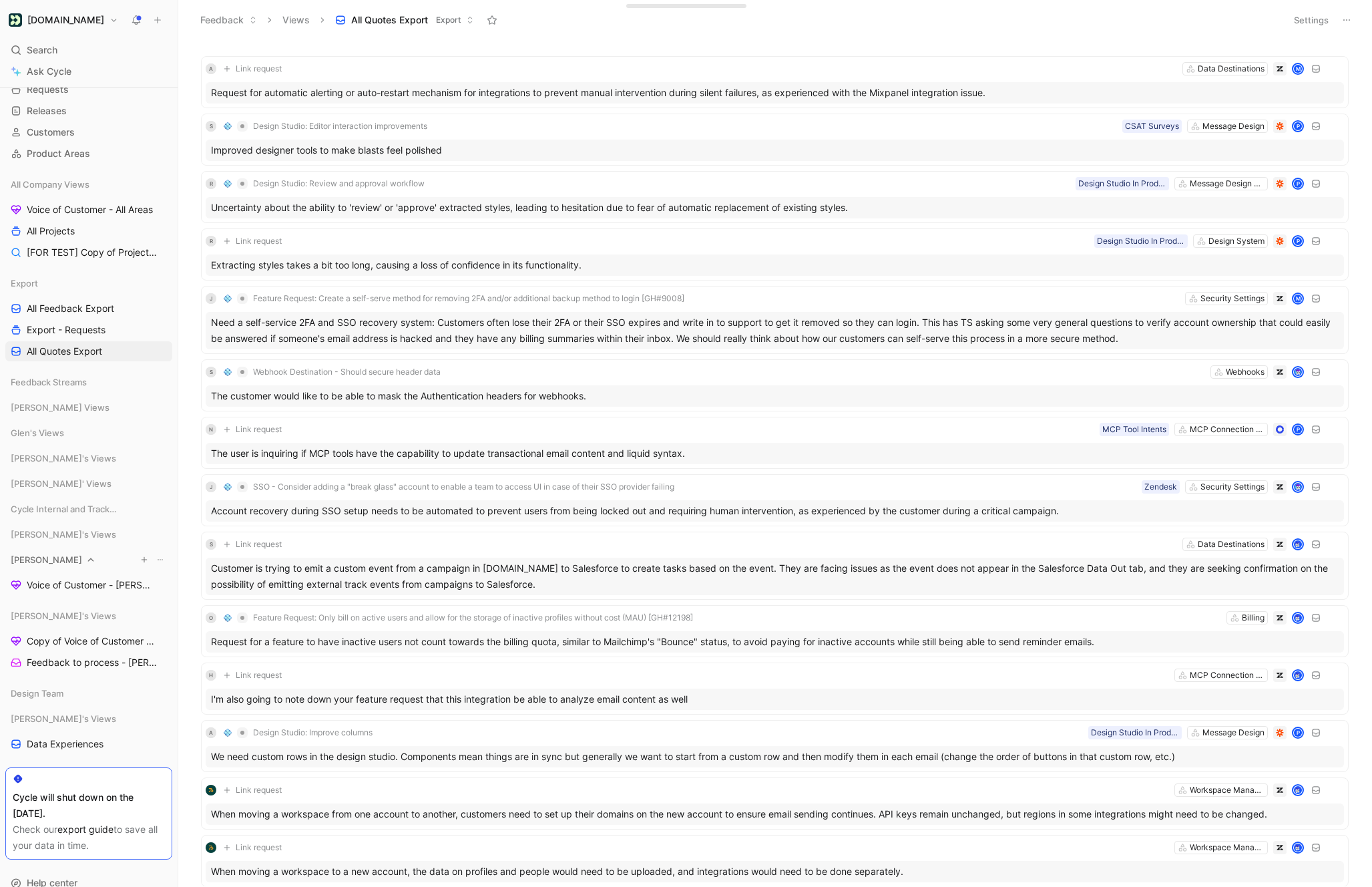
click at [64, 564] on div "[PERSON_NAME]" at bounding box center [89, 559] width 167 height 20
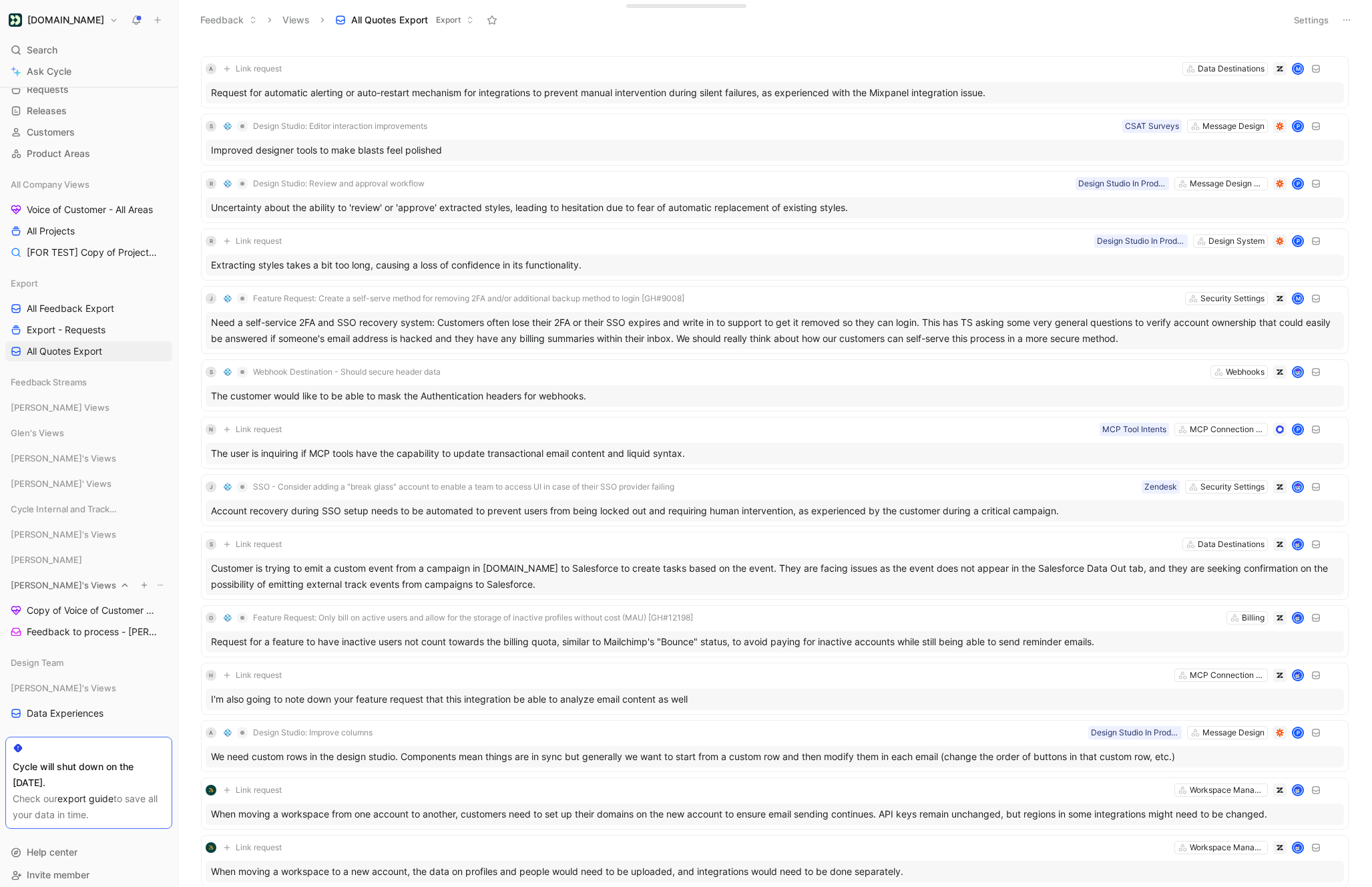
click at [60, 589] on span "[PERSON_NAME]'s Views" at bounding box center [63, 584] width 106 height 13
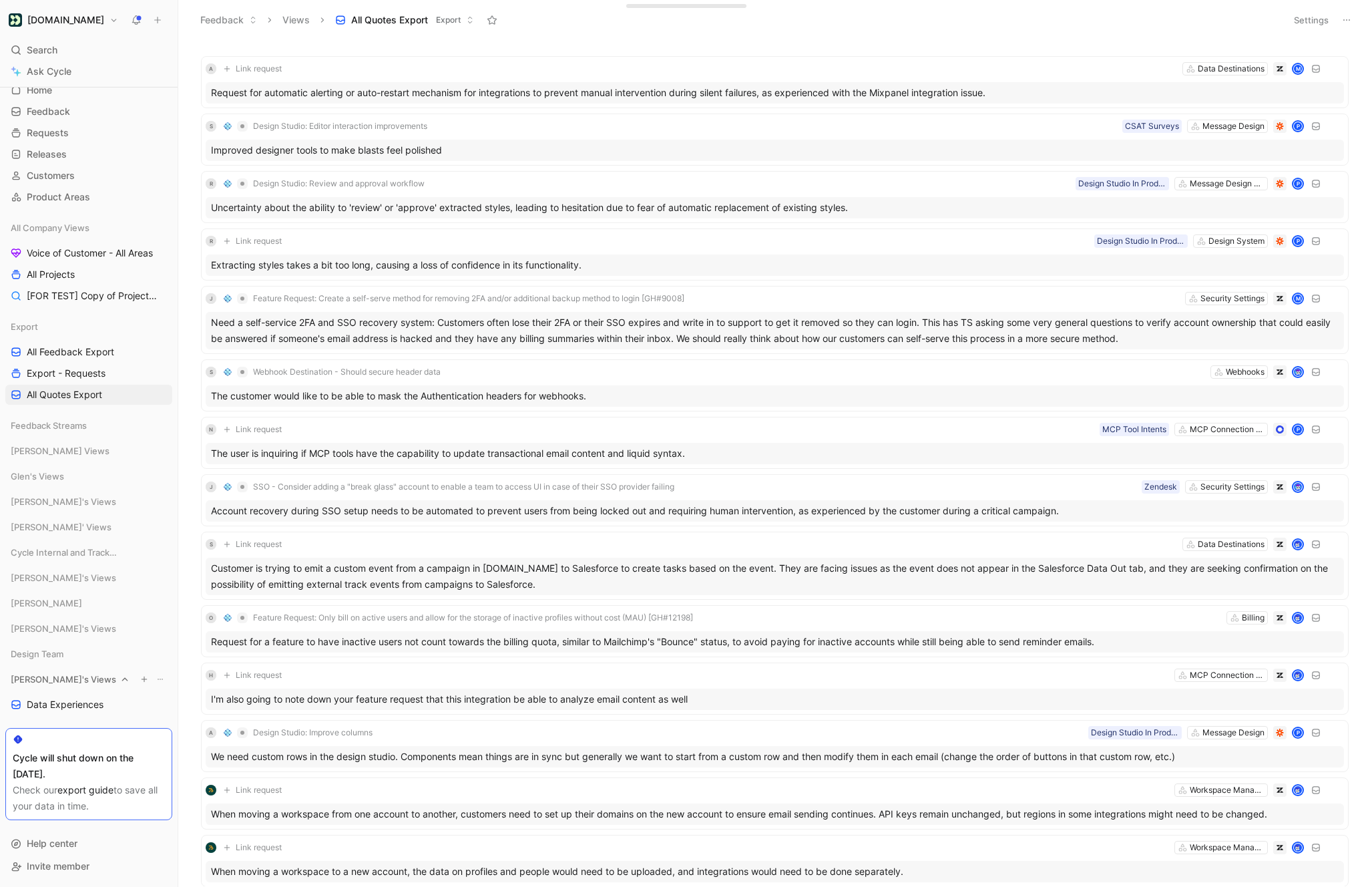
click at [57, 682] on span "[PERSON_NAME]'s Views" at bounding box center [63, 679] width 106 height 13
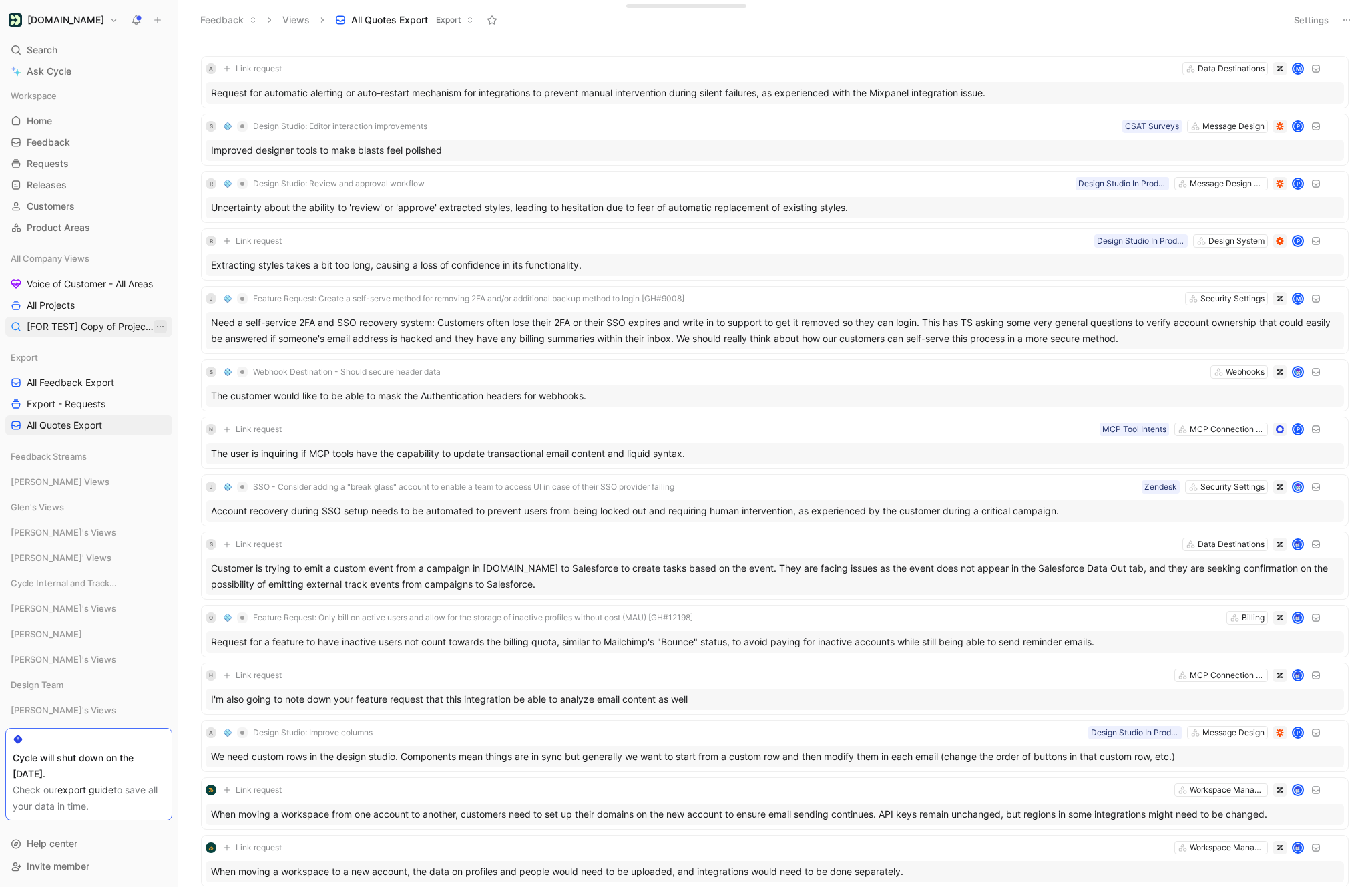
click at [158, 326] on icon "View actions" at bounding box center [160, 326] width 11 height 11
click at [130, 441] on span "Delete" at bounding box center [132, 441] width 28 height 11
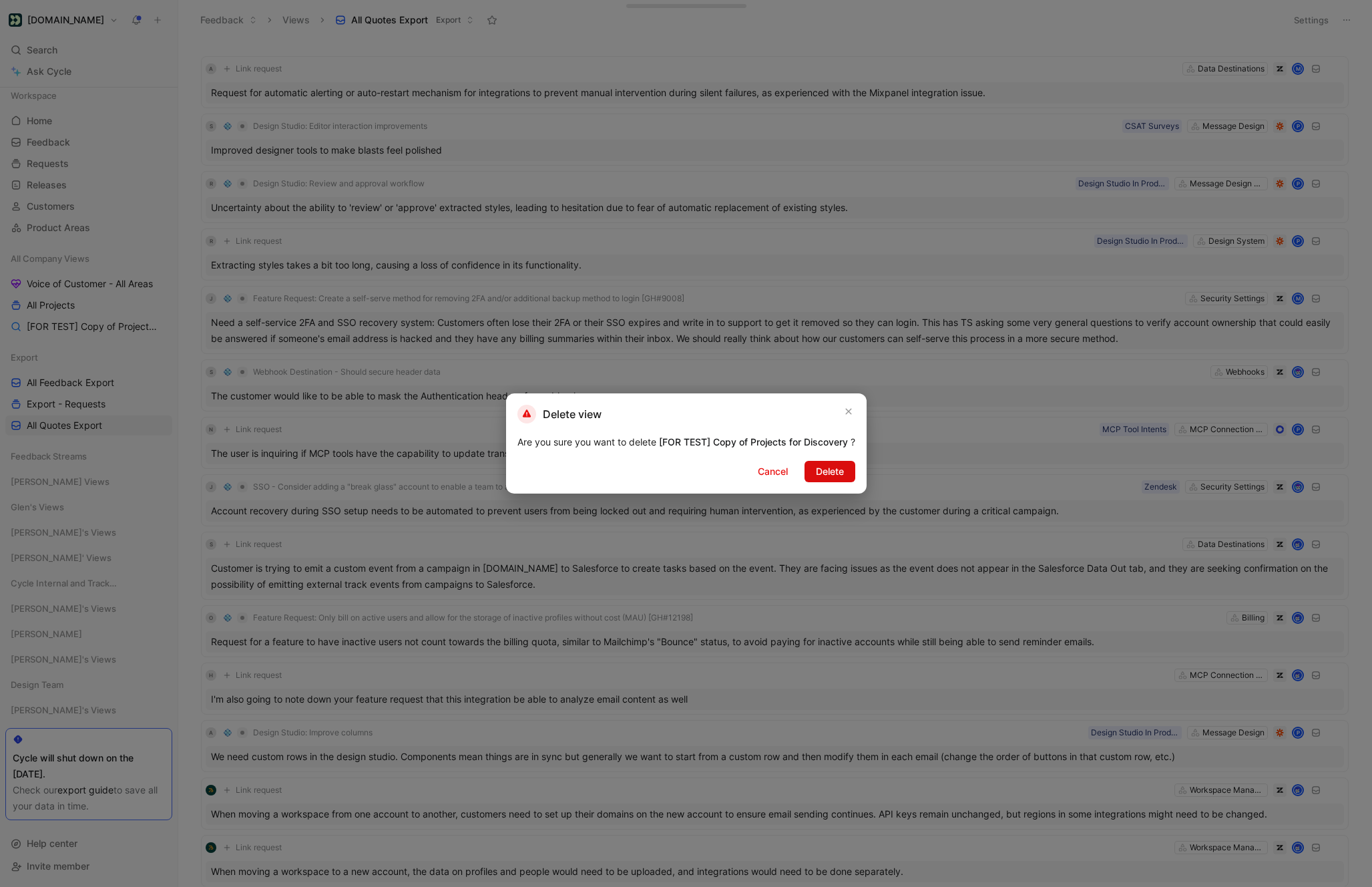
click at [830, 469] on span "Delete" at bounding box center [830, 472] width 28 height 16
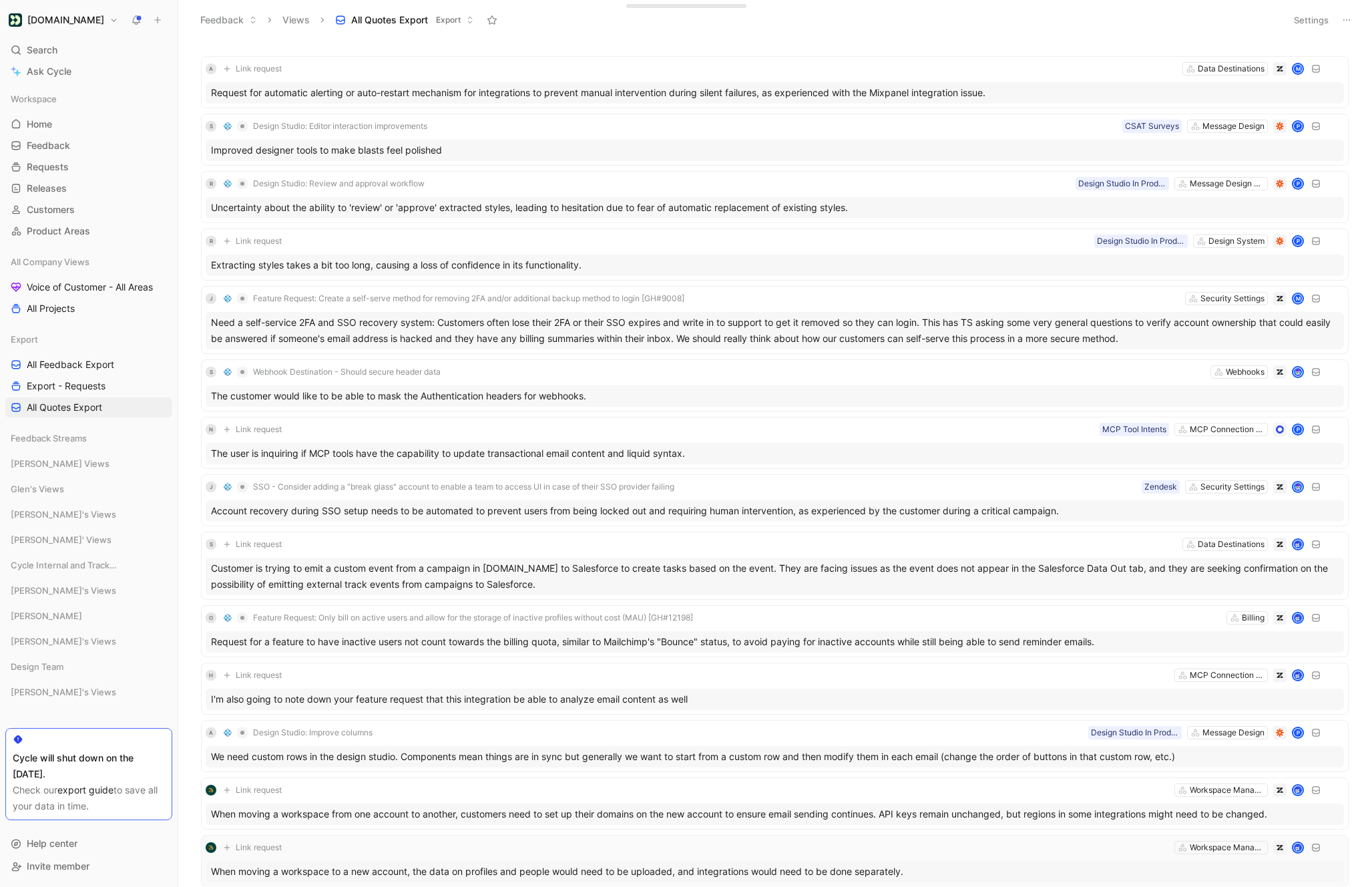
scroll to position [0, 0]
click at [69, 406] on span "All Quotes Export" at bounding box center [64, 407] width 76 height 13
click at [69, 405] on span "All Quotes Export" at bounding box center [64, 407] width 76 height 13
click at [1300, 24] on button "Settings" at bounding box center [1311, 20] width 47 height 19
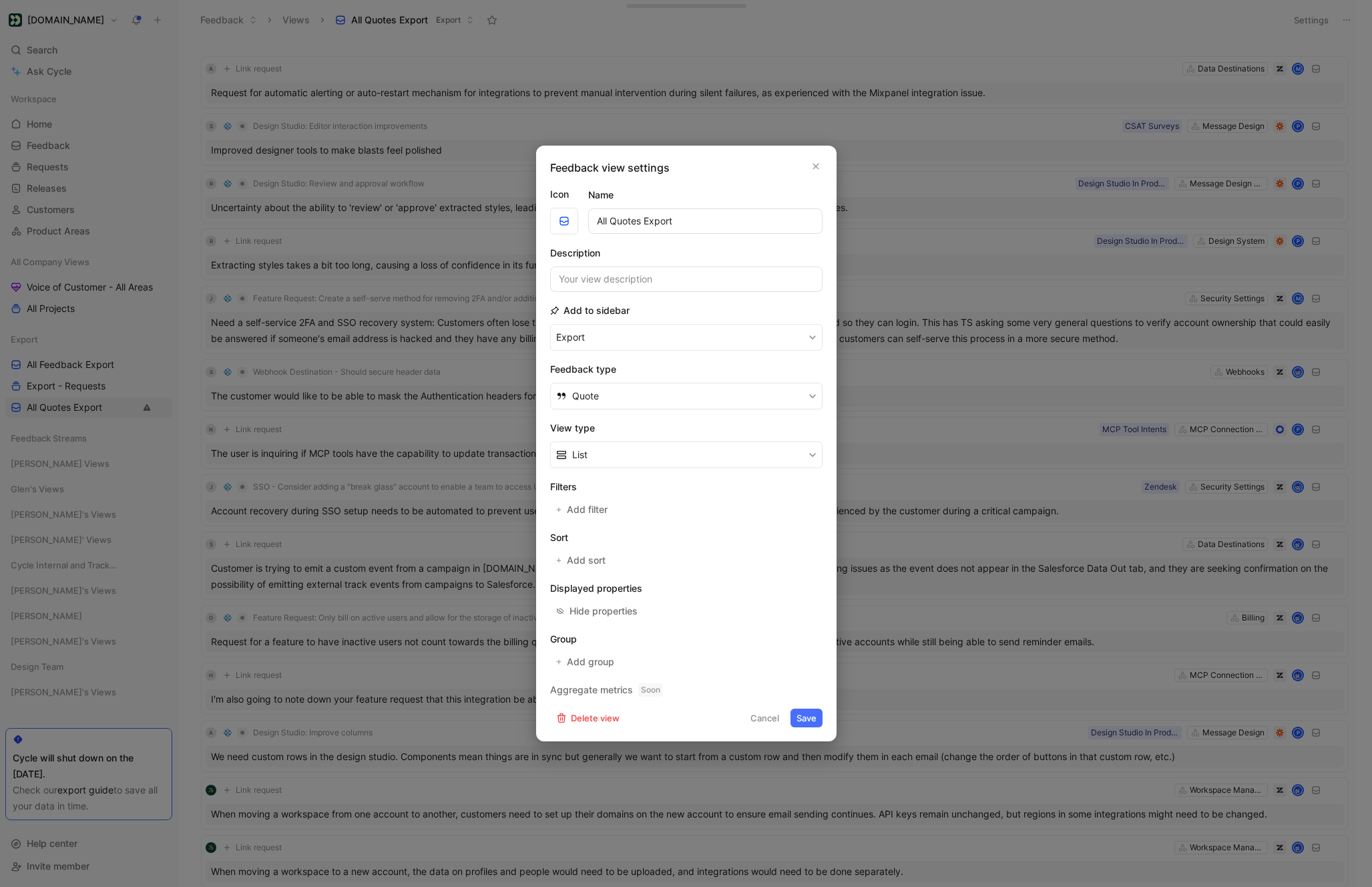
click at [625, 221] on input "All Quotes Export" at bounding box center [705, 221] width 235 height 25
type input "Export Quotes"
click at [806, 709] on button "Save" at bounding box center [807, 717] width 32 height 19
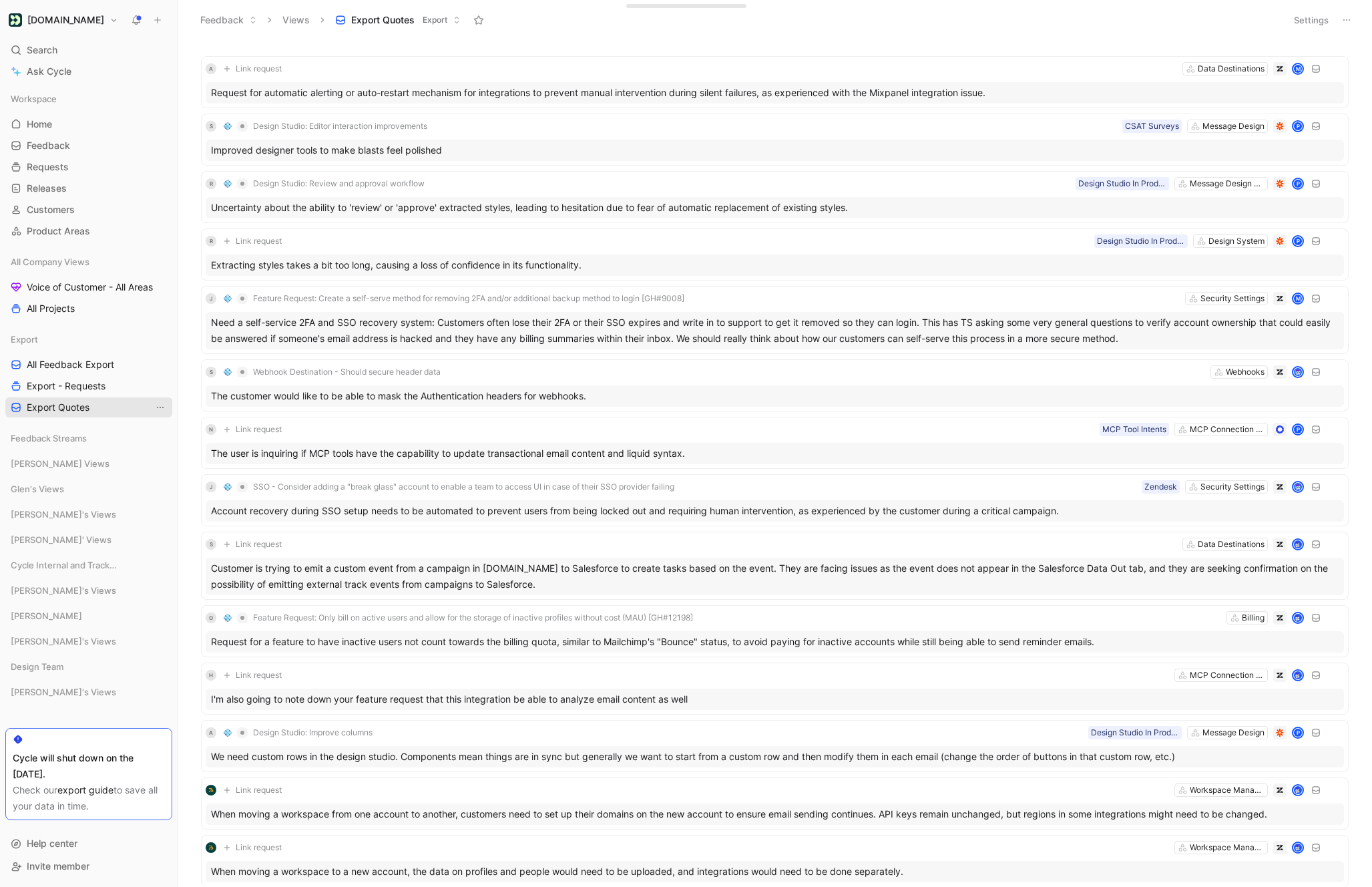
click at [158, 412] on icon "View actions" at bounding box center [160, 407] width 11 height 11
click at [1324, 13] on button "Settings" at bounding box center [1311, 20] width 47 height 19
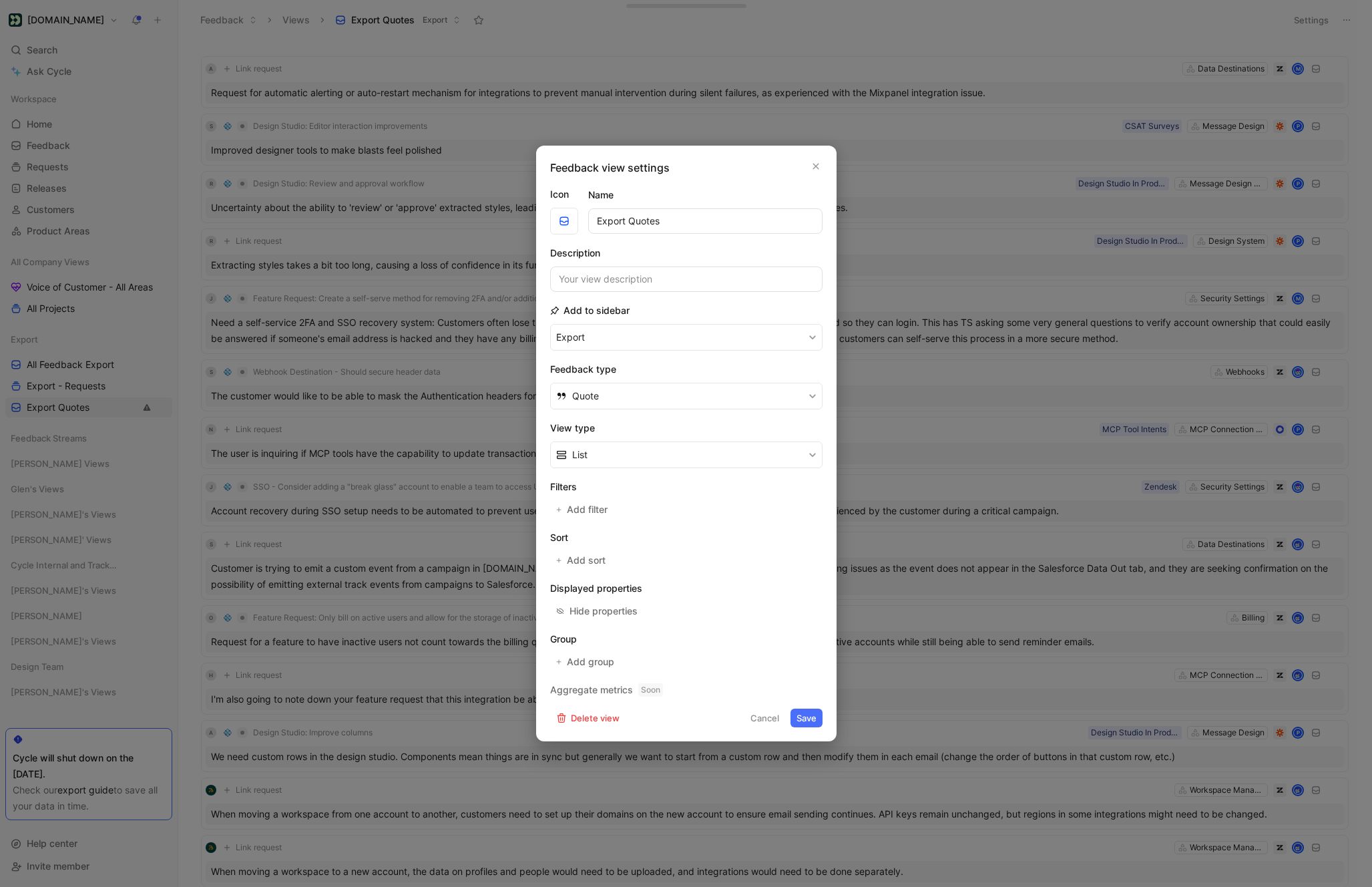
click at [629, 224] on input "Export Quotes" at bounding box center [705, 221] width 235 height 25
type input "Export - Quotes"
click at [550, 324] on button "Export" at bounding box center [686, 337] width 272 height 27
click at [803, 717] on button "Save" at bounding box center [807, 717] width 32 height 19
click at [77, 377] on div at bounding box center [686, 444] width 1372 height 887
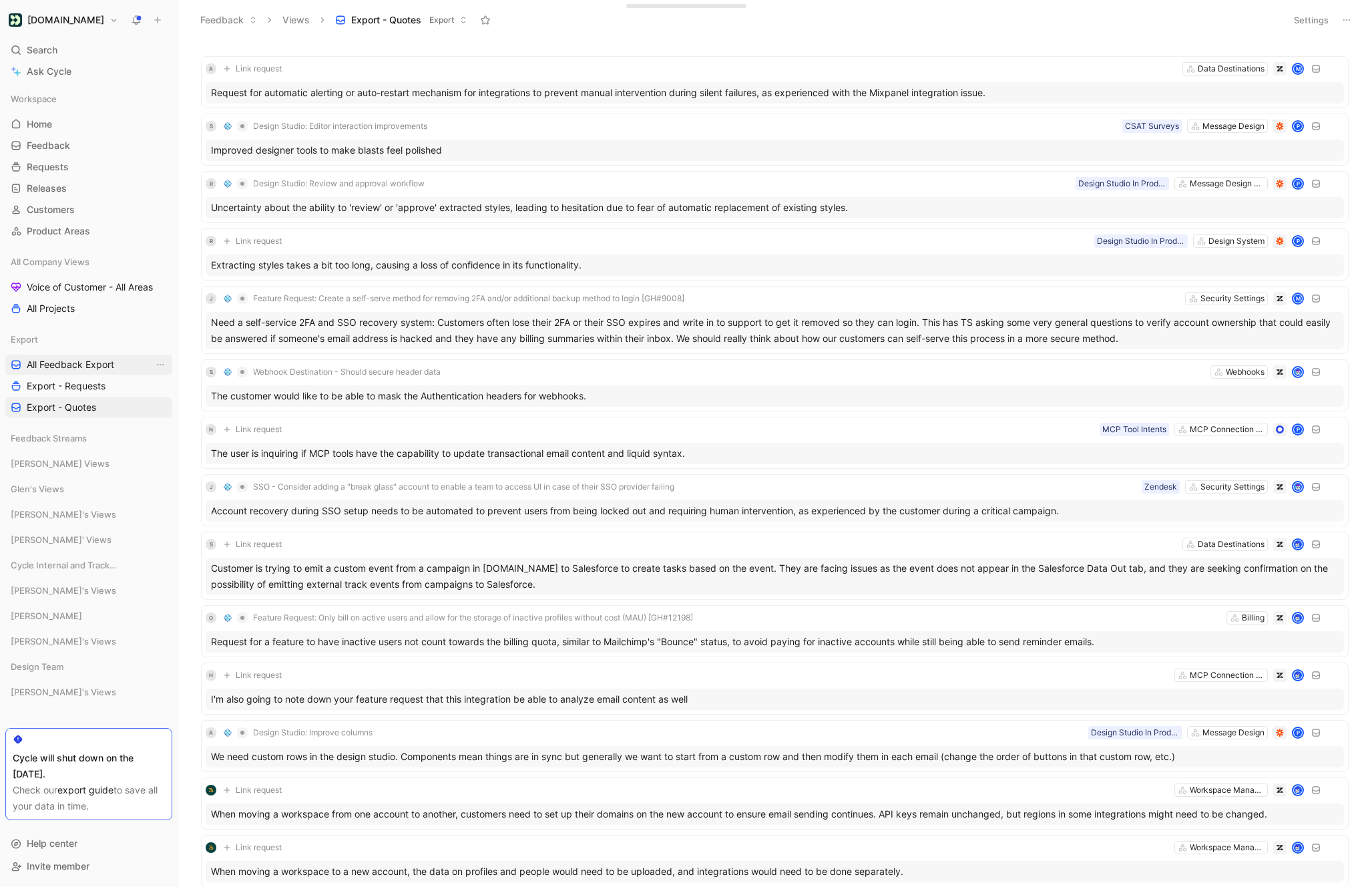
click at [97, 364] on span "All Feedback Export" at bounding box center [70, 364] width 88 height 13
click at [1310, 22] on button "Settings" at bounding box center [1311, 20] width 47 height 19
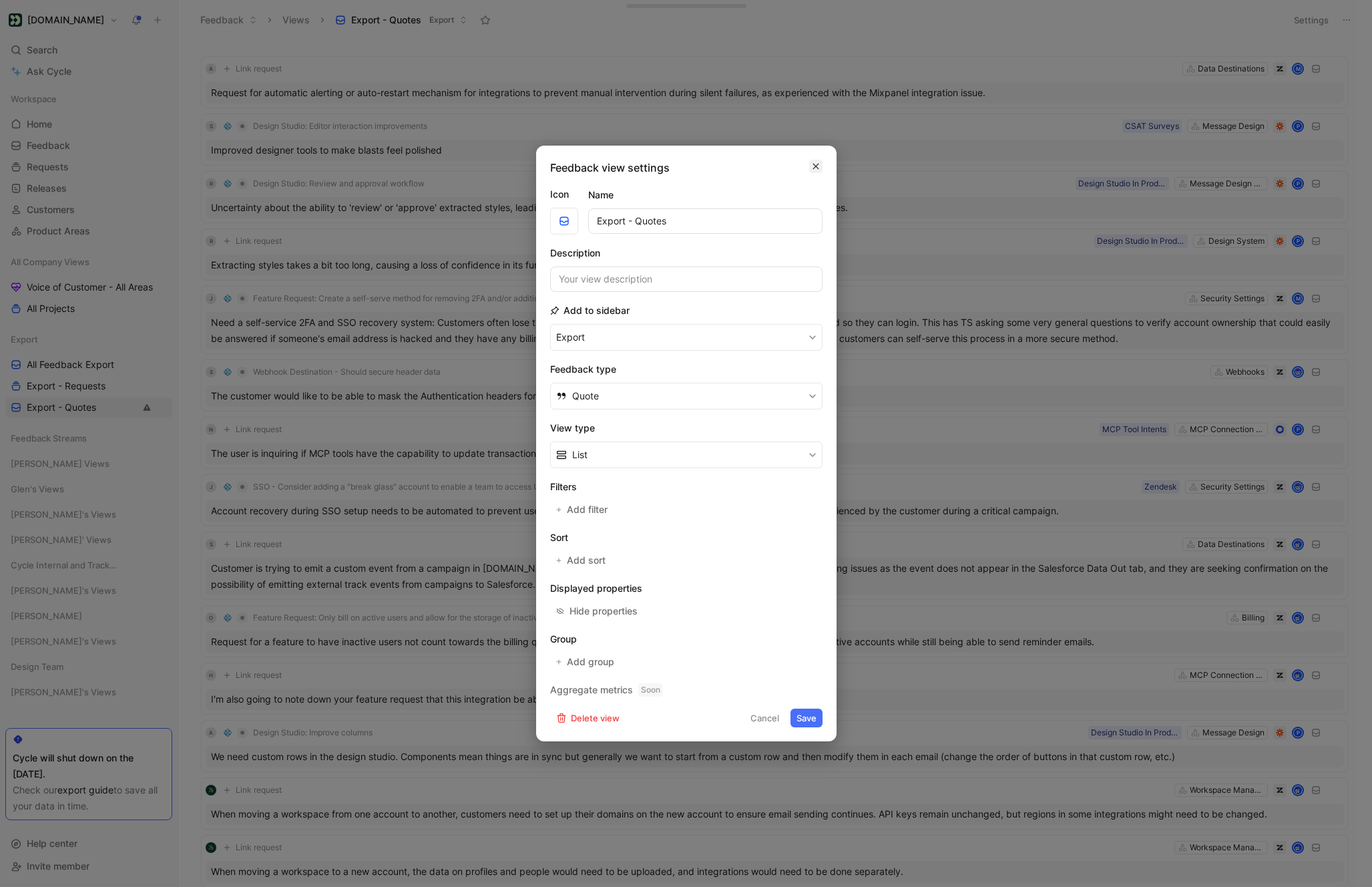
click at [813, 167] on icon "button" at bounding box center [815, 166] width 8 height 11
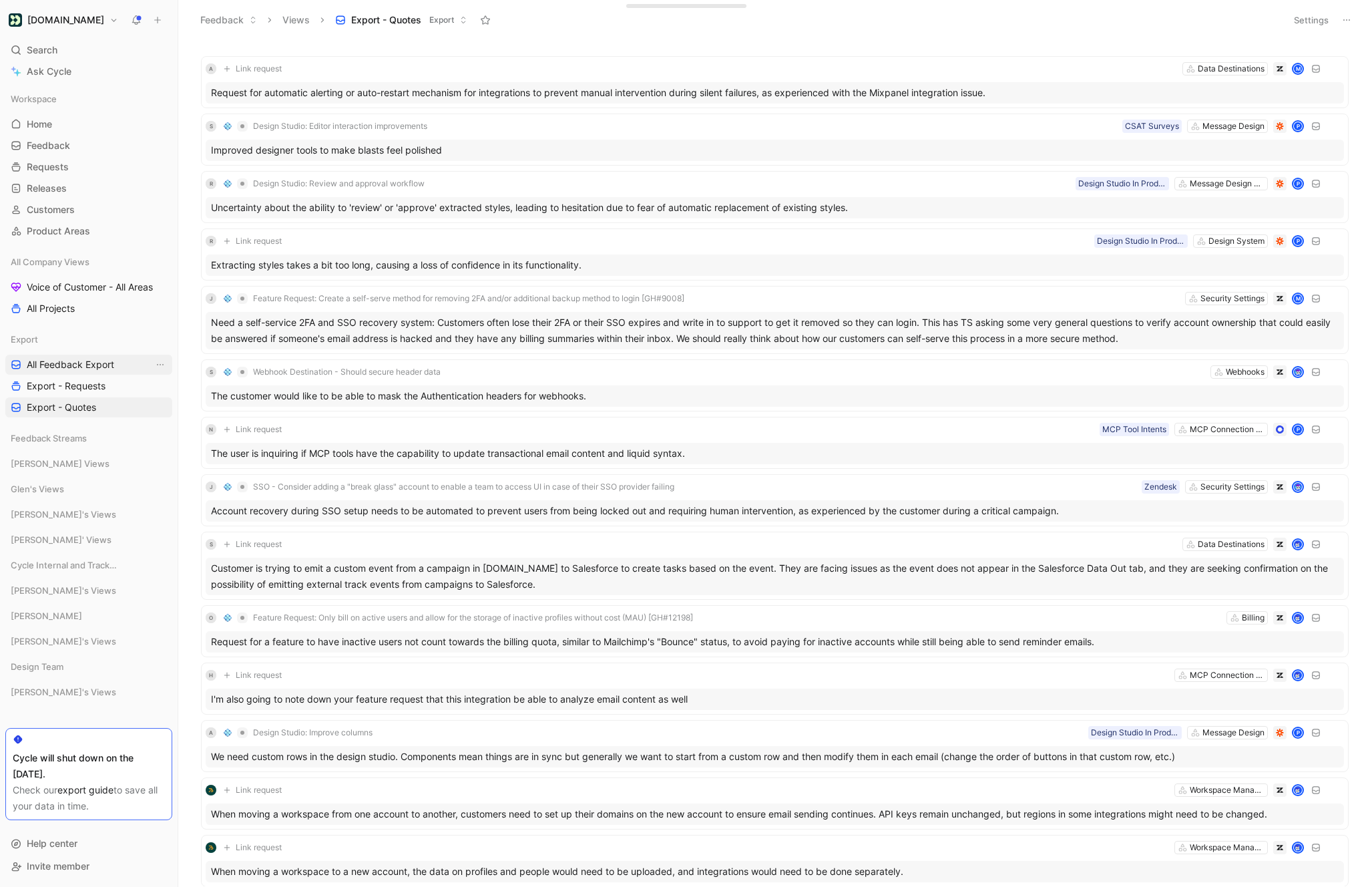
drag, startPoint x: 71, startPoint y: 365, endPoint x: 85, endPoint y: 364, distance: 14.0
click at [71, 365] on span "All Feedback Export" at bounding box center [70, 364] width 88 height 13
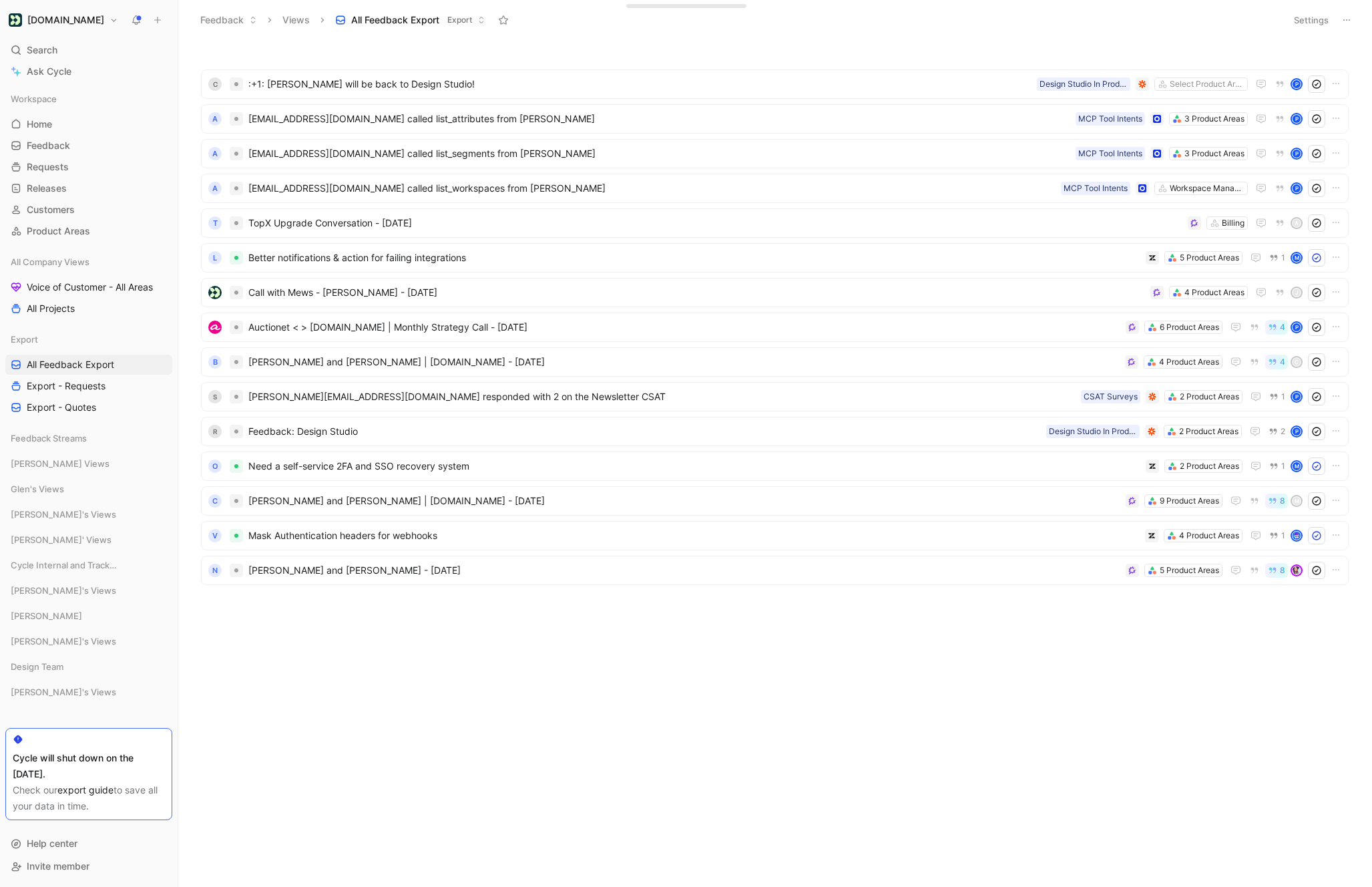
click at [1312, 23] on button "Settings" at bounding box center [1311, 20] width 47 height 19
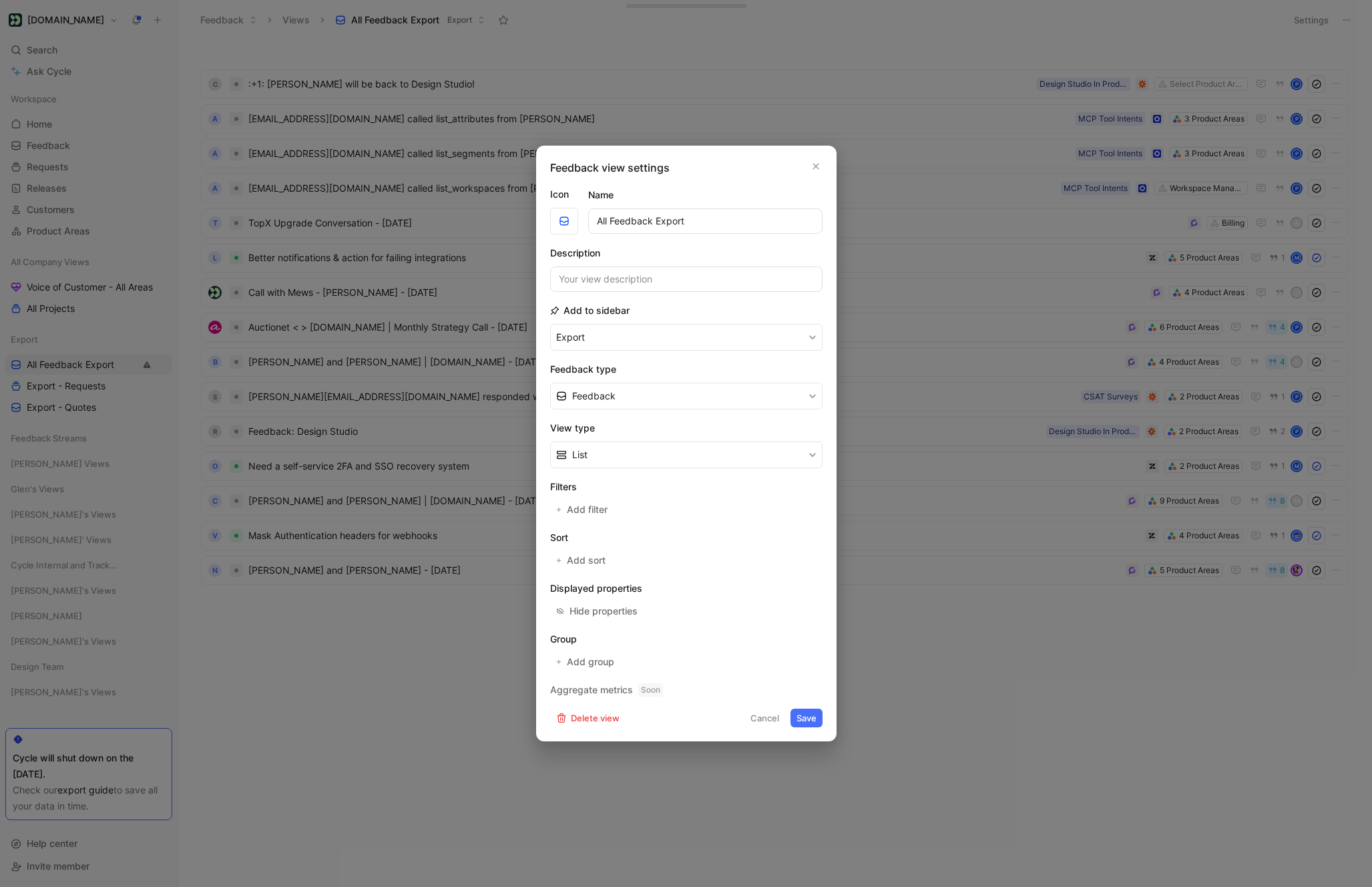
click at [672, 221] on input "All Feedback Export" at bounding box center [705, 221] width 235 height 25
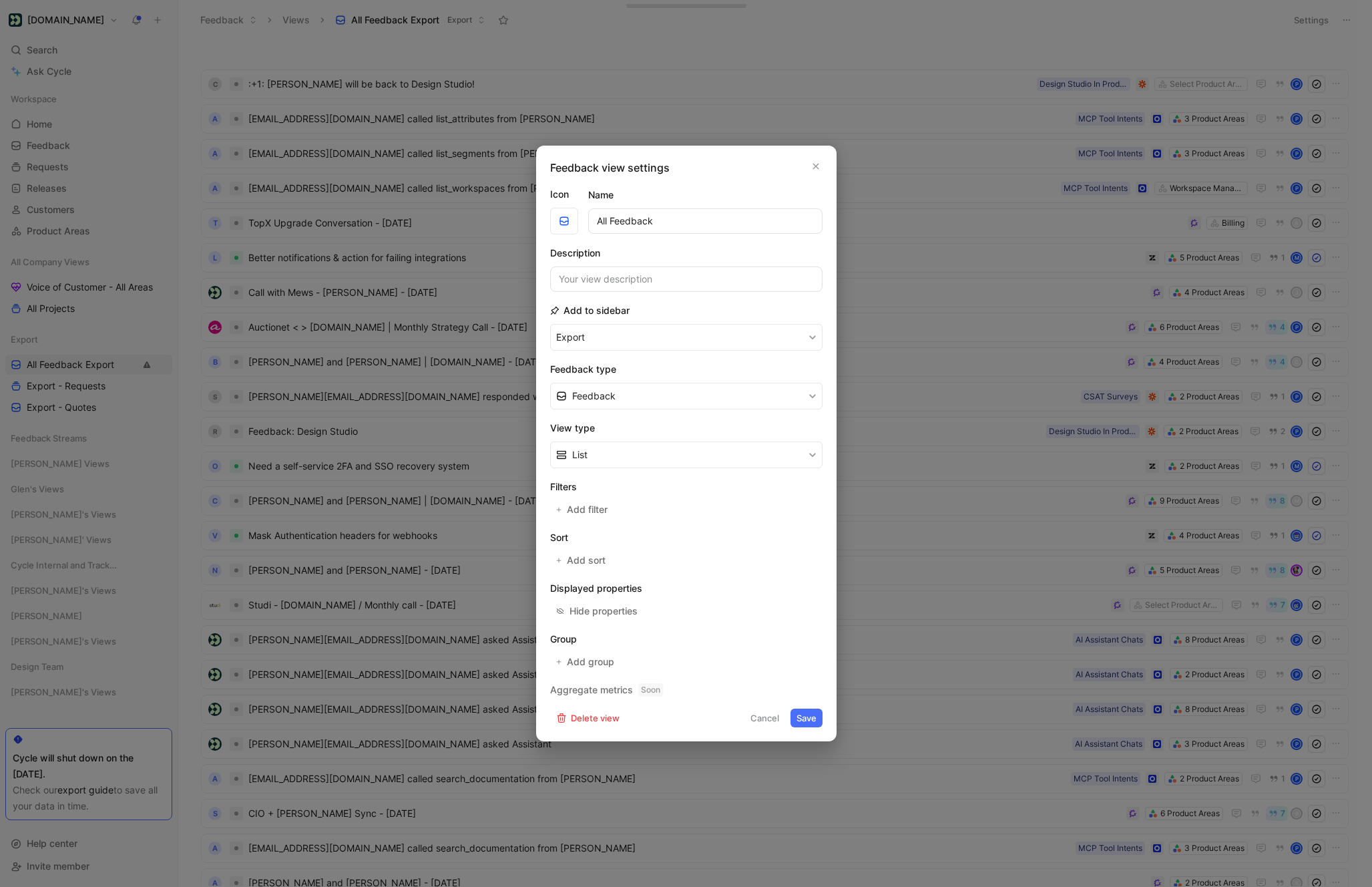
click at [595, 218] on input "All Feedback" at bounding box center [705, 221] width 235 height 25
type input "Export - Feedback"
click at [550, 324] on button "Export" at bounding box center [686, 337] width 272 height 27
click at [800, 716] on button "Save" at bounding box center [807, 717] width 32 height 19
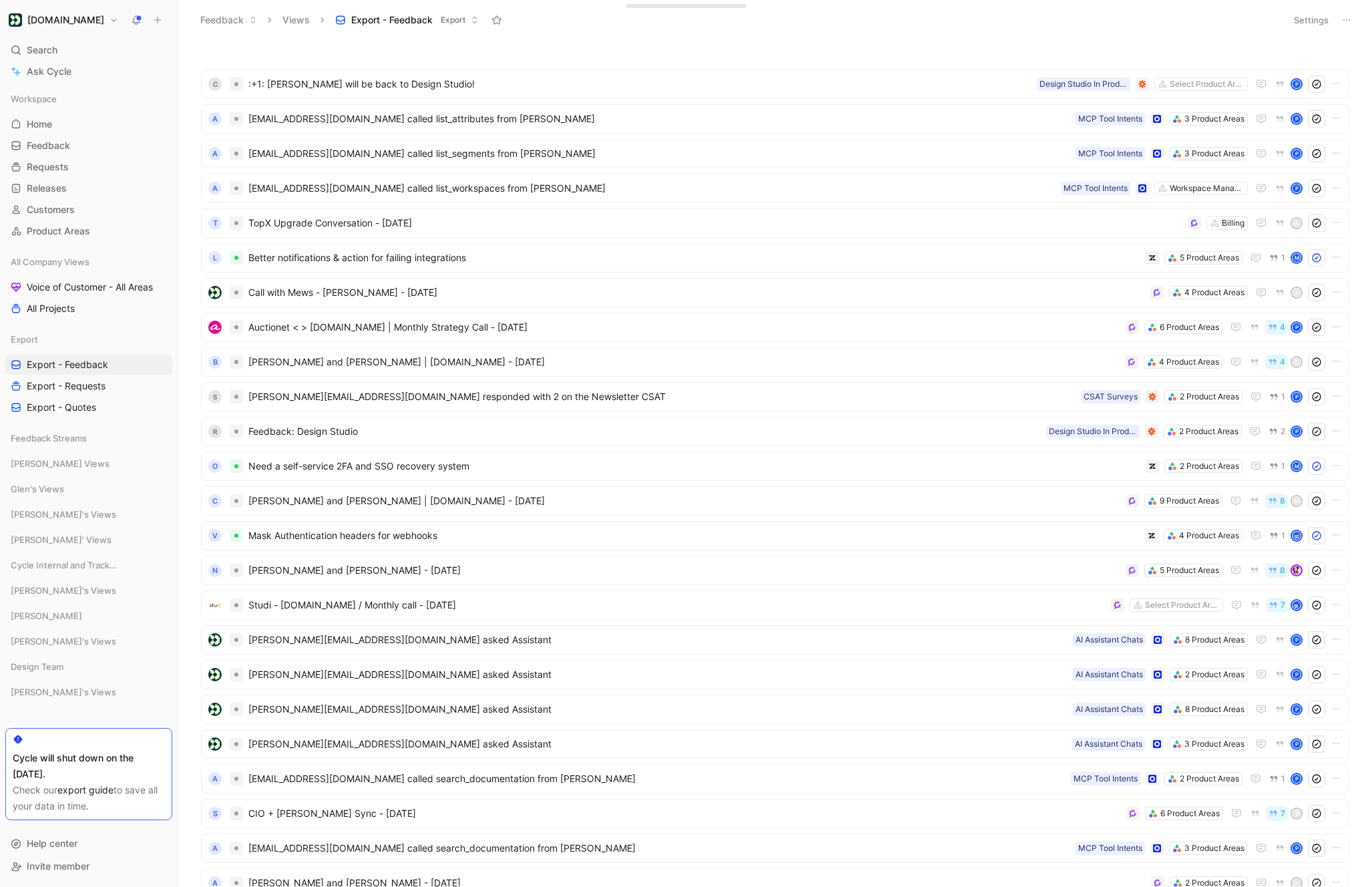
click at [1306, 15] on button "Settings" at bounding box center [1311, 20] width 47 height 19
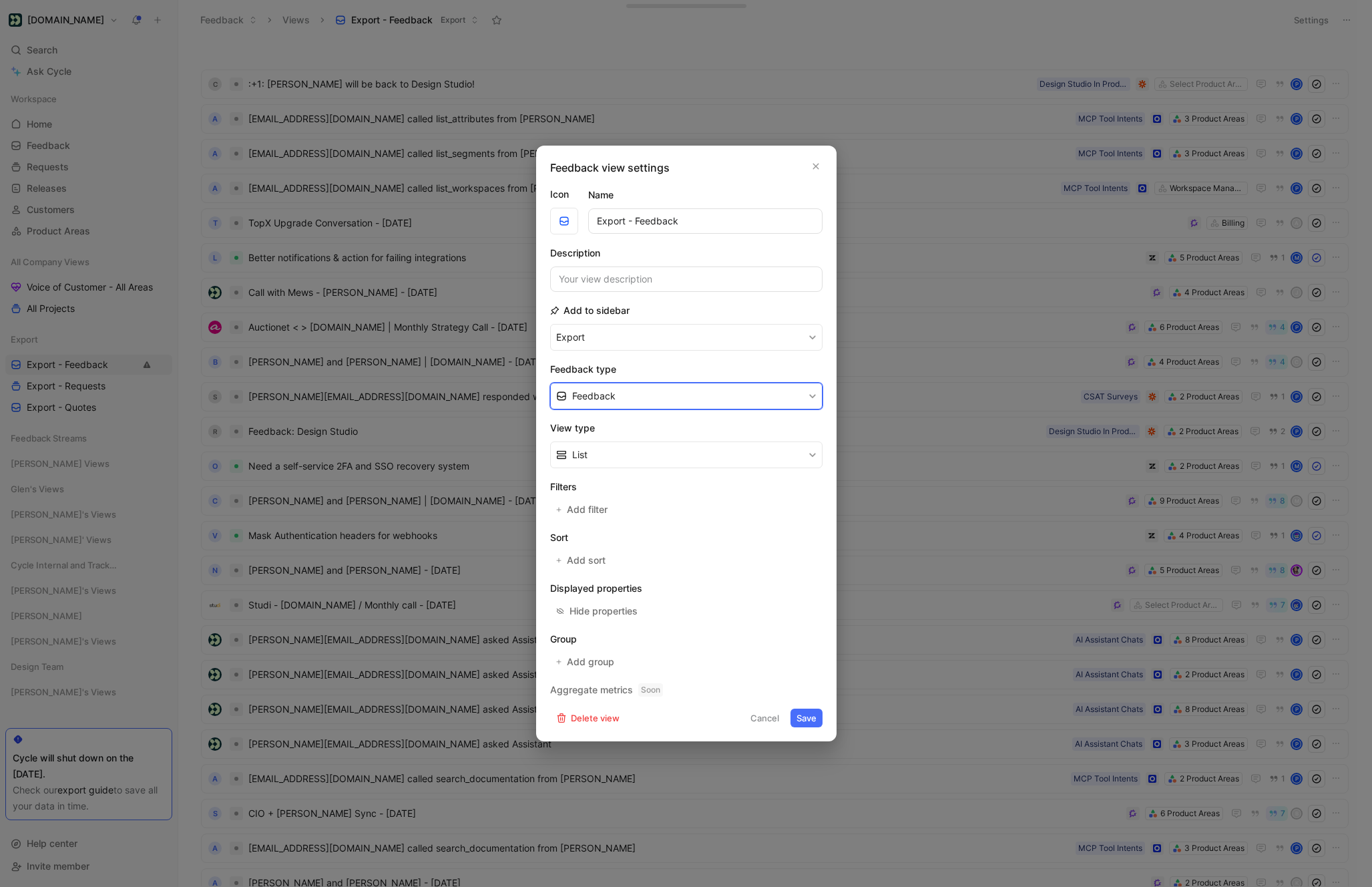
click at [649, 404] on button "Feedback" at bounding box center [686, 396] width 272 height 27
click at [806, 718] on button "Save" at bounding box center [807, 717] width 32 height 19
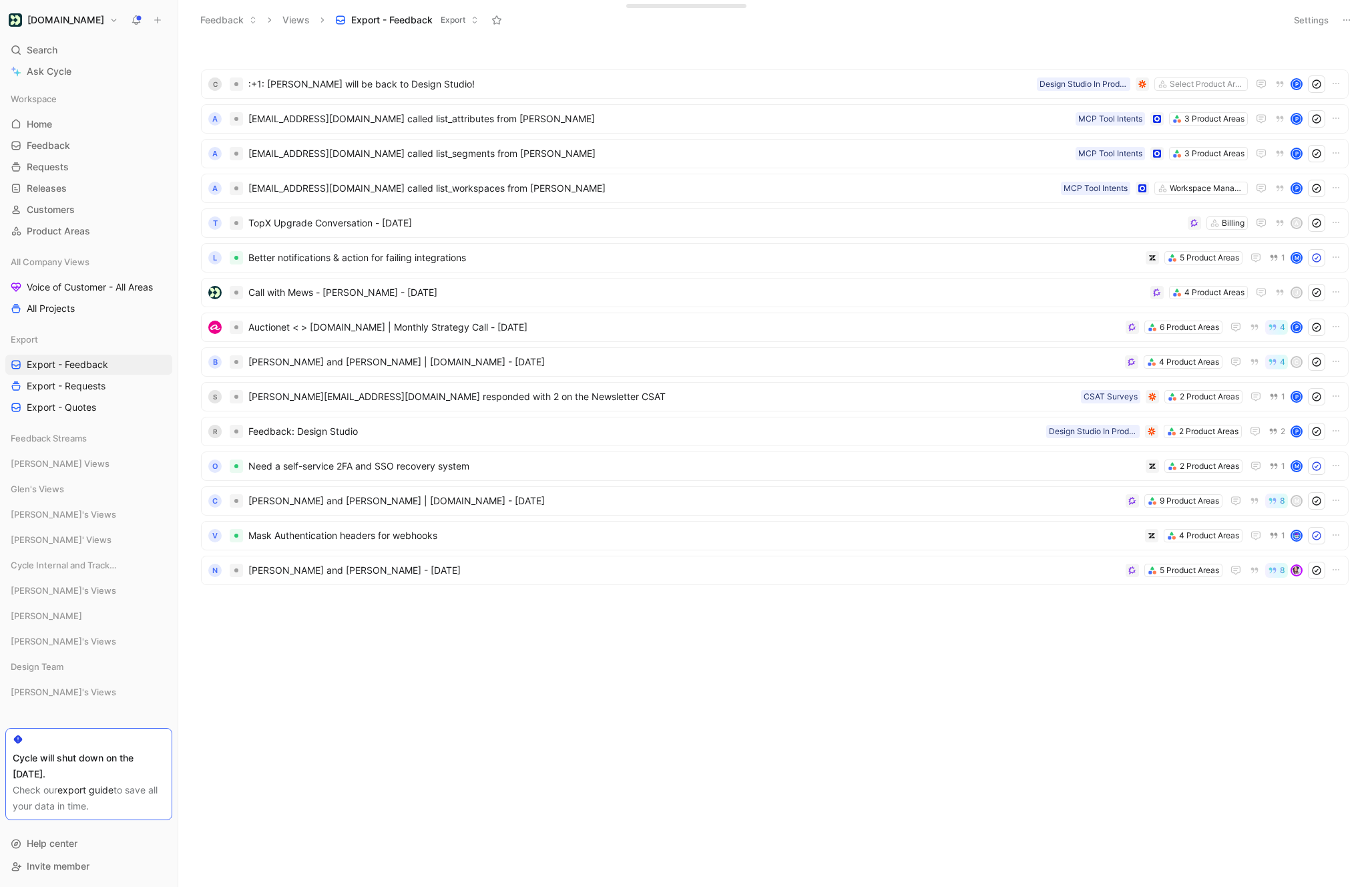
click at [1303, 22] on button "Settings" at bounding box center [1311, 20] width 47 height 19
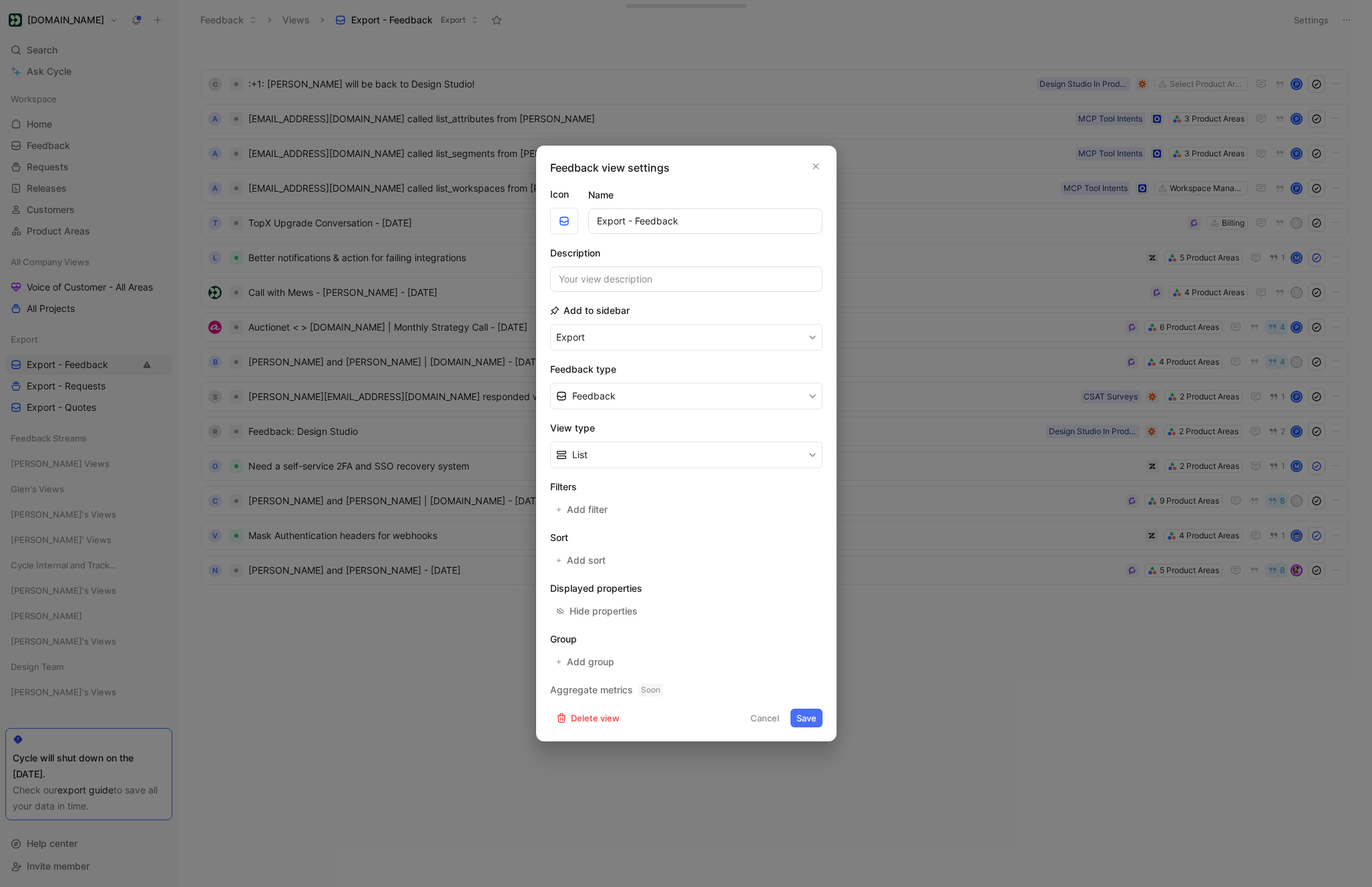
click at [1345, 24] on div at bounding box center [686, 444] width 1372 height 887
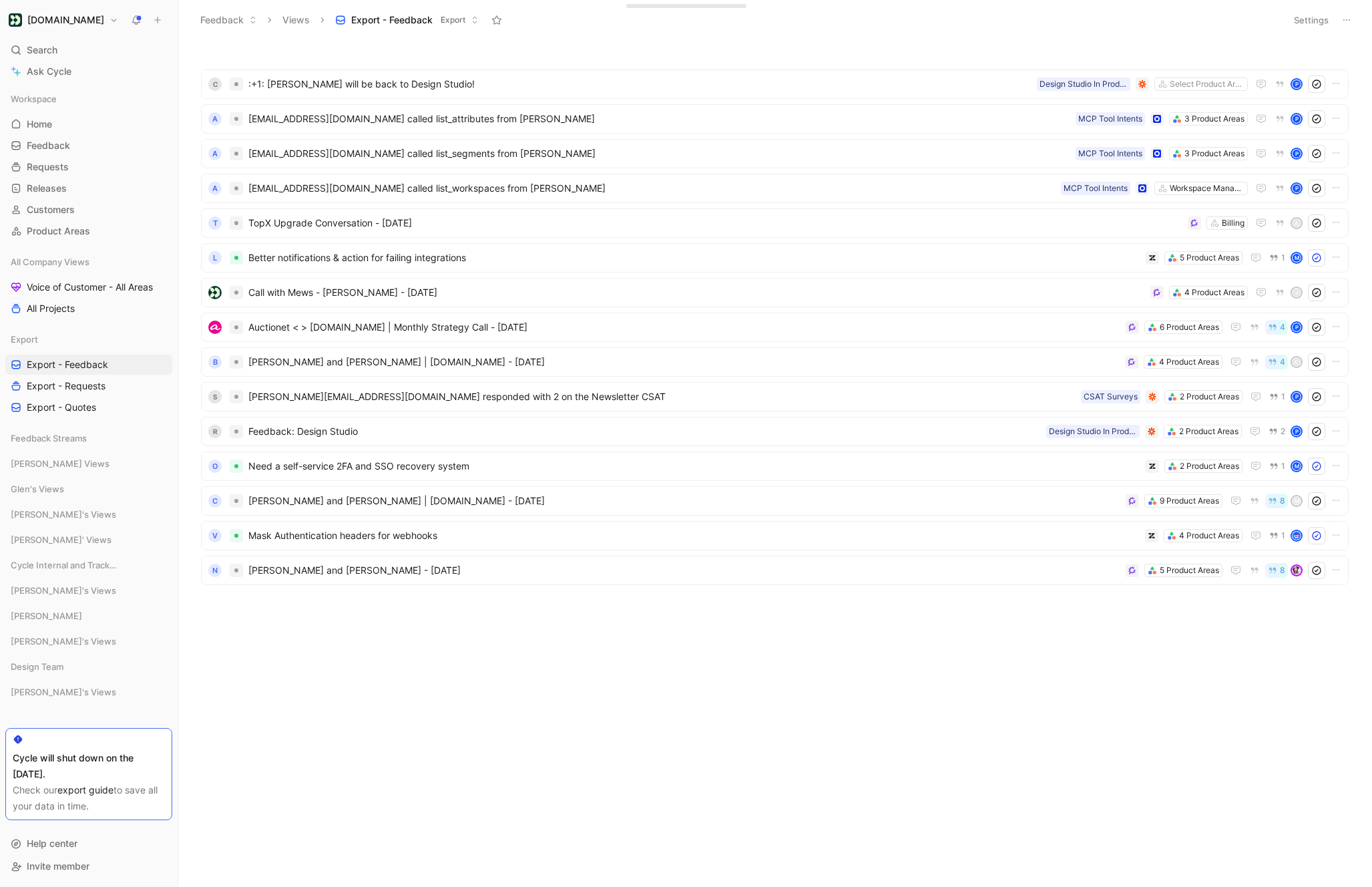
click at [1345, 24] on icon at bounding box center [1346, 20] width 11 height 11
click at [1265, 74] on div "Export in CSV" at bounding box center [1299, 68] width 100 height 16
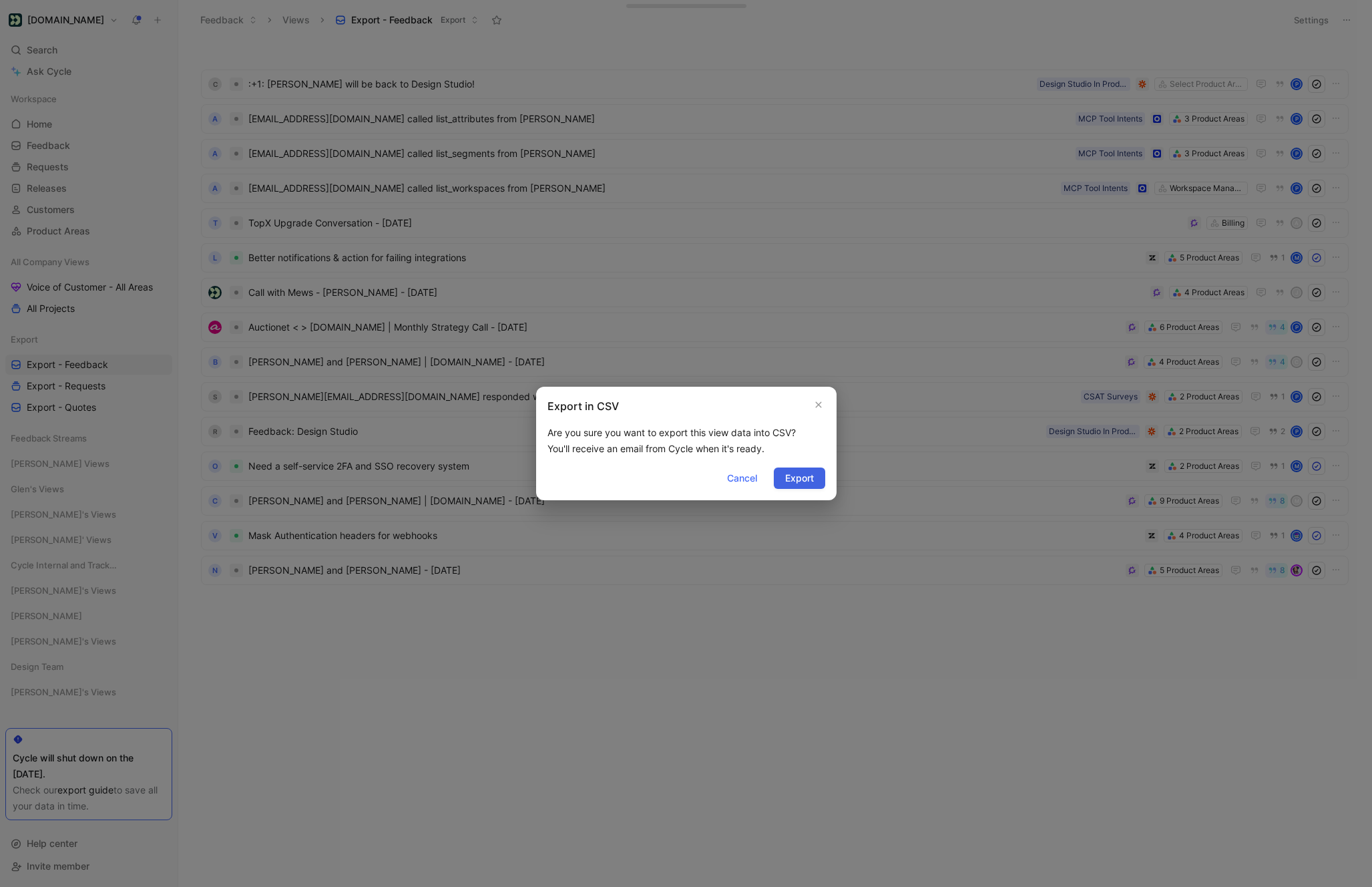
click at [804, 469] on button "Export" at bounding box center [799, 478] width 51 height 22
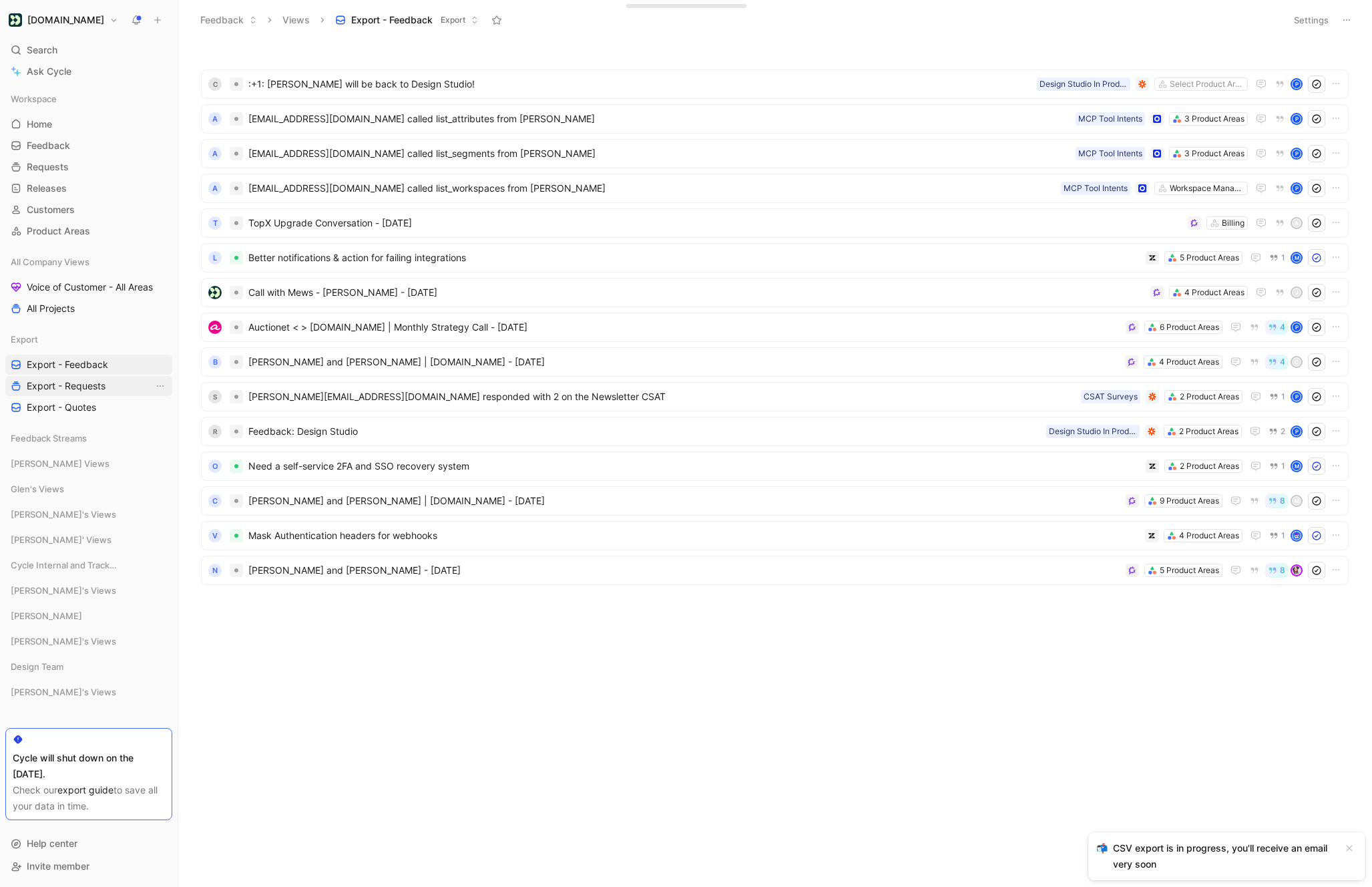
click at [112, 392] on link "Export - Requests" at bounding box center [89, 386] width 167 height 20
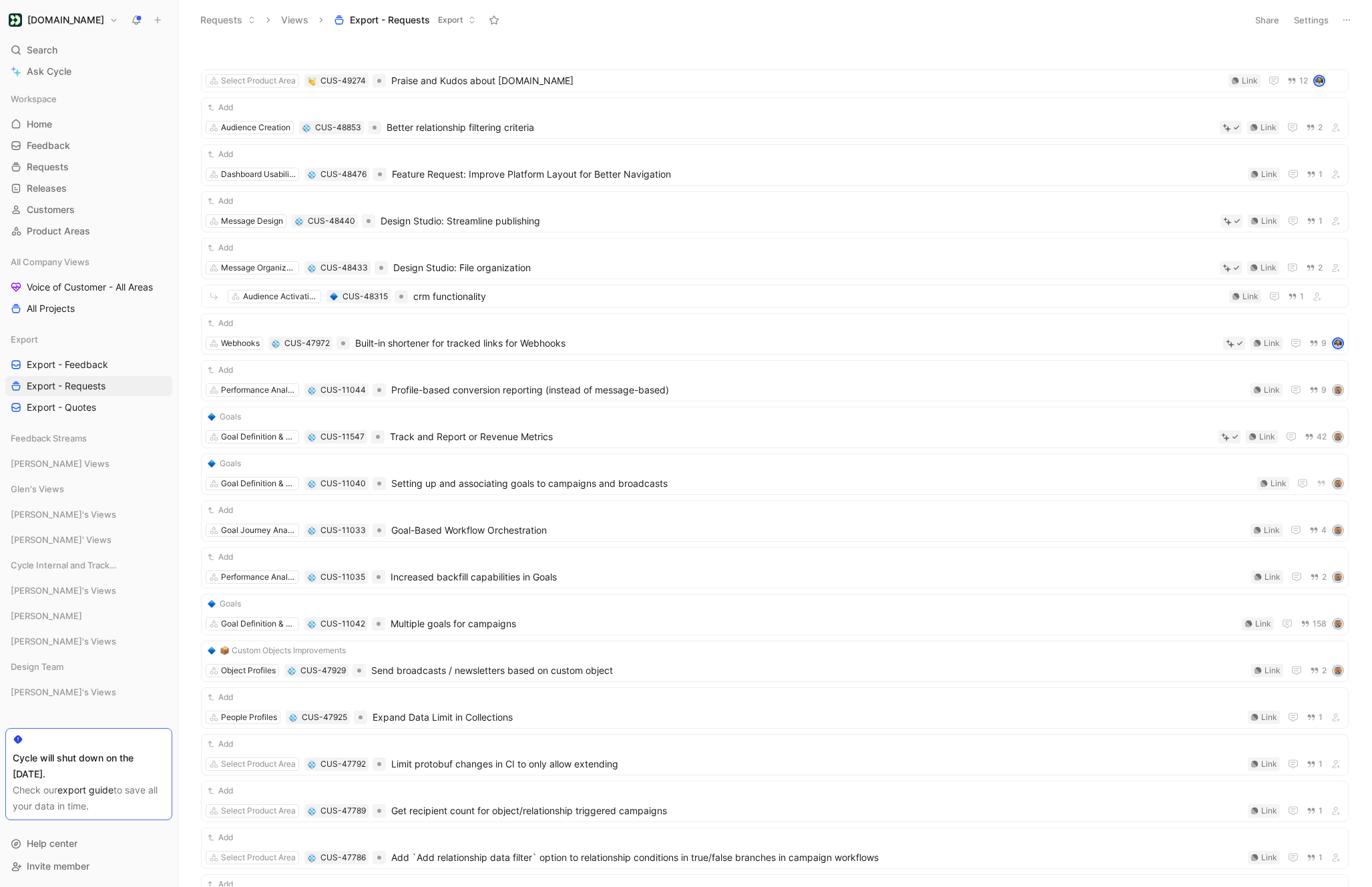
click at [1319, 23] on button "Settings" at bounding box center [1311, 20] width 47 height 19
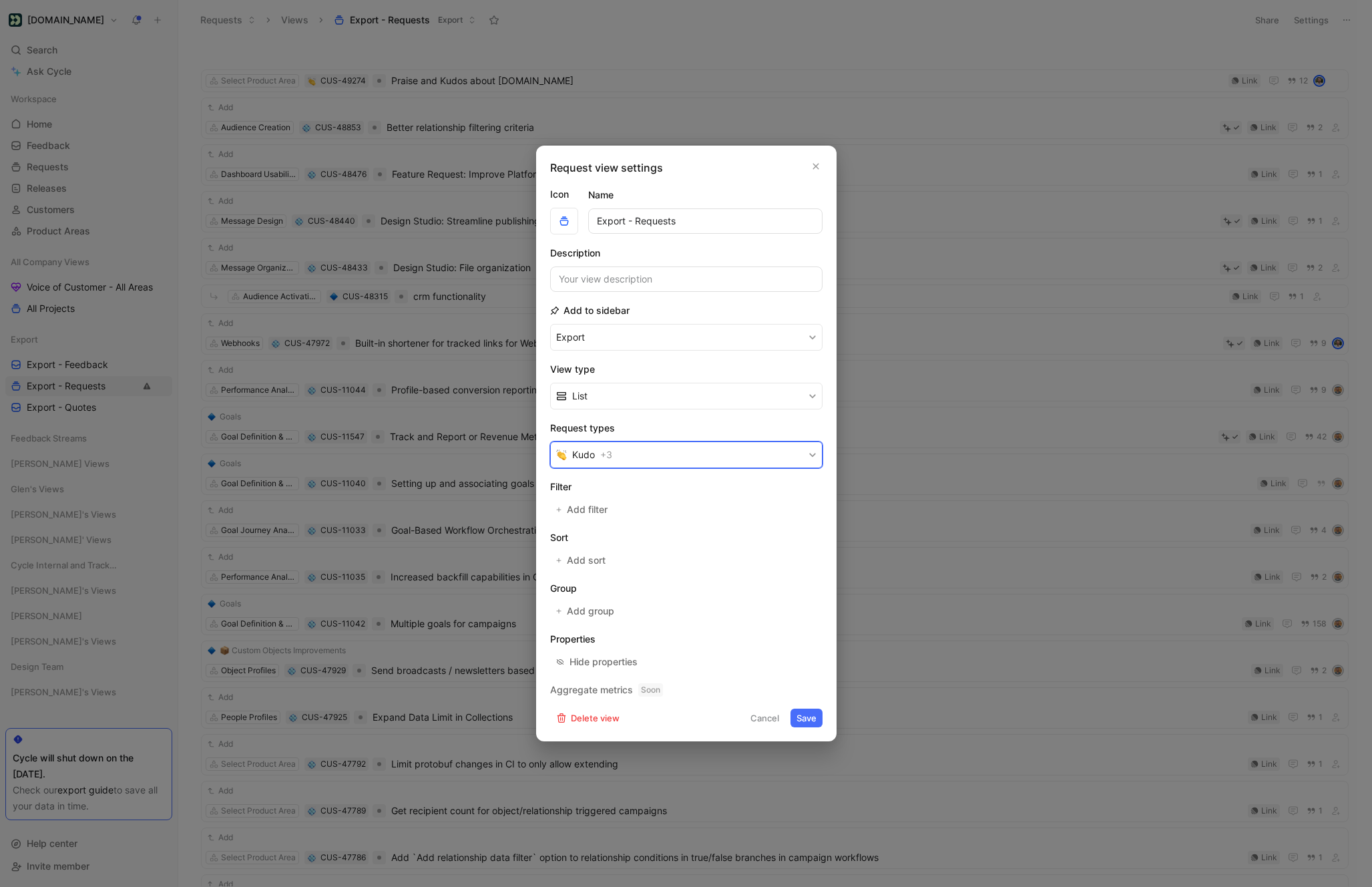
click at [703, 462] on button "Kudo + 3" at bounding box center [686, 455] width 272 height 27
click at [768, 715] on button "Cancel" at bounding box center [765, 717] width 41 height 19
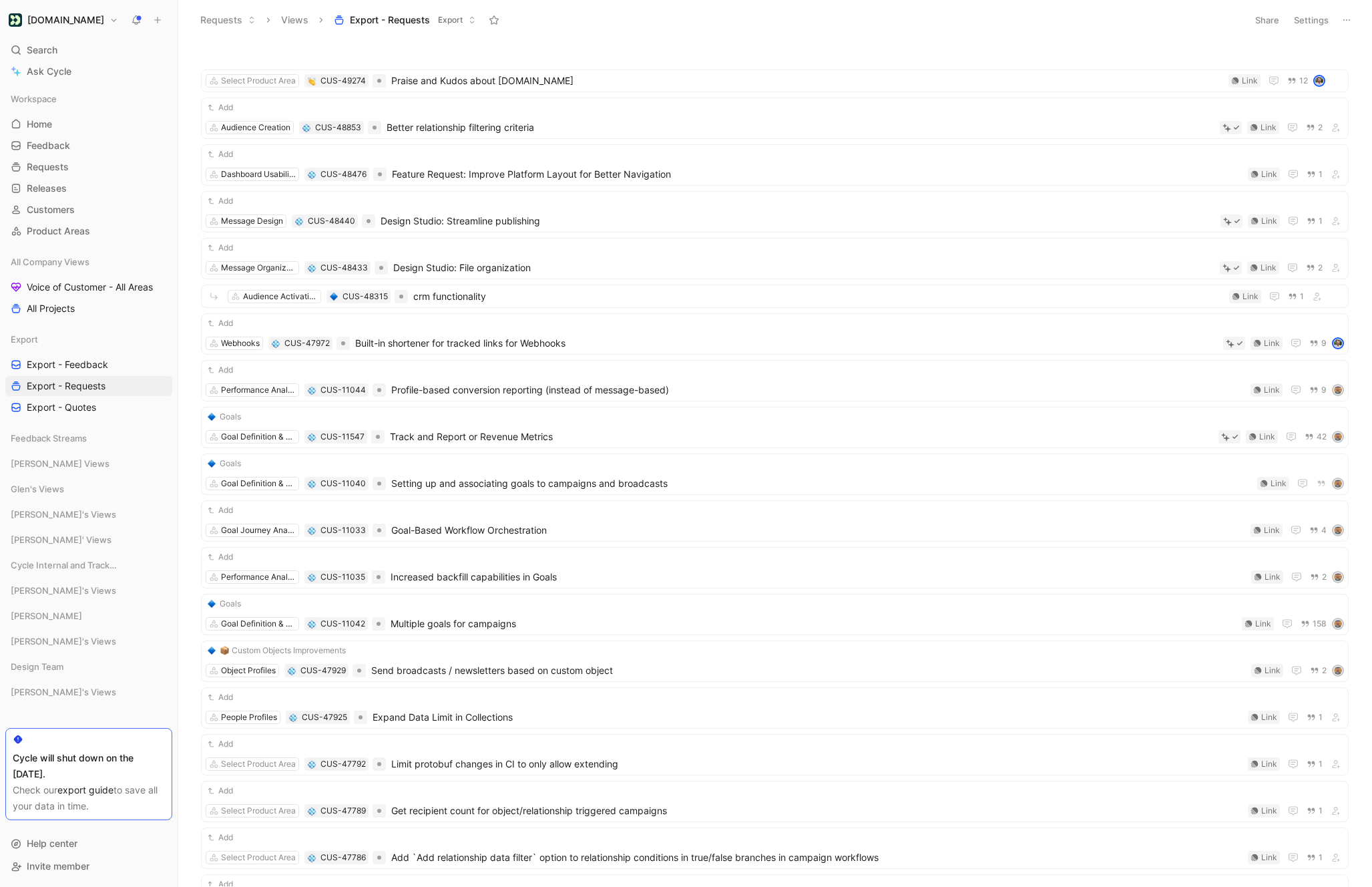
click at [1346, 18] on icon at bounding box center [1346, 20] width 11 height 11
click at [1277, 69] on span "Export in CSV" at bounding box center [1280, 68] width 60 height 11
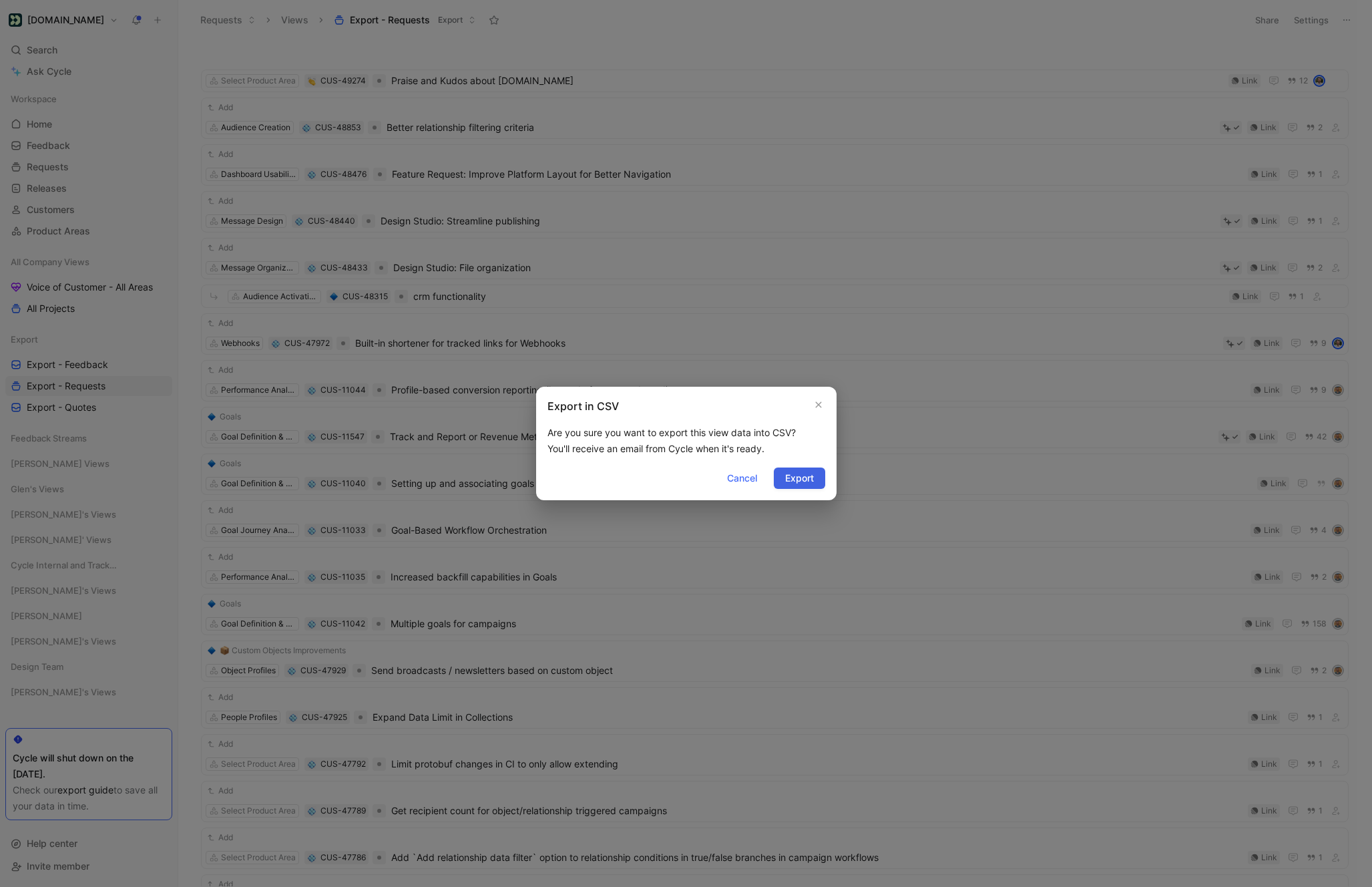
click at [798, 483] on span "Export" at bounding box center [799, 478] width 29 height 16
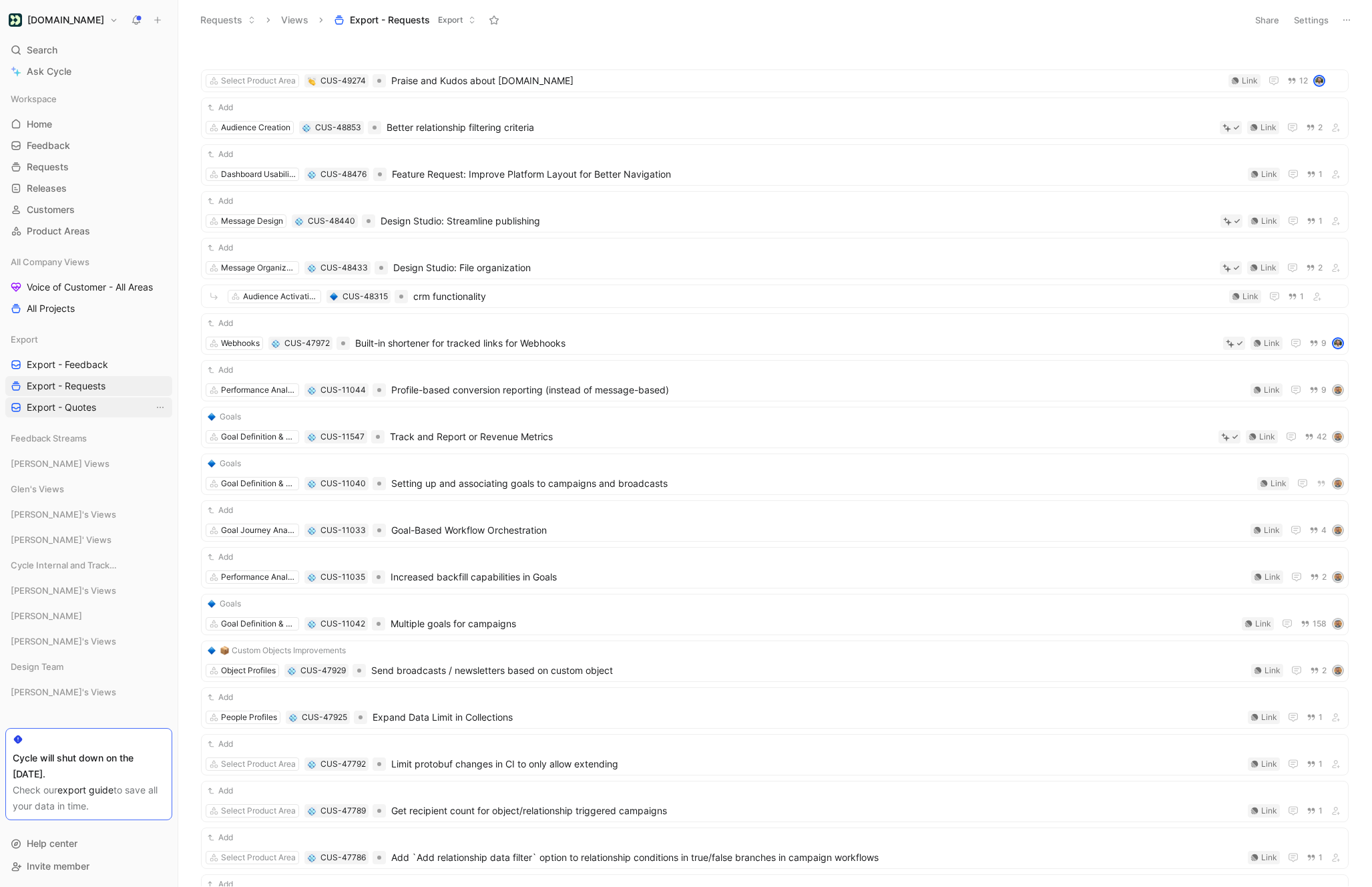
click at [78, 413] on span "Export - Quotes" at bounding box center [61, 407] width 69 height 13
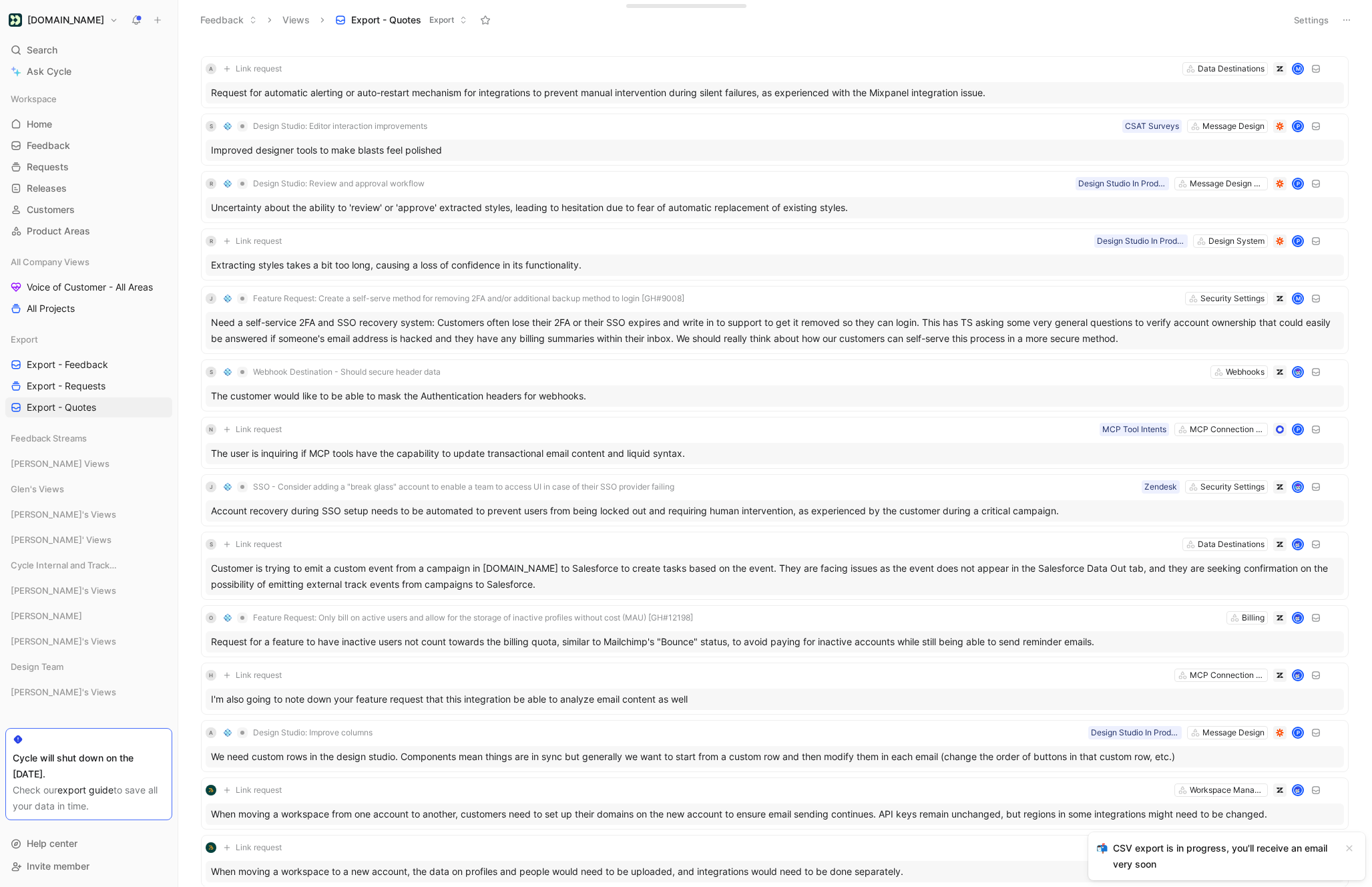
click at [1321, 22] on button "Settings" at bounding box center [1311, 20] width 47 height 19
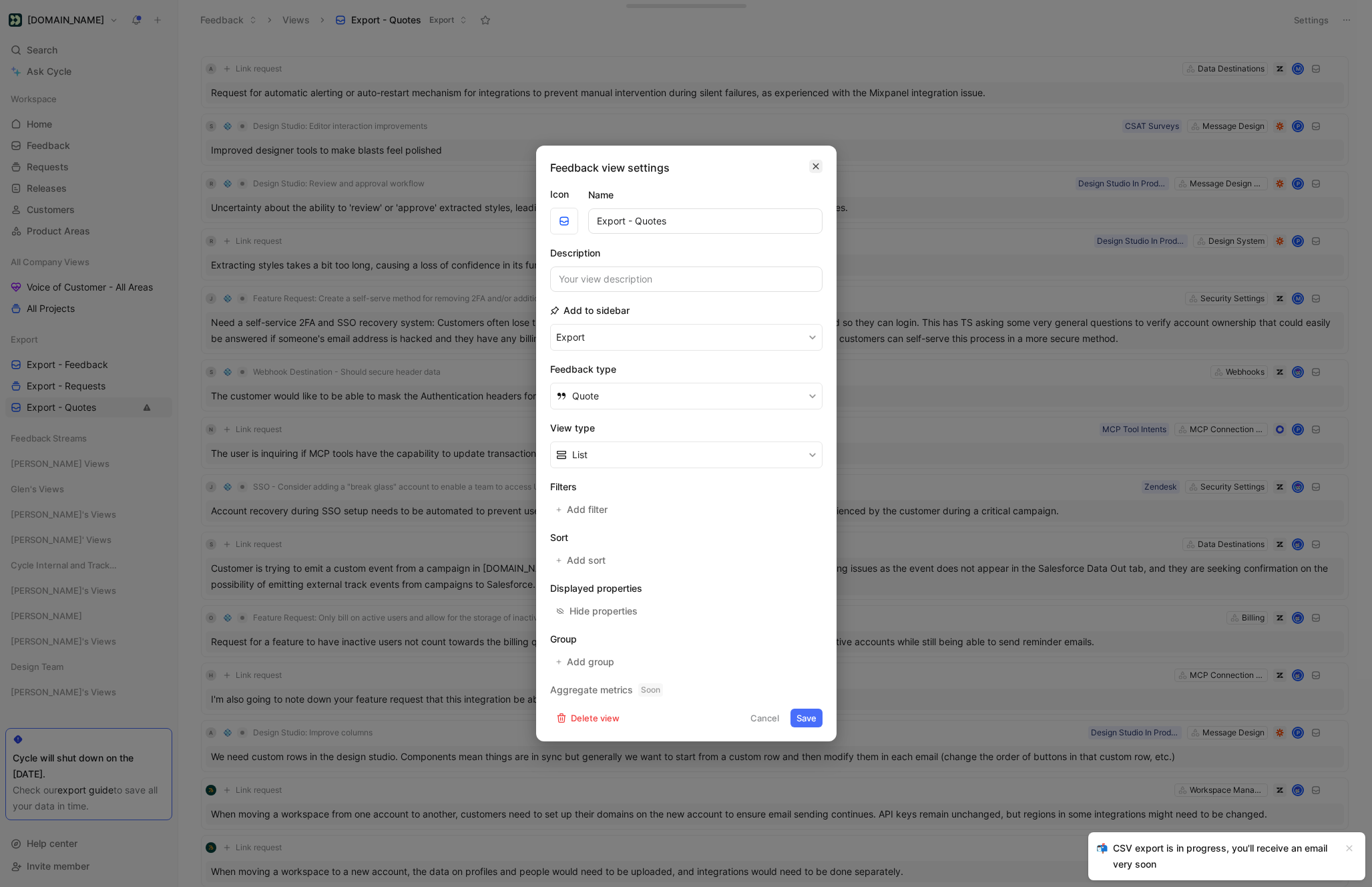
click at [812, 168] on icon "button" at bounding box center [815, 166] width 8 height 11
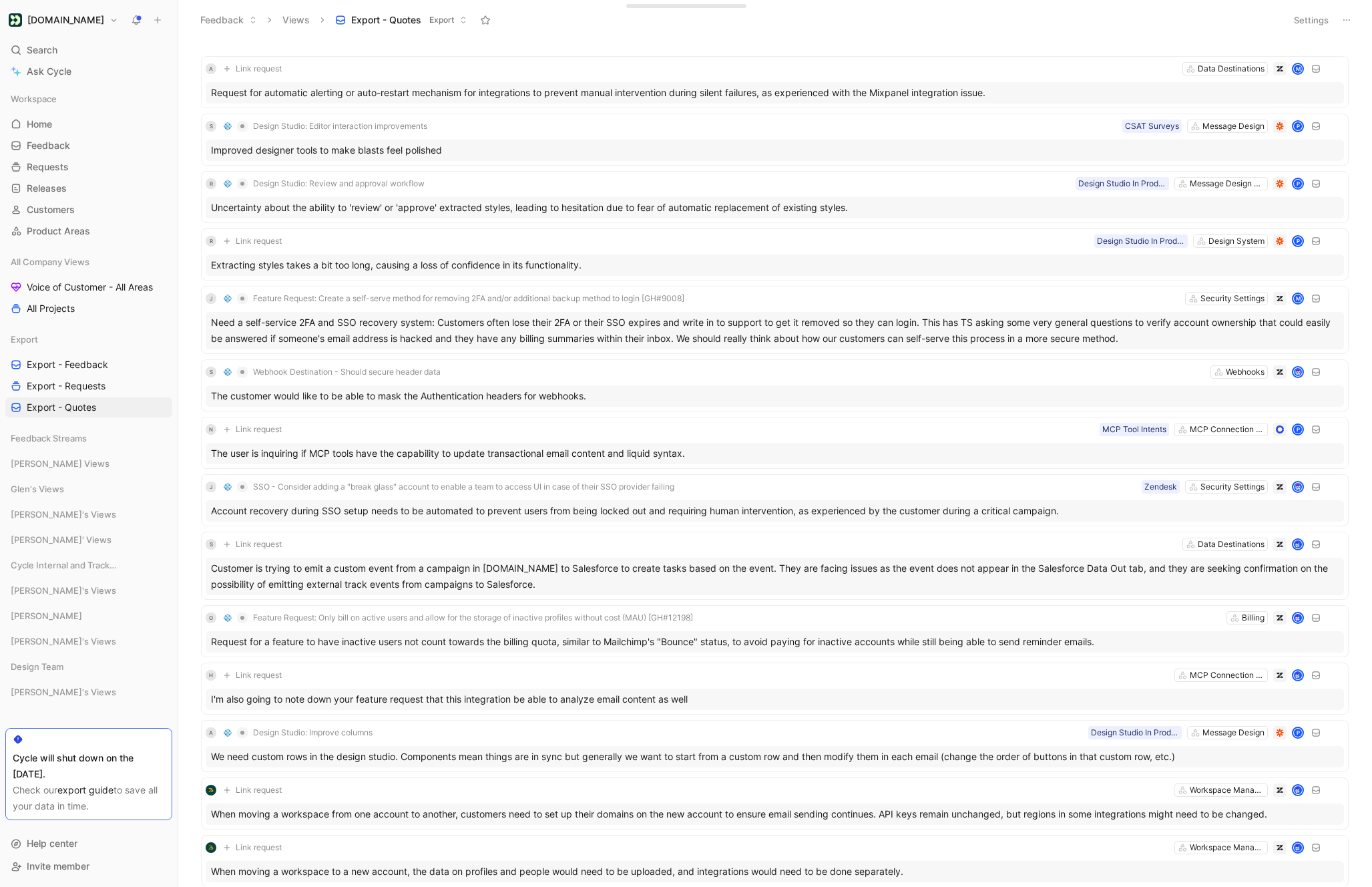
click at [1349, 20] on use at bounding box center [1347, 20] width 7 height 1
click at [1284, 67] on span "Export in CSV" at bounding box center [1280, 68] width 60 height 11
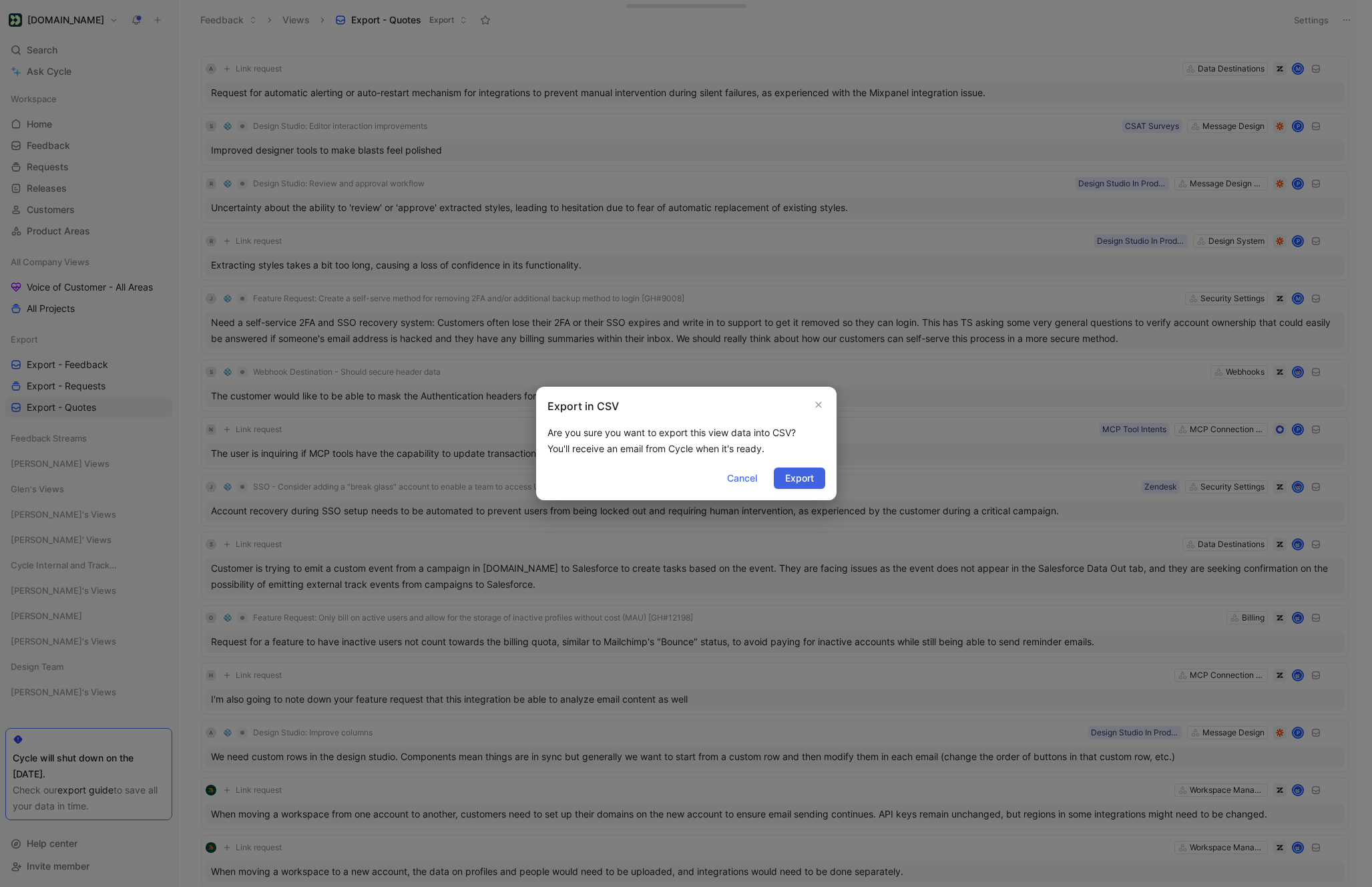
click at [809, 481] on span "Export" at bounding box center [799, 478] width 29 height 16
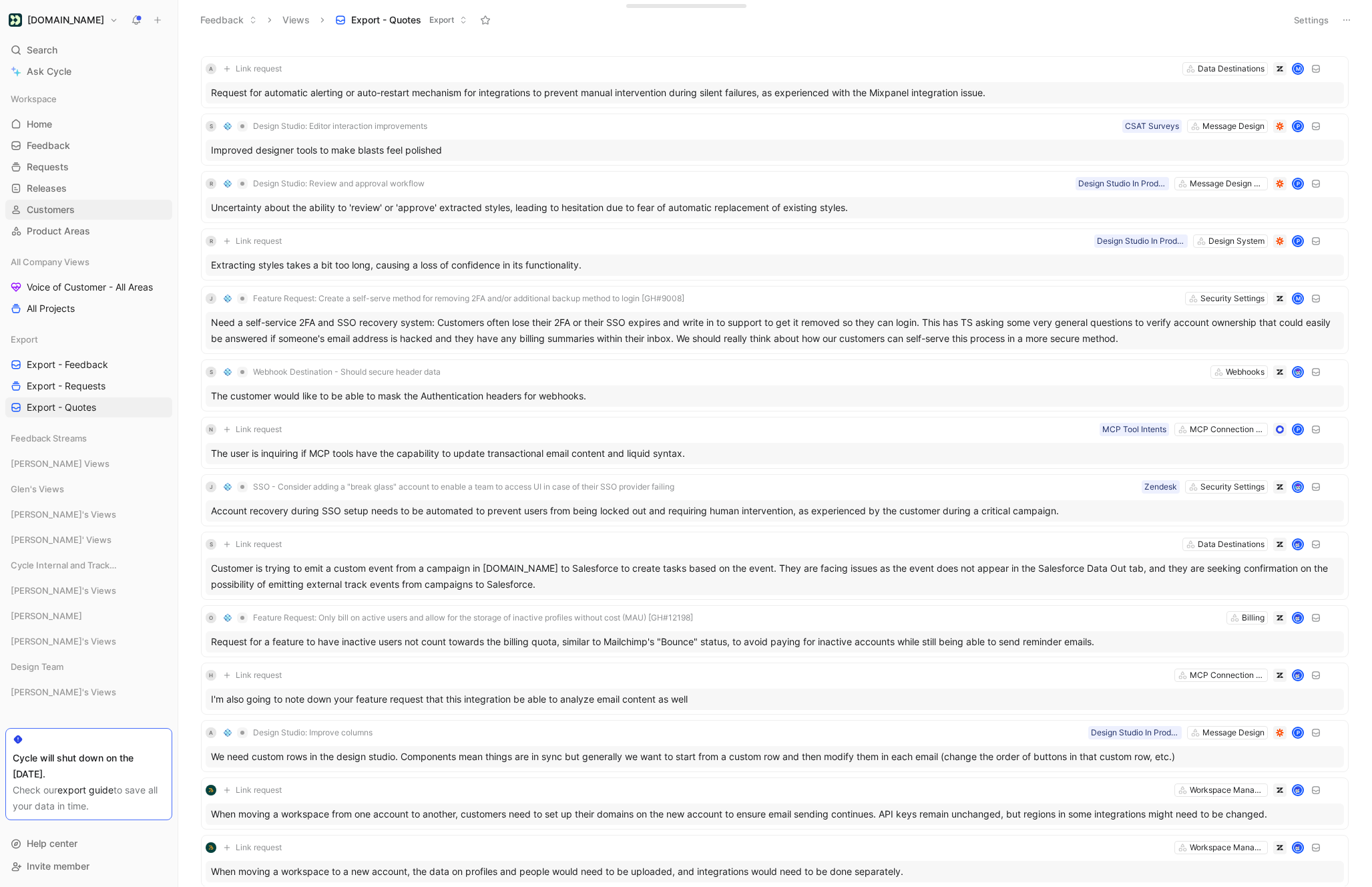
click at [53, 217] on link "Customers" at bounding box center [89, 209] width 167 height 20
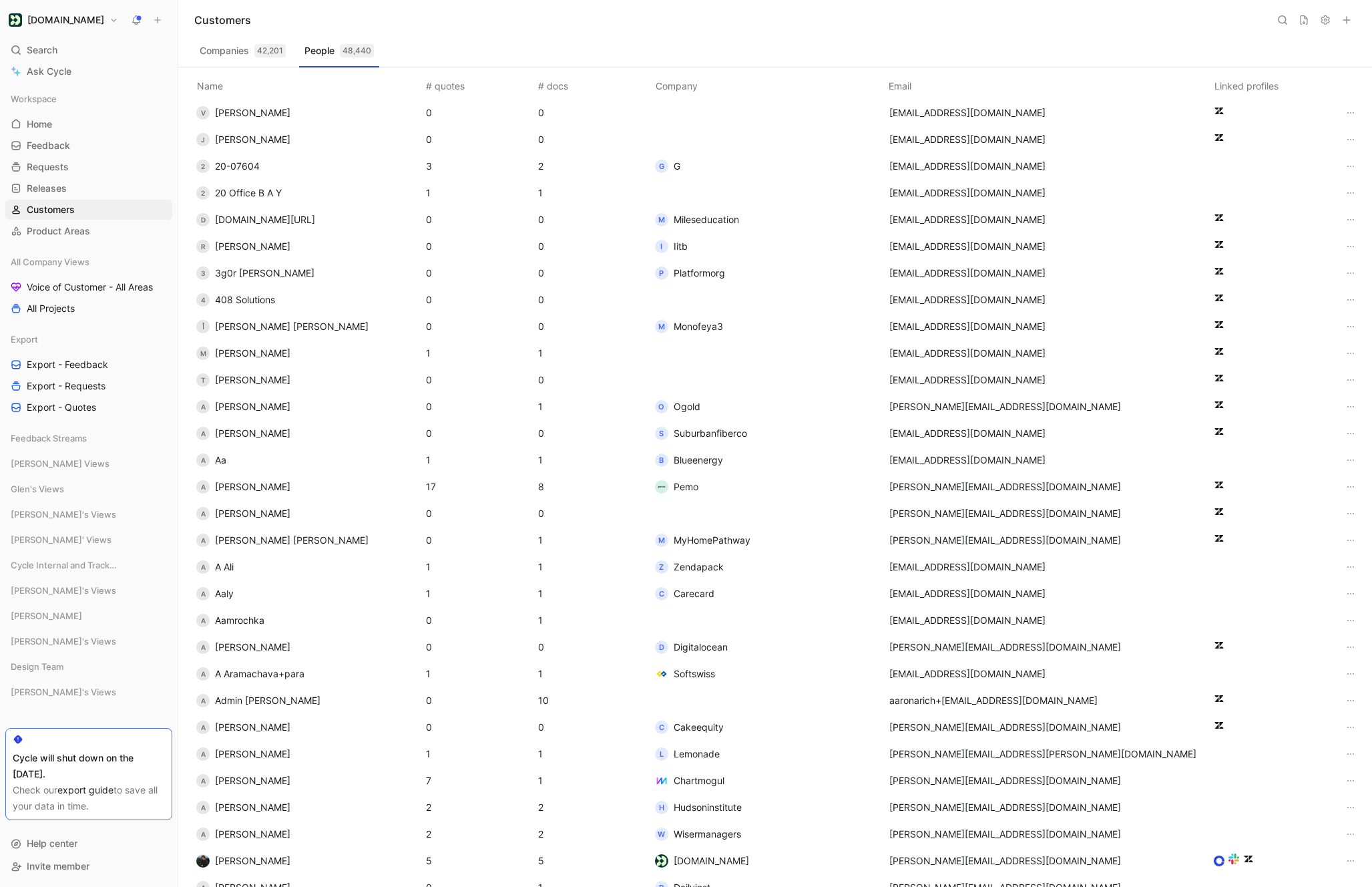
click at [242, 55] on button "Companies 42,201" at bounding box center [242, 50] width 97 height 22
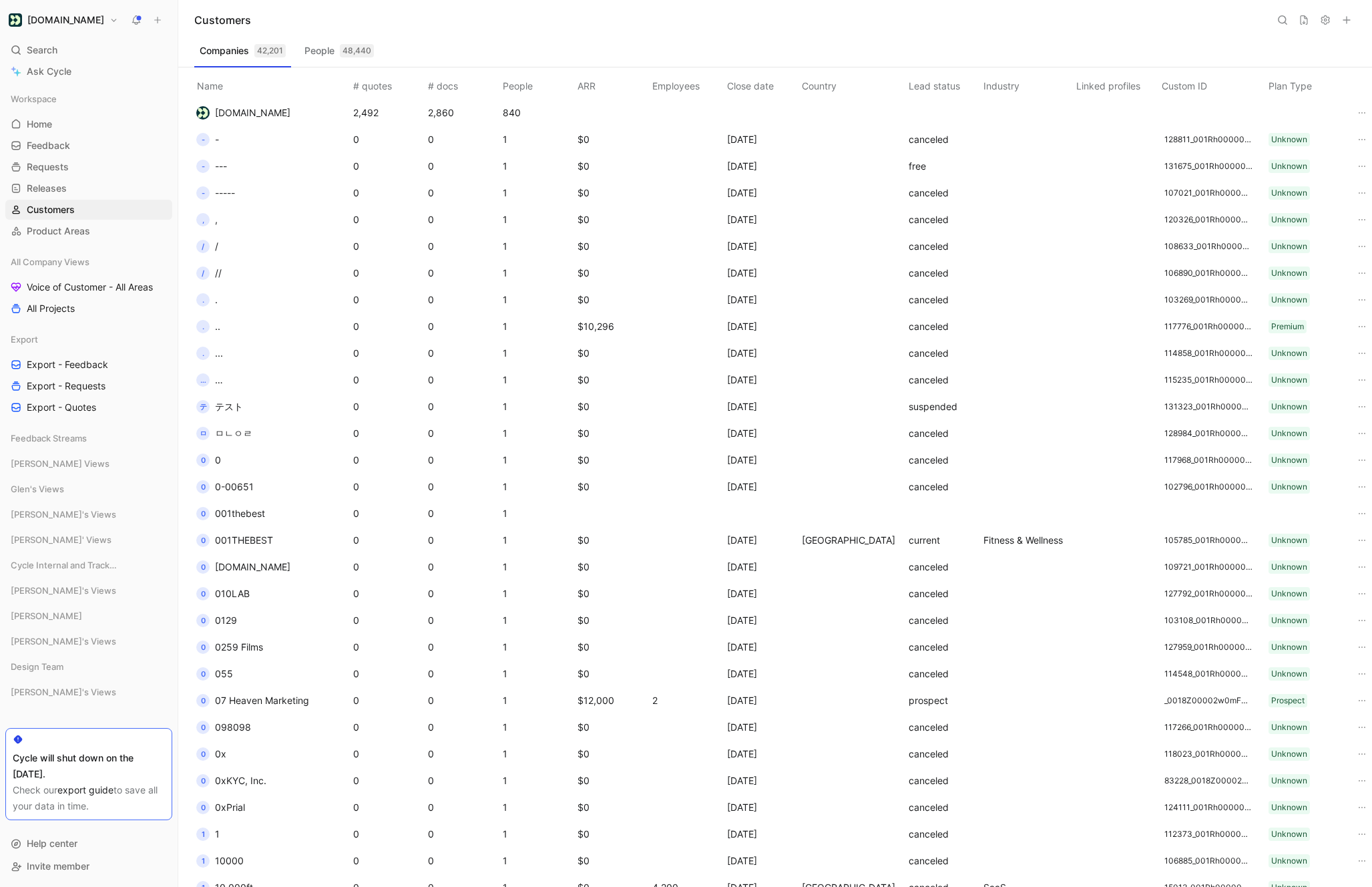
click at [328, 59] on button "People 48,440" at bounding box center [339, 50] width 80 height 22
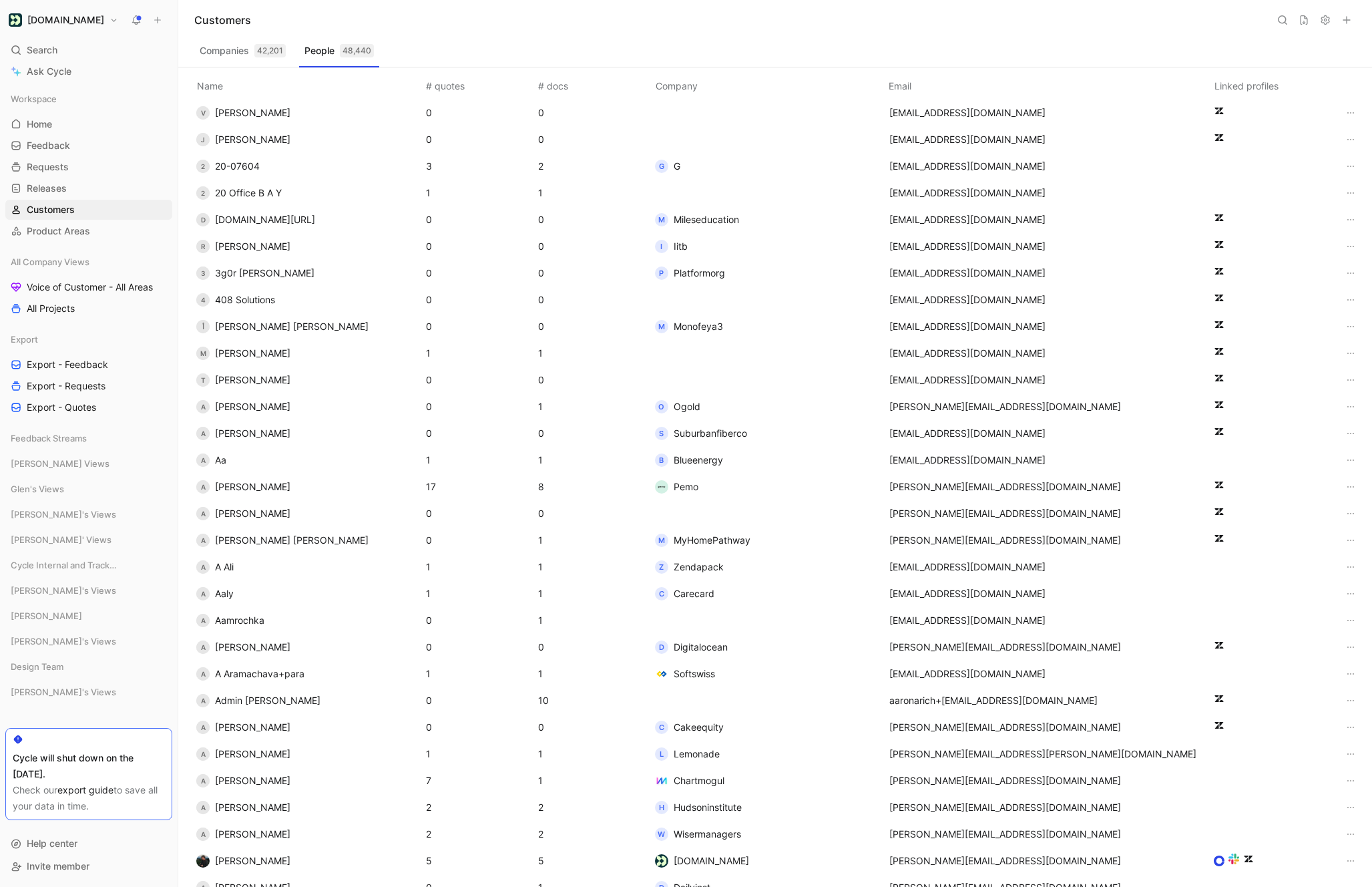
click at [244, 52] on button "Companies 42,201" at bounding box center [242, 50] width 97 height 22
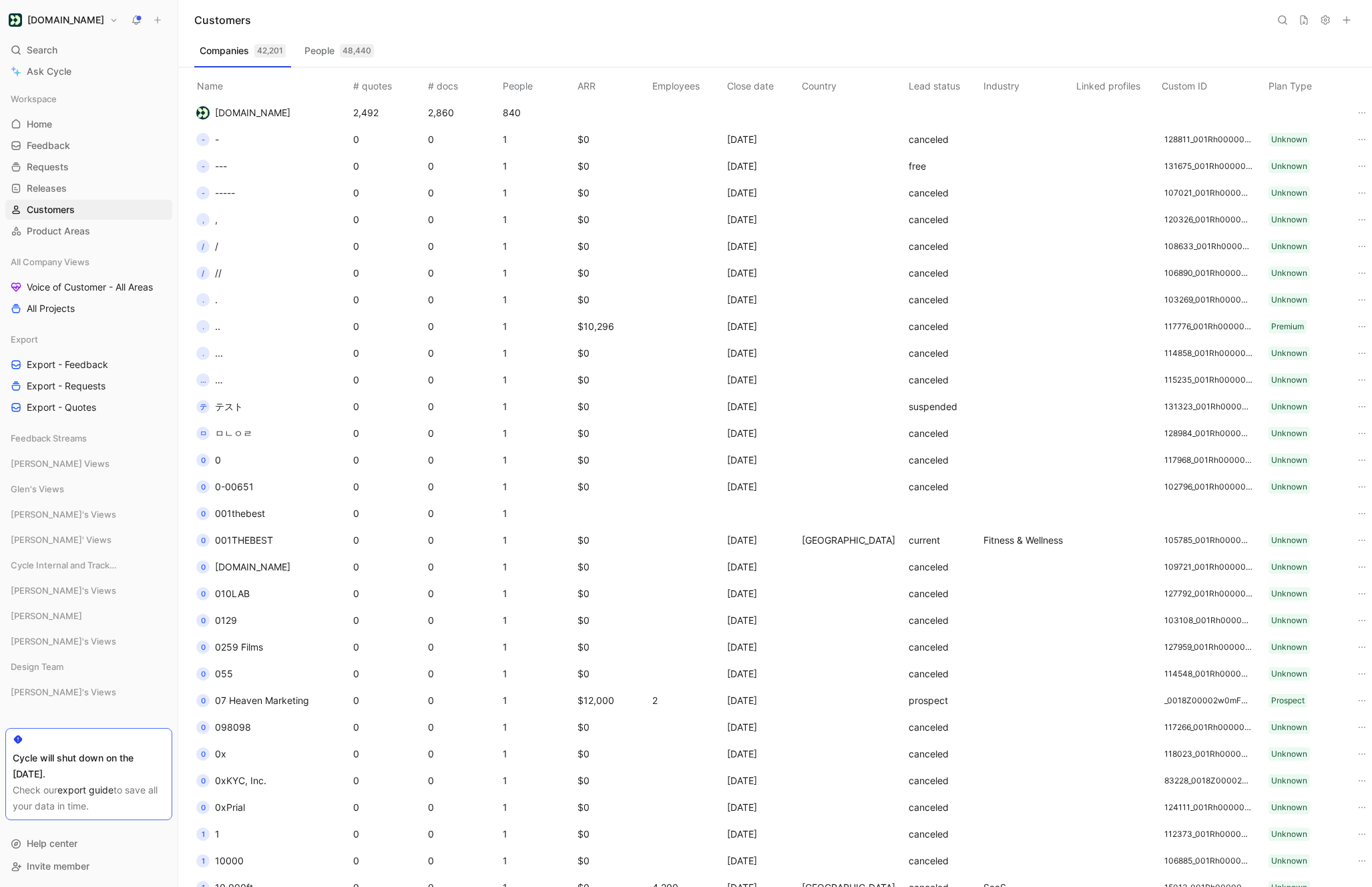
click at [333, 48] on button "People 48,440" at bounding box center [339, 50] width 80 height 22
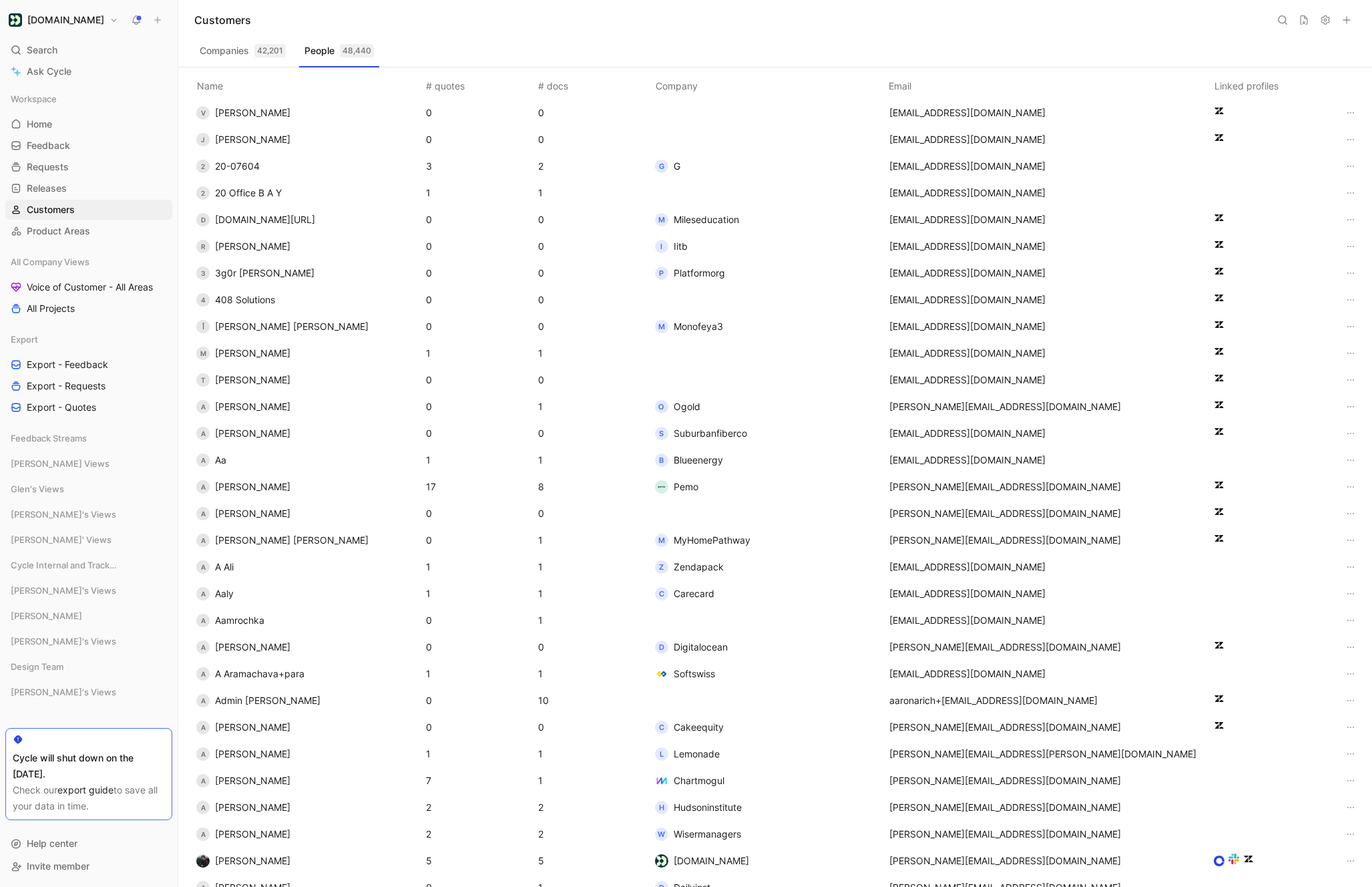
click at [1317, 19] on button at bounding box center [1325, 20] width 19 height 19
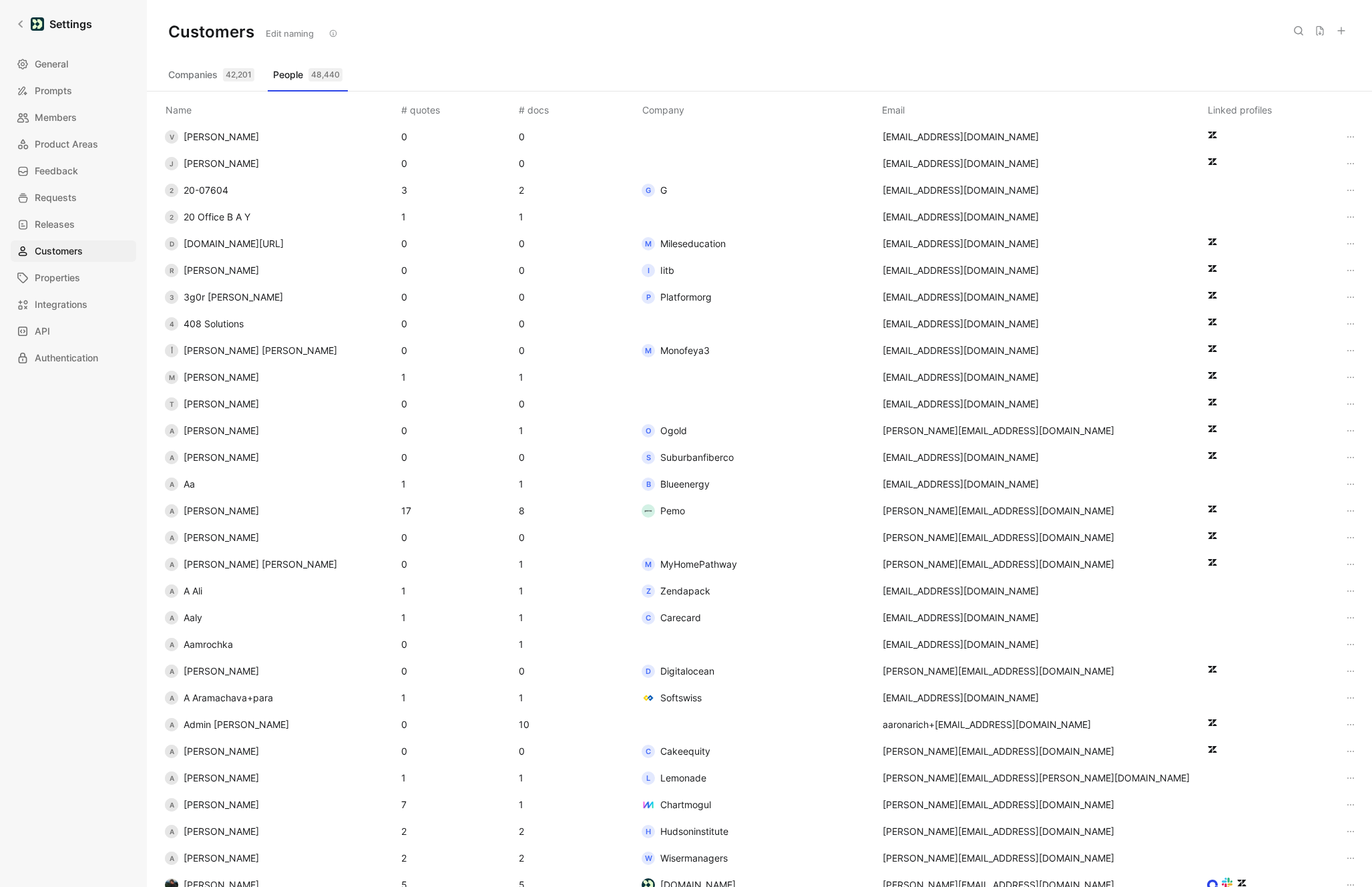
click at [298, 33] on button "Edit naming" at bounding box center [290, 33] width 60 height 19
click at [201, 31] on input "Customers" at bounding box center [248, 32] width 158 height 22
type input "Accounts"
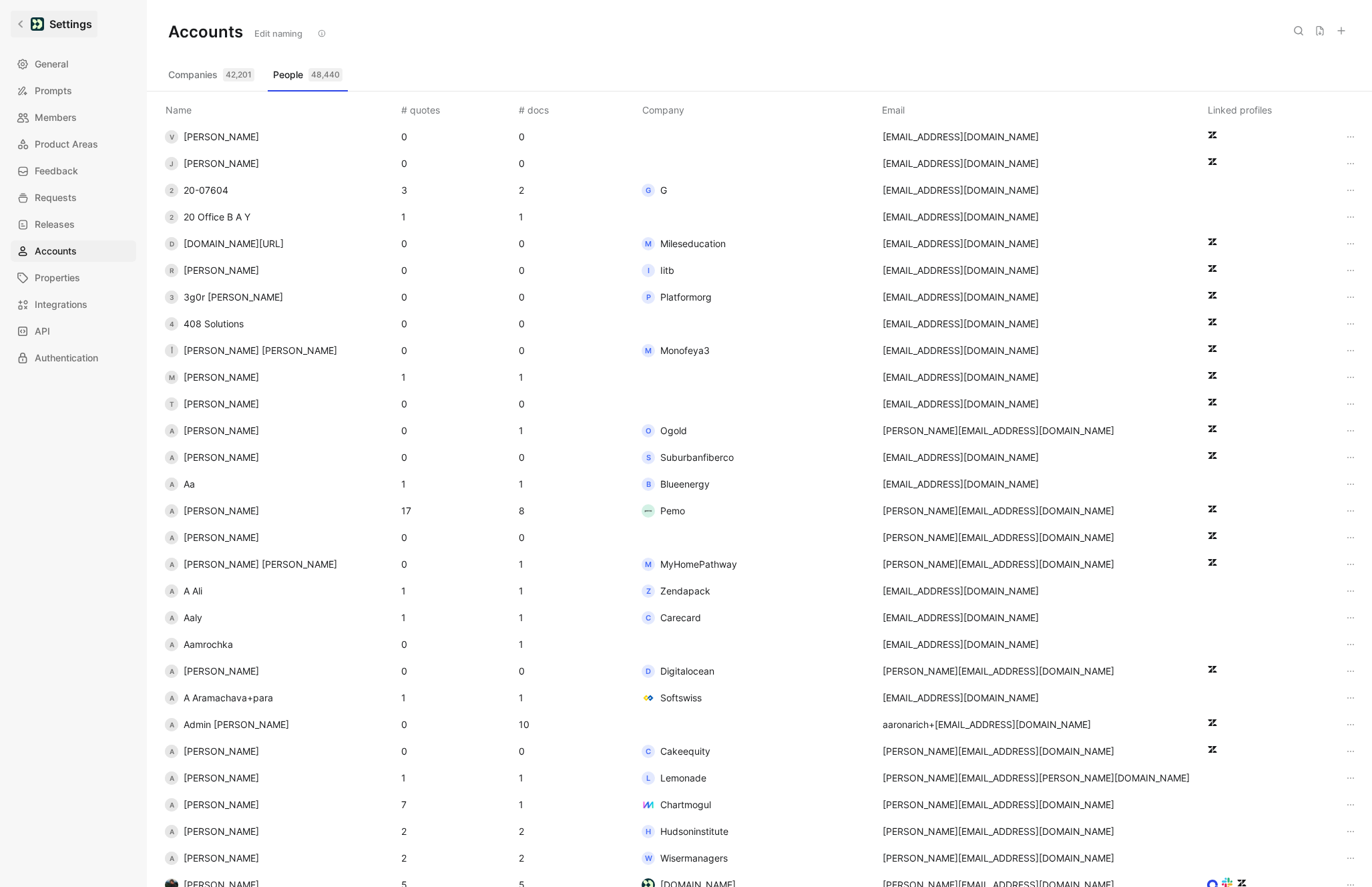
click at [19, 22] on icon at bounding box center [20, 25] width 5 height 7
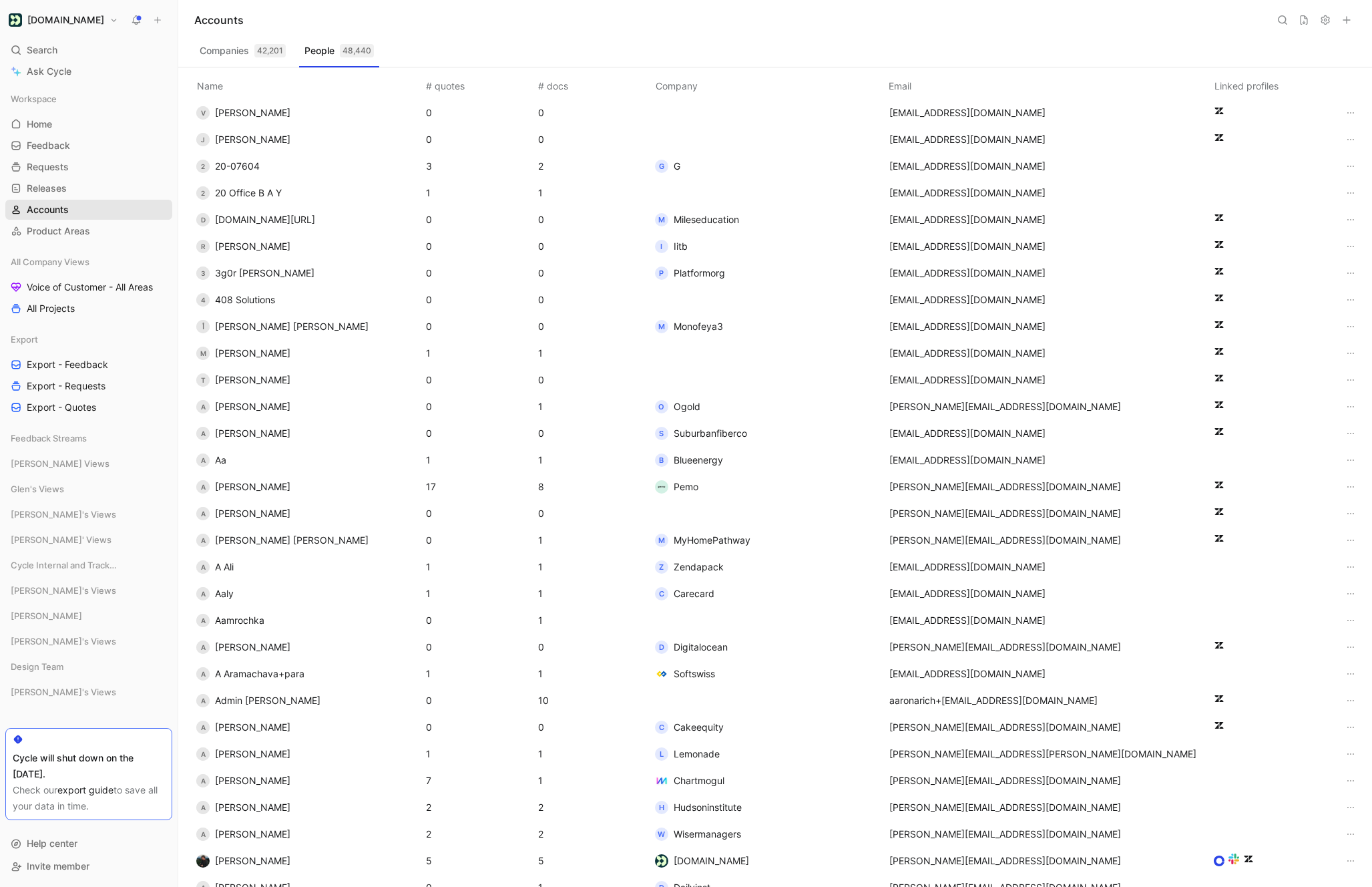
click at [74, 214] on link "Accounts" at bounding box center [89, 209] width 167 height 20
click at [206, 64] on div "Companies 42,201 People 48,440" at bounding box center [775, 53] width 1162 height 27
click at [237, 60] on button "Companies 42,201" at bounding box center [242, 50] width 97 height 22
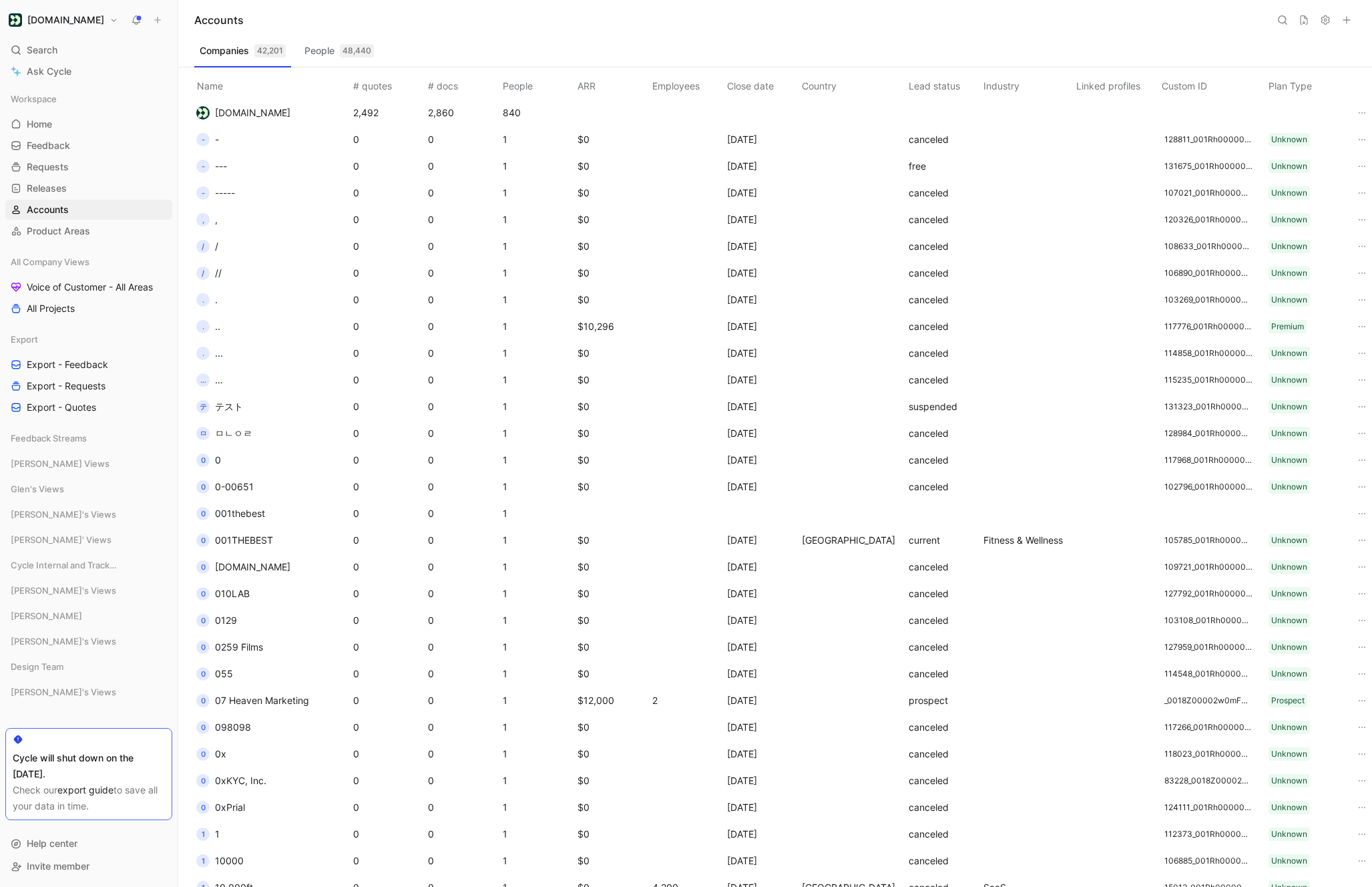
click at [253, 55] on button "Companies 42,201" at bounding box center [242, 50] width 97 height 22
click at [1322, 22] on icon at bounding box center [1324, 20] width 11 height 11
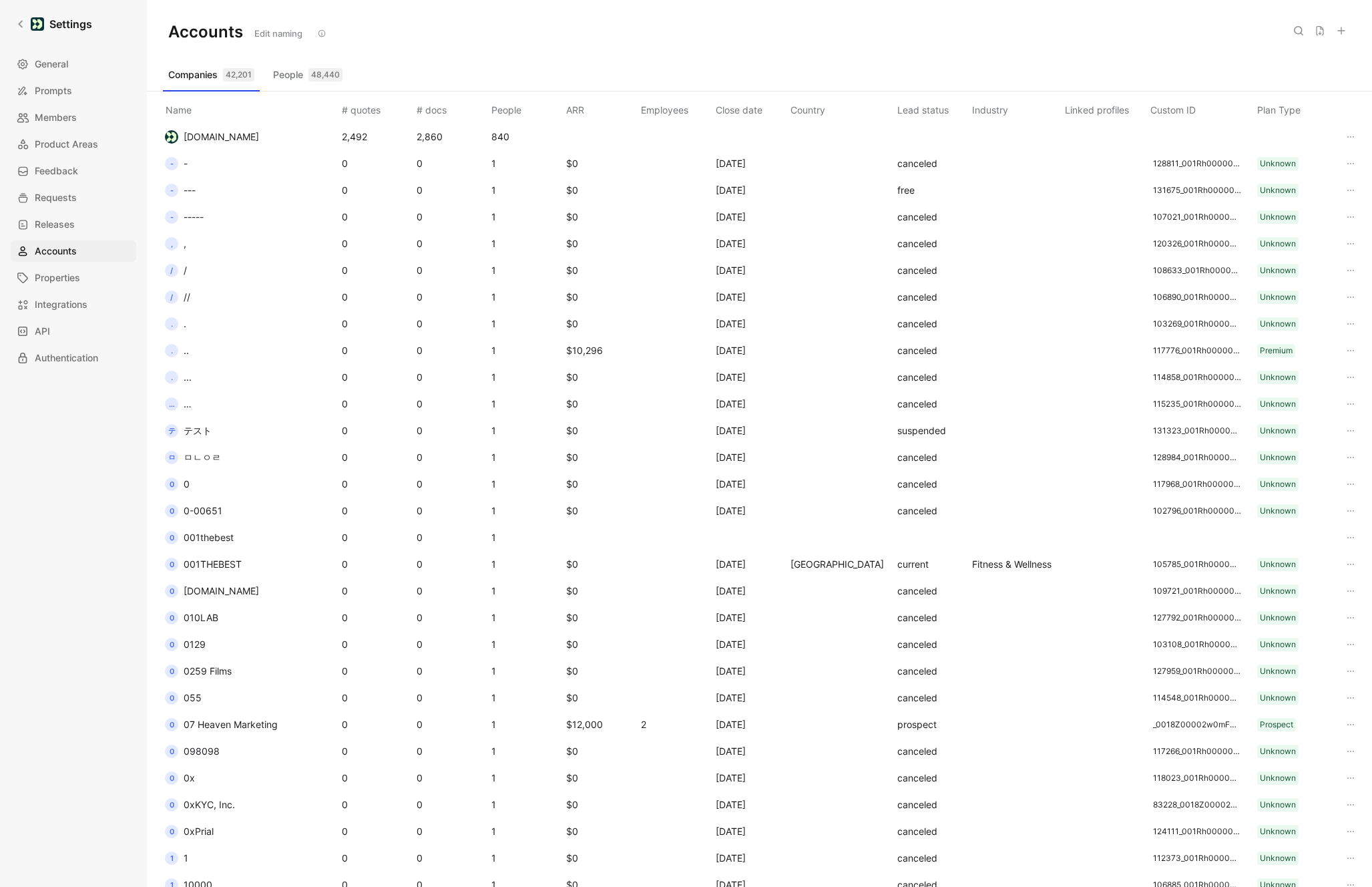
click at [1323, 32] on icon at bounding box center [1319, 30] width 11 height 11
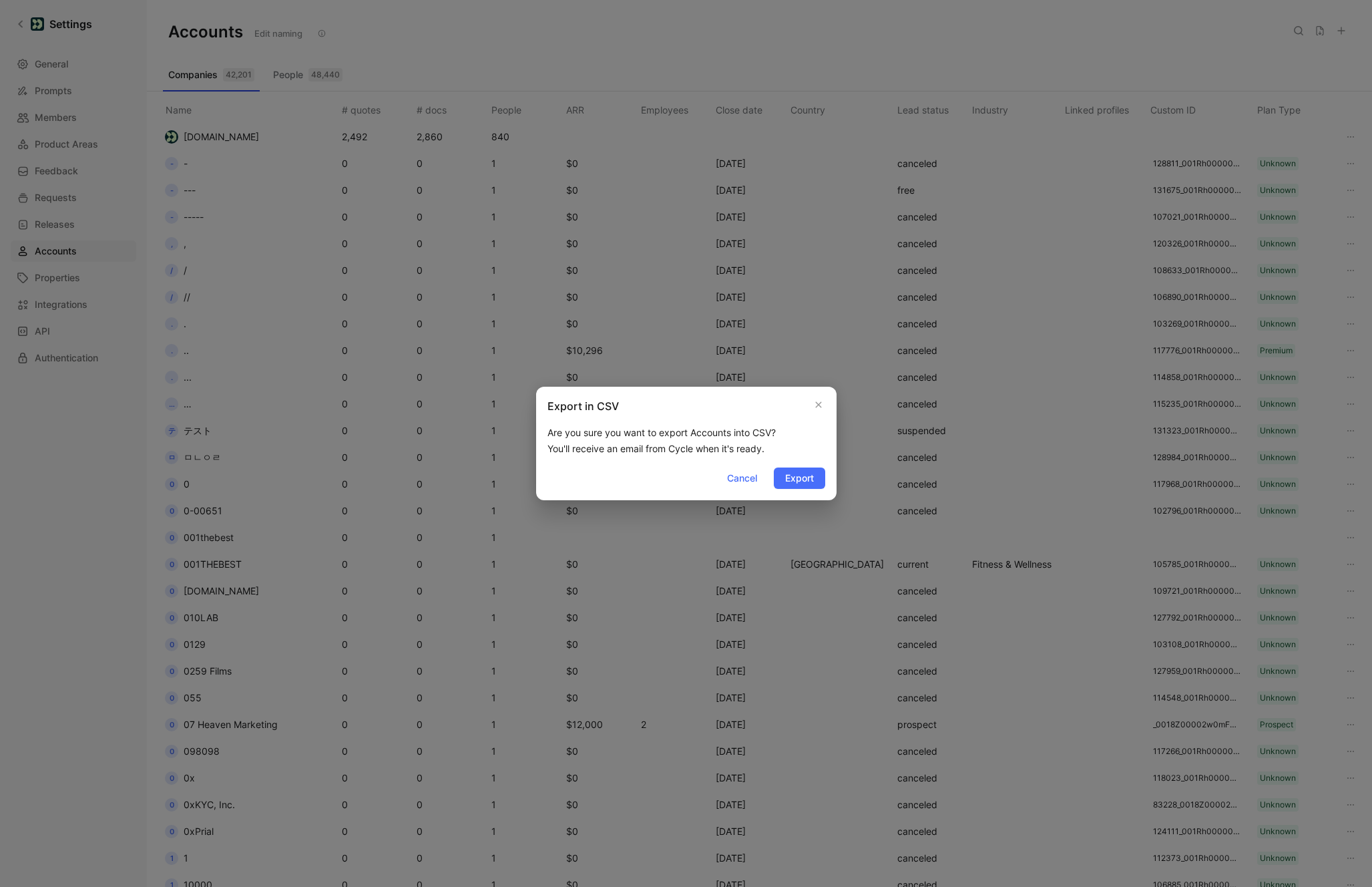
click at [1319, 52] on div at bounding box center [686, 444] width 1372 height 887
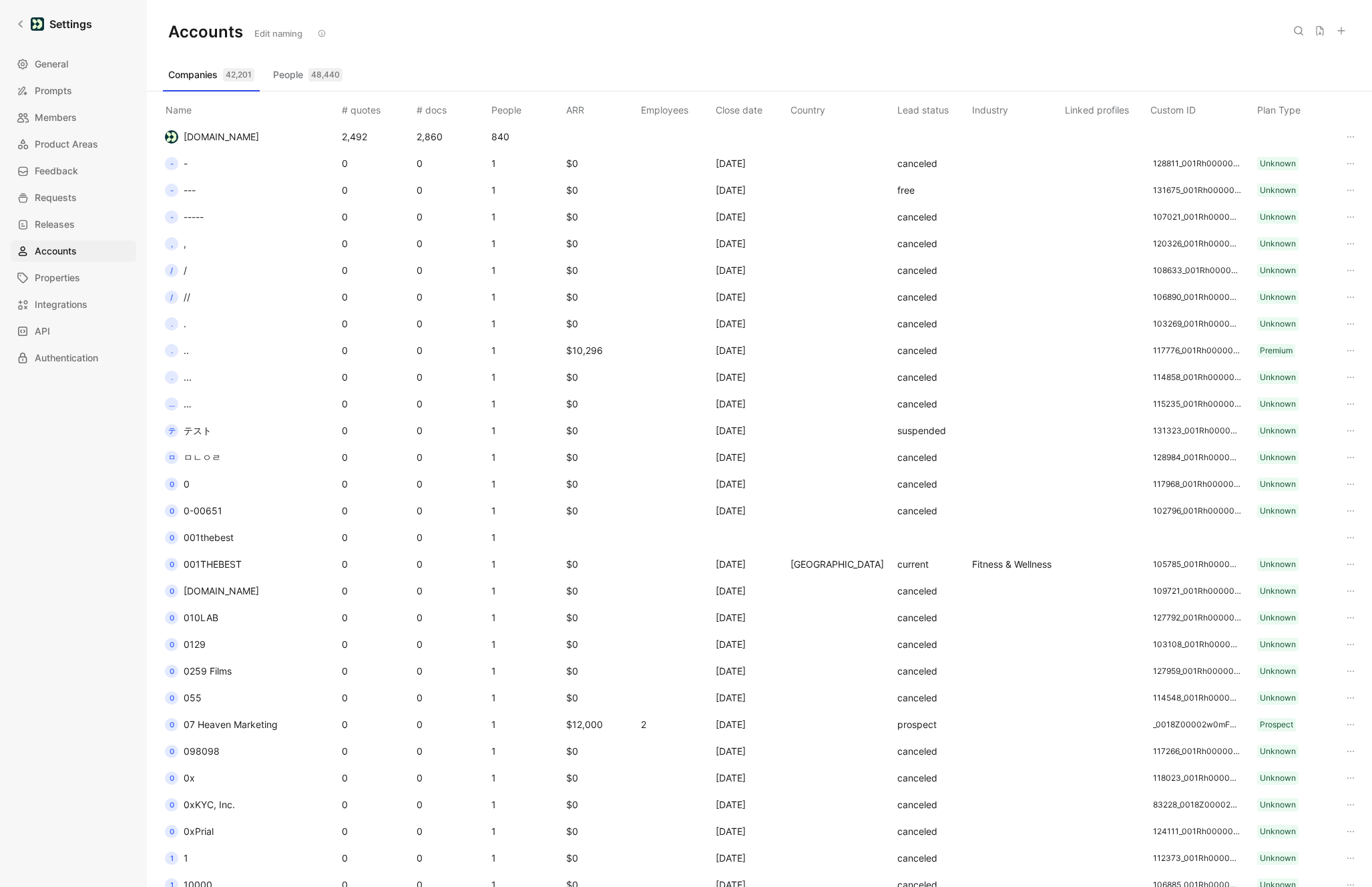
click at [1350, 36] on div "Accounts Edit naming" at bounding box center [759, 32] width 1225 height 64
click at [1347, 36] on button at bounding box center [1341, 31] width 19 height 19
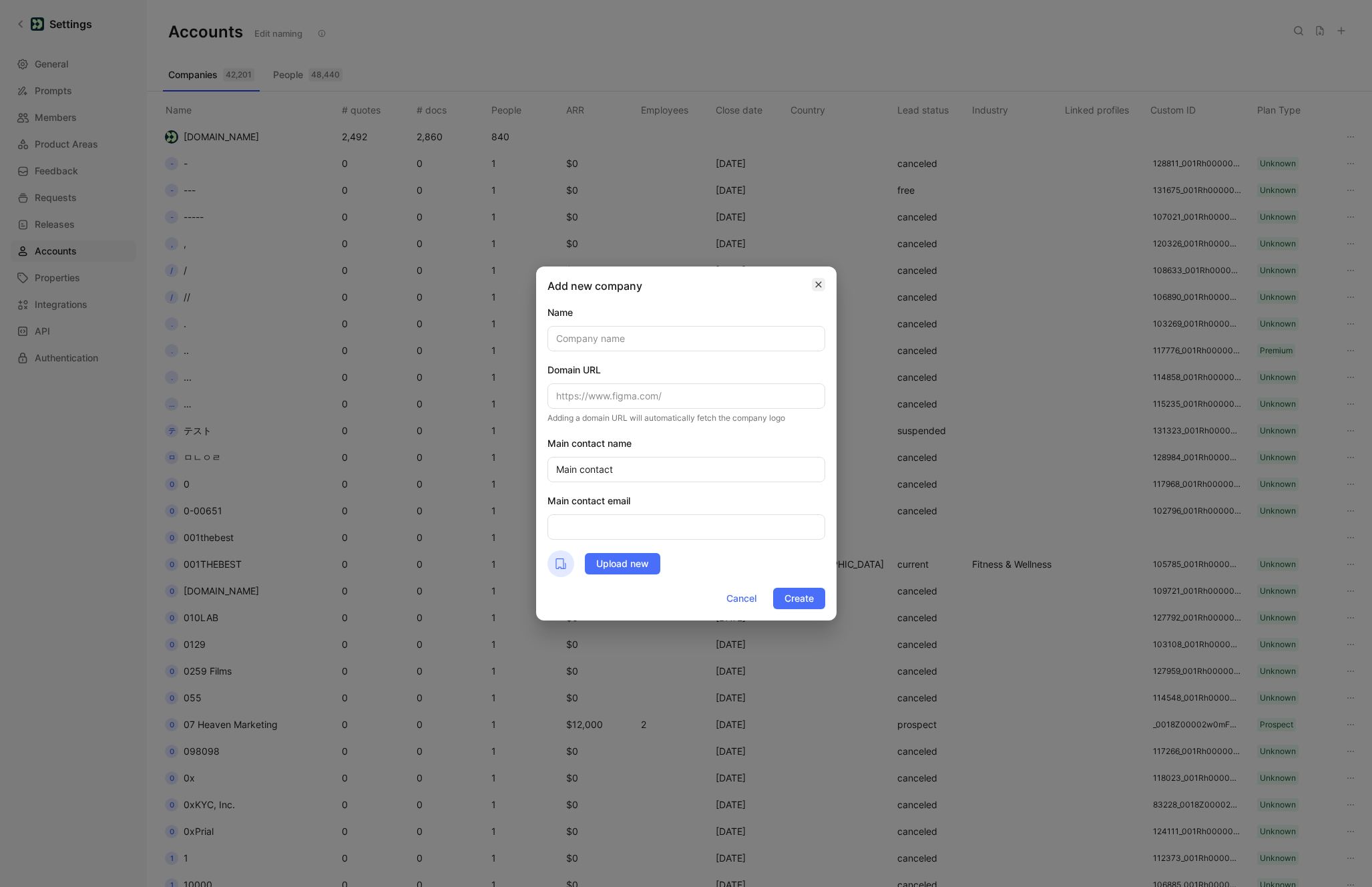
click at [816, 289] on icon "button" at bounding box center [818, 284] width 8 height 11
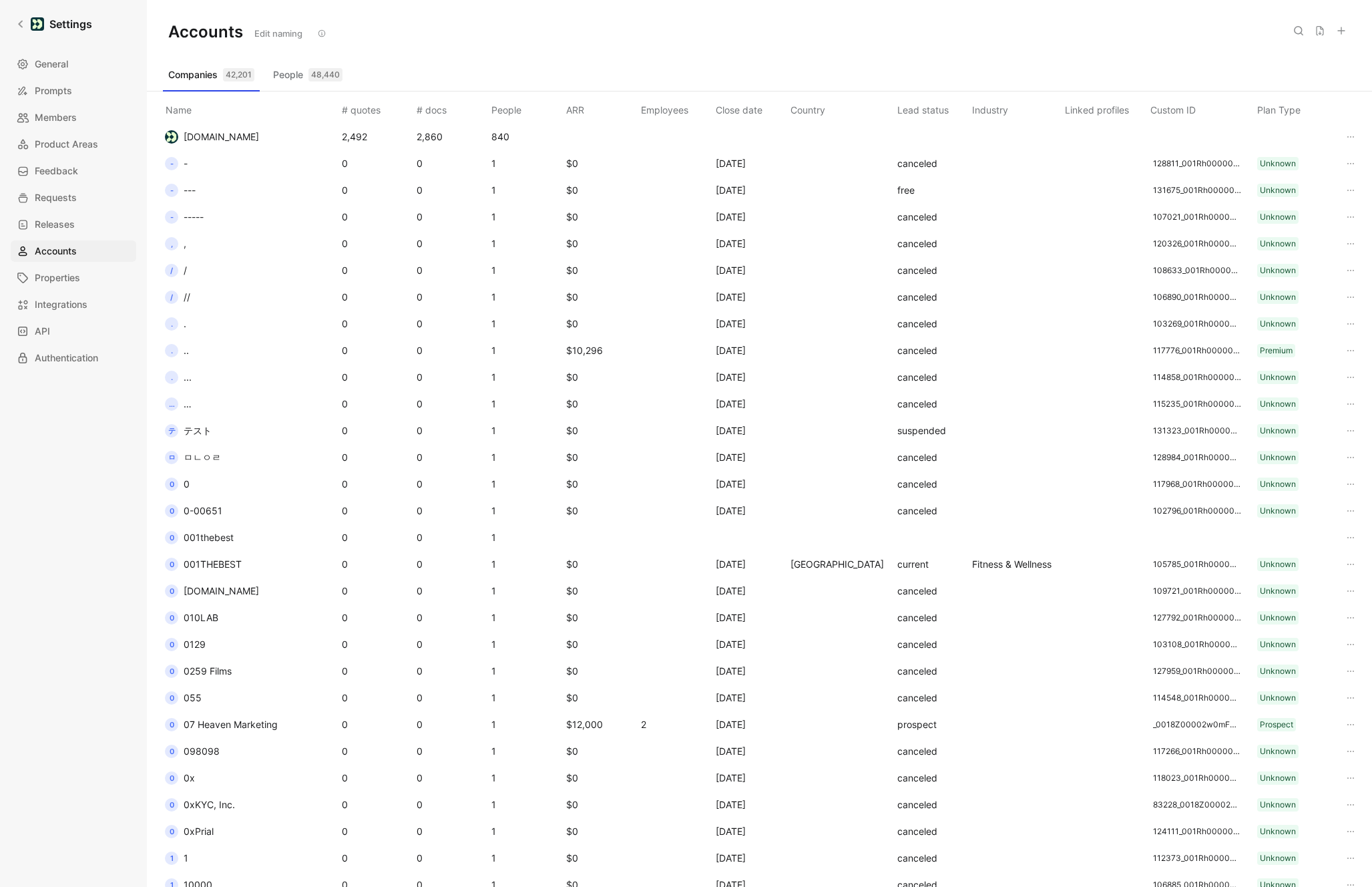
click at [277, 77] on button "People 48,440" at bounding box center [307, 75] width 80 height 22
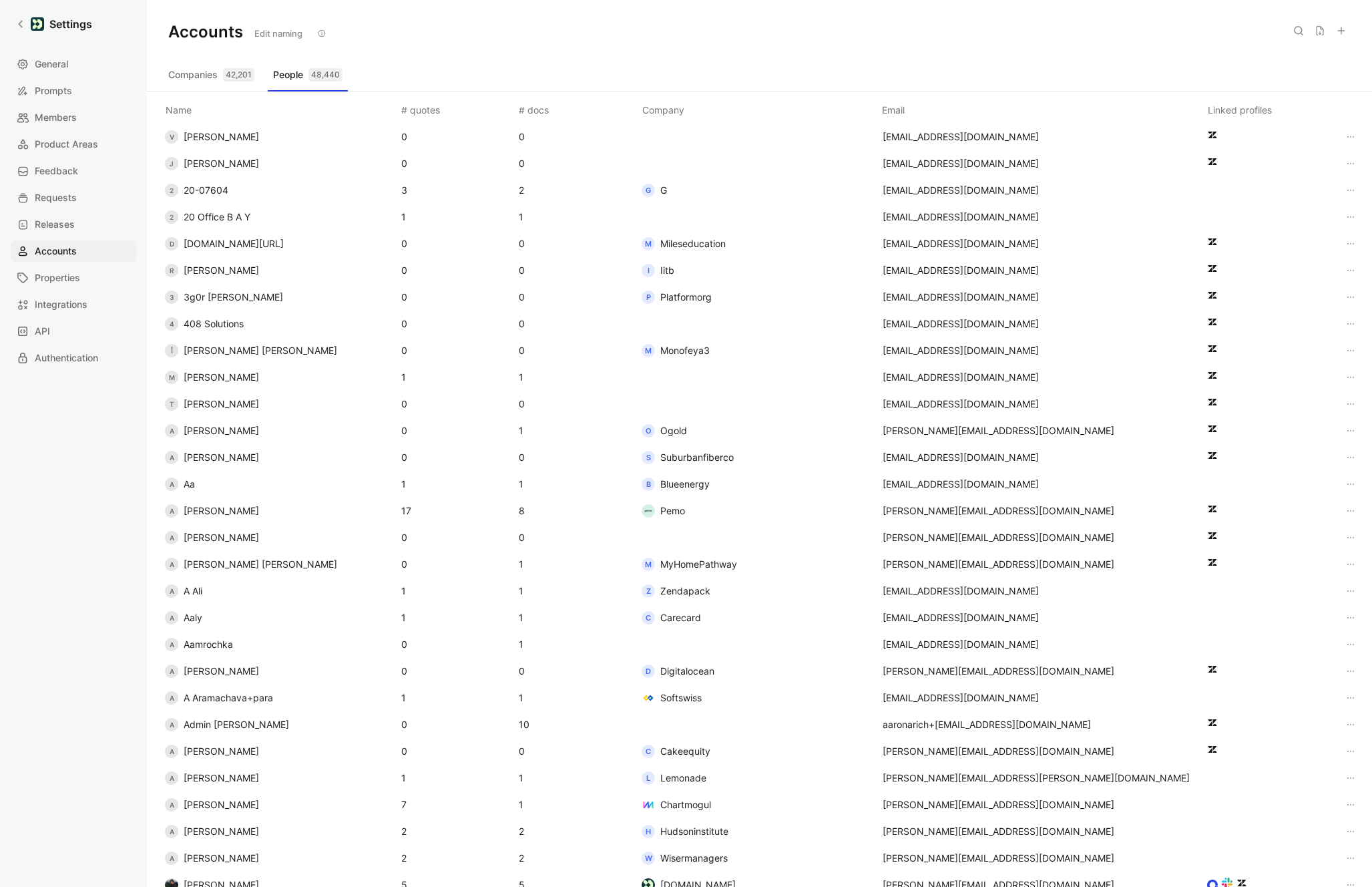
click at [291, 37] on button "Edit naming" at bounding box center [279, 33] width 60 height 19
click at [321, 52] on div "Accounts" at bounding box center [759, 32] width 1225 height 64
